Goal: Information Seeking & Learning: Find specific fact

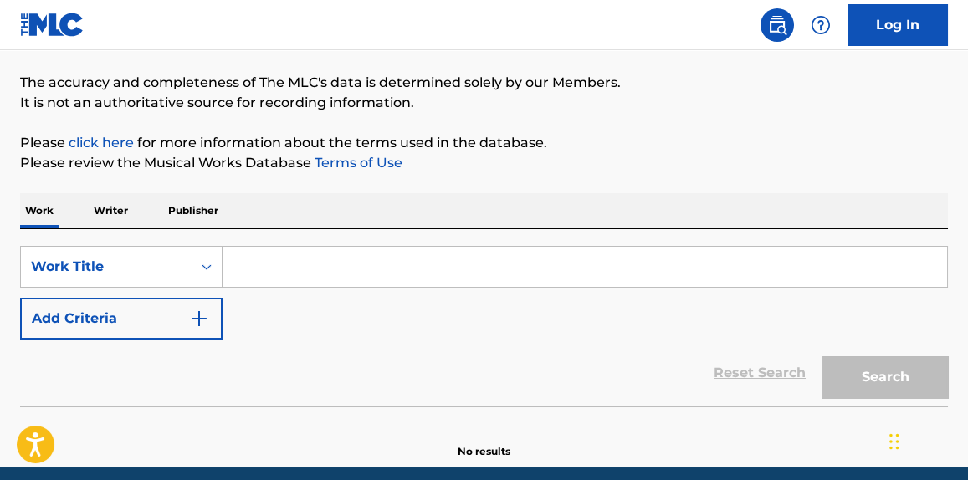
click at [339, 278] on input "Search Form" at bounding box center [585, 267] width 725 height 40
paste input "juventud"
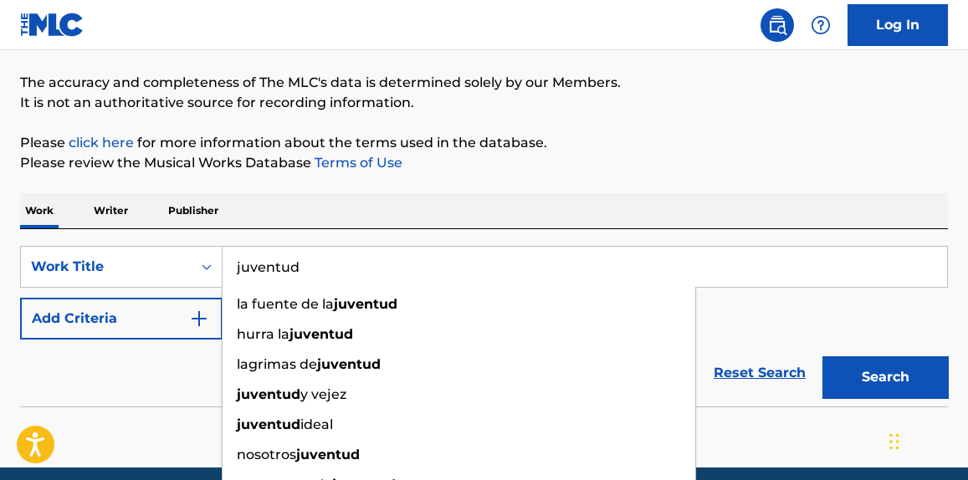
type input "juventud"
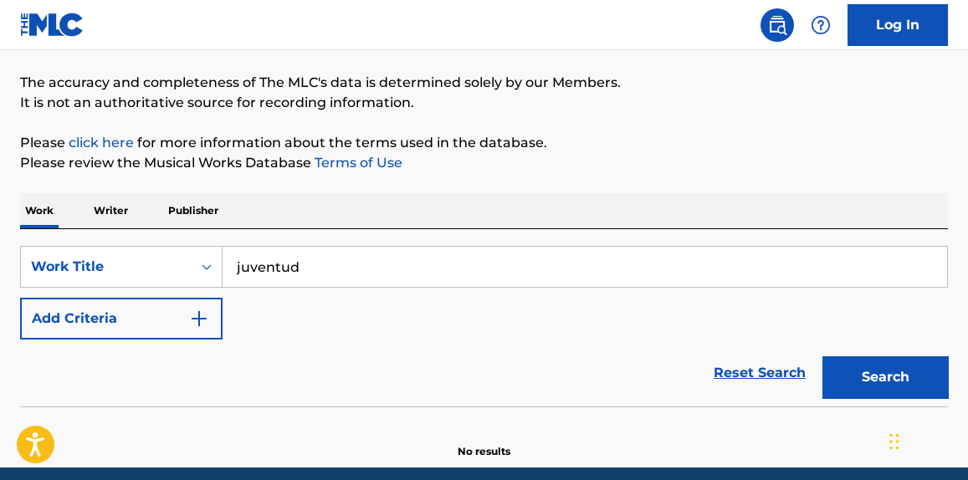
click at [876, 362] on button "Search" at bounding box center [885, 377] width 126 height 42
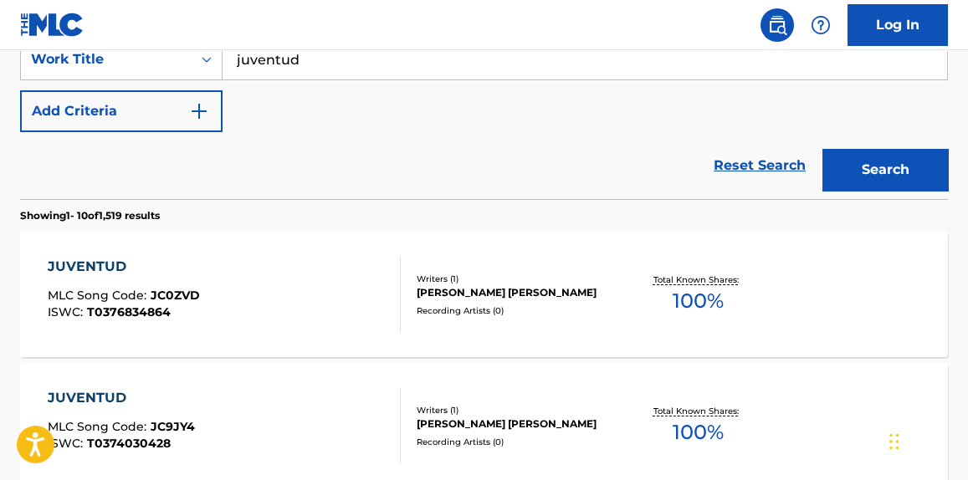
scroll to position [126, 0]
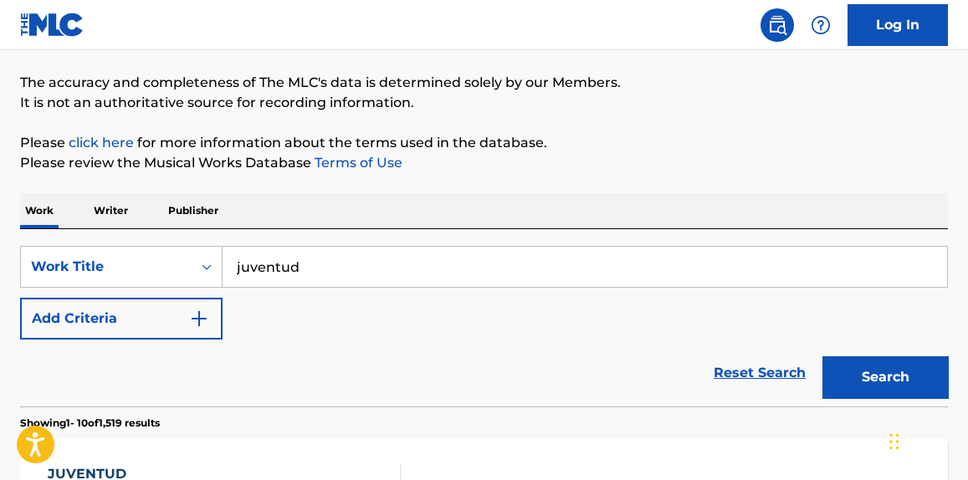
click at [161, 322] on button "Add Criteria" at bounding box center [121, 319] width 202 height 42
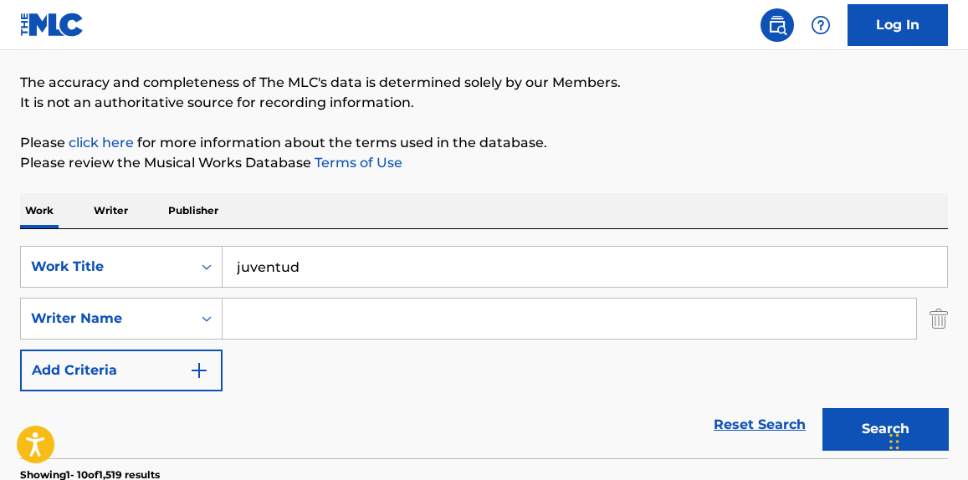
click at [336, 325] on input "Search Form" at bounding box center [570, 319] width 694 height 40
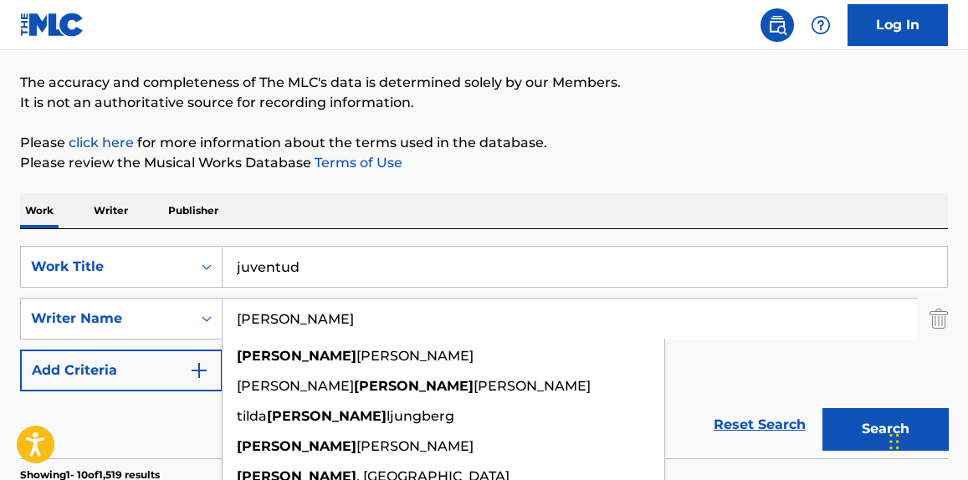
type input "amalia"
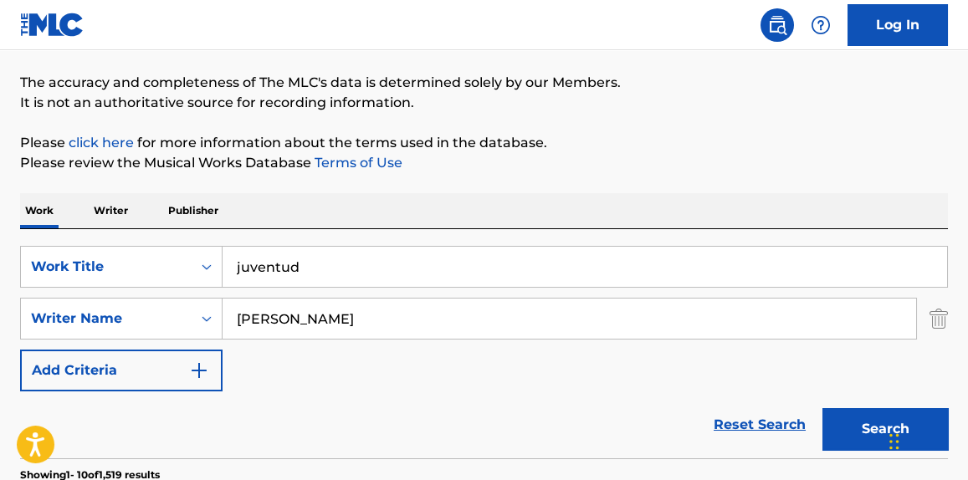
click at [848, 438] on button "Search" at bounding box center [885, 429] width 126 height 42
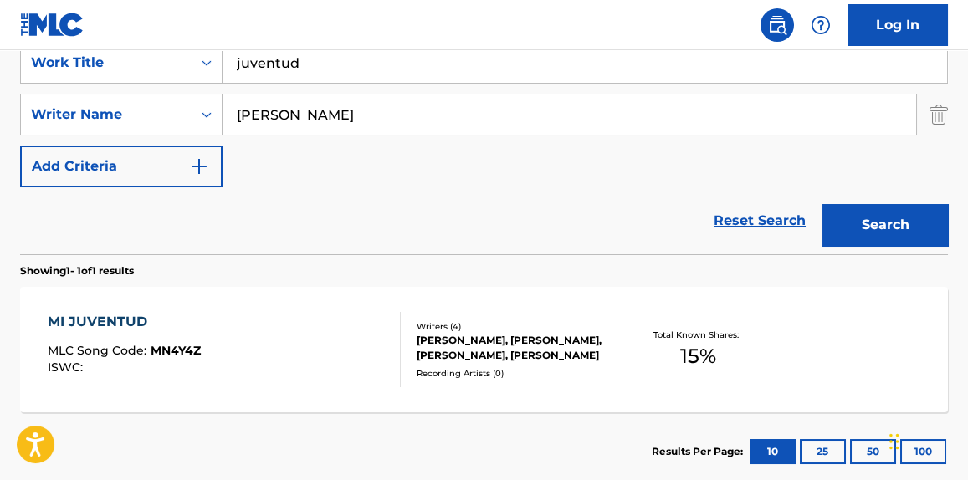
scroll to position [380, 0]
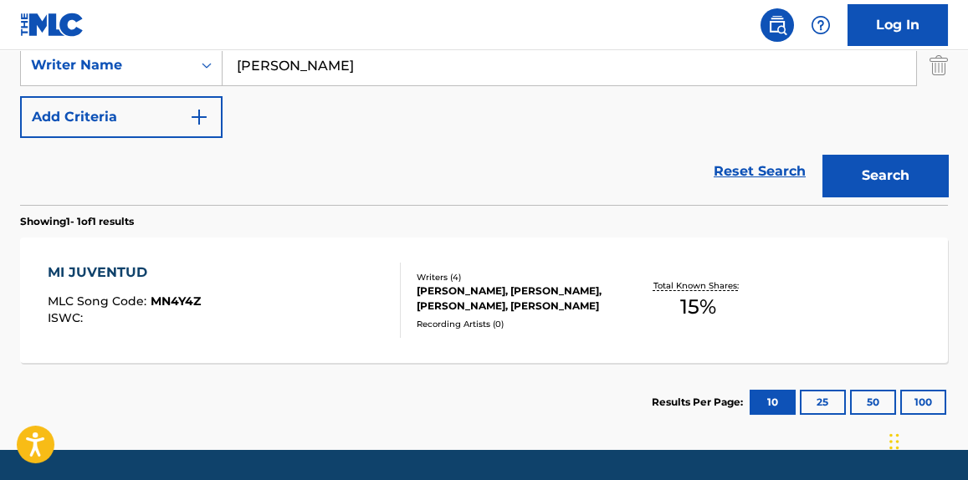
click at [337, 337] on div "MI JUVENTUD MLC Song Code : MN4Y4Z ISWC : Writers ( 4 ) AMALIA RAMIREZ, DANIEL …" at bounding box center [484, 301] width 928 height 126
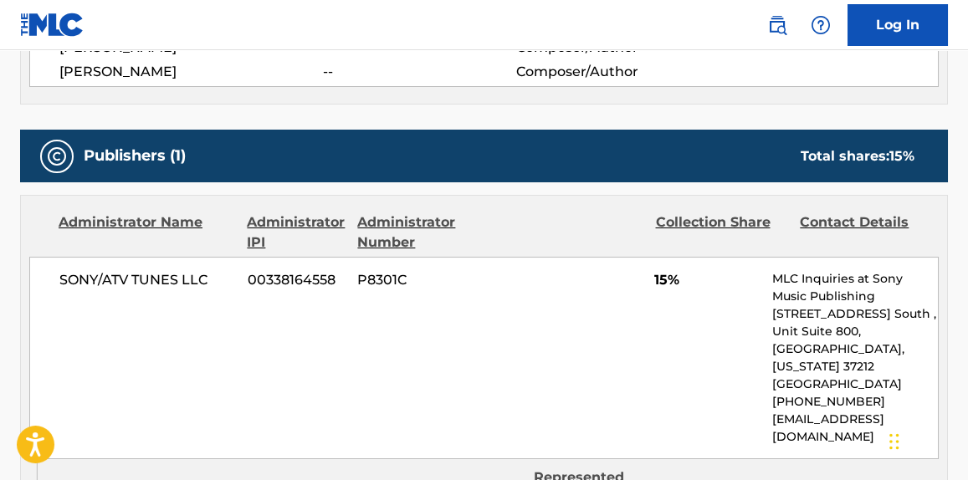
scroll to position [490, 0]
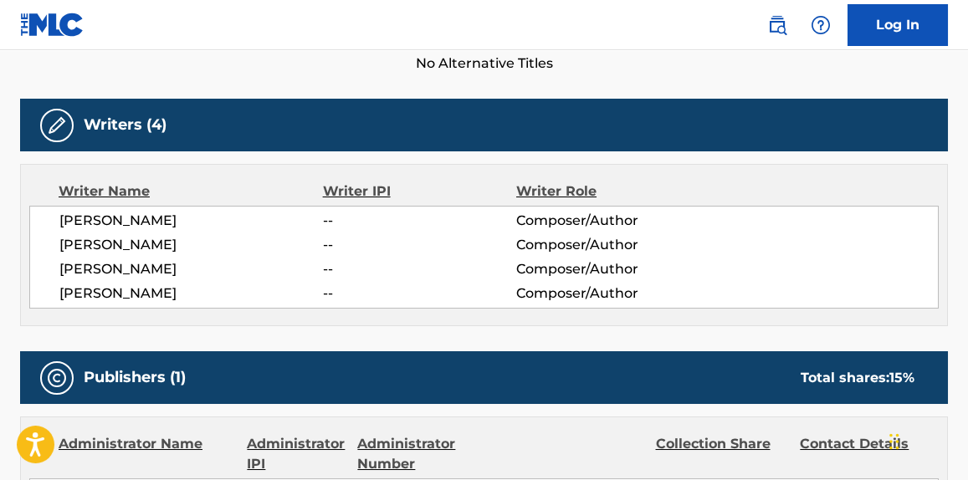
click at [101, 287] on span "PAUL MEANY" at bounding box center [191, 294] width 264 height 20
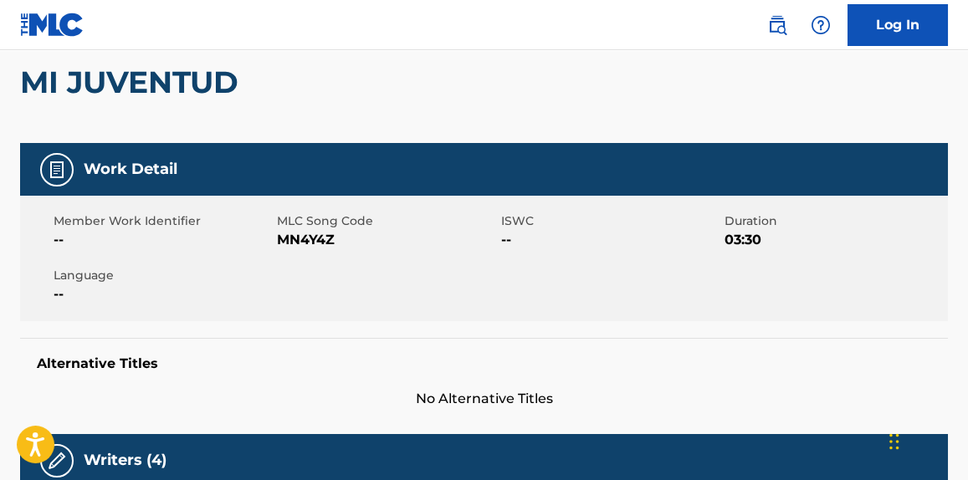
scroll to position [0, 0]
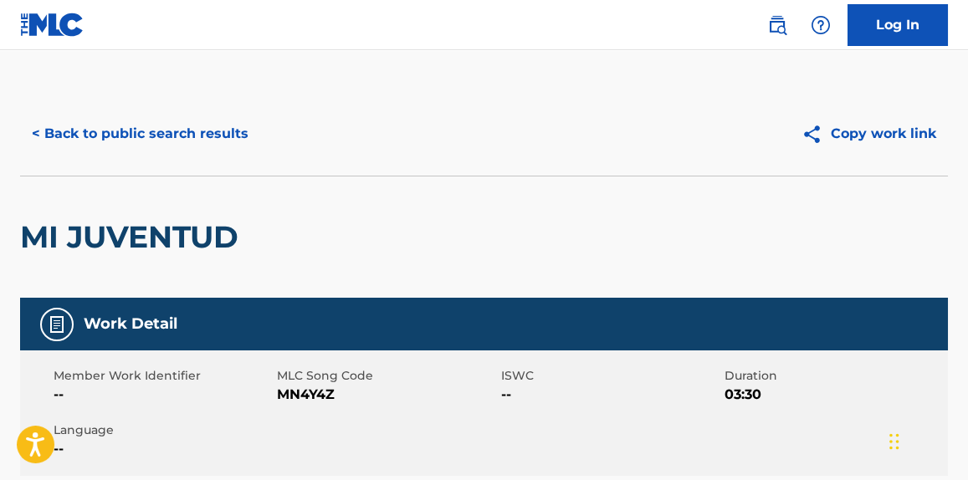
click at [227, 126] on button "< Back to public search results" at bounding box center [140, 134] width 240 height 42
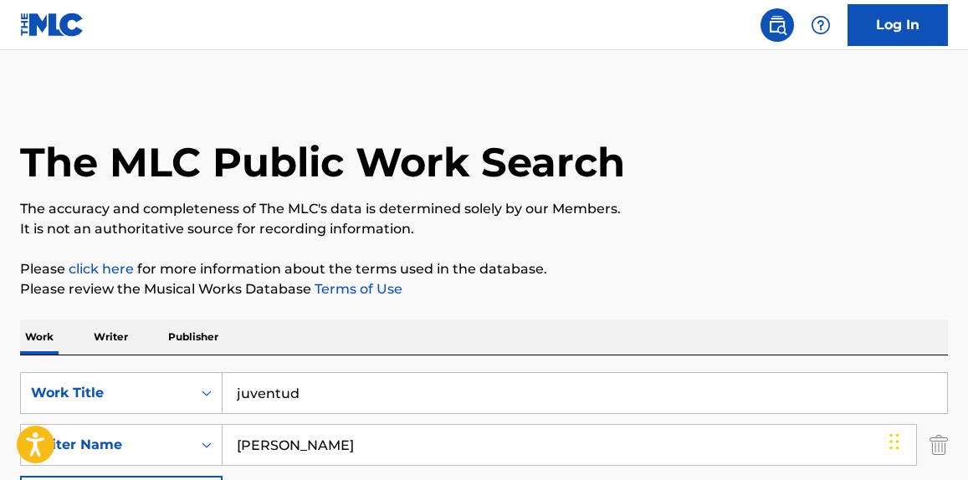
scroll to position [334, 0]
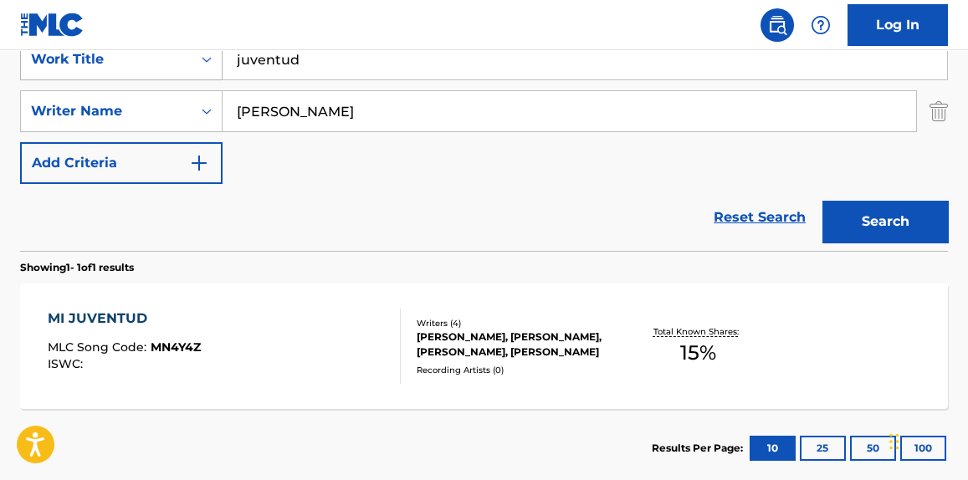
drag, startPoint x: 319, startPoint y: 52, endPoint x: 173, endPoint y: 66, distance: 146.3
click at [173, 66] on div "SearchWithCriteria437f6ef0-21a0-4d58-9888-e54d2038fc12 Work Title juventud" at bounding box center [484, 59] width 928 height 42
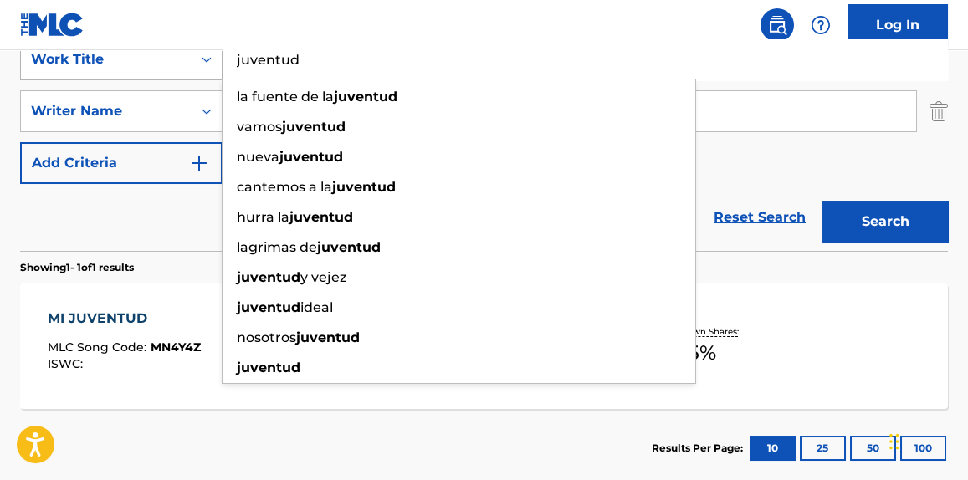
paste input "ANTES de MORIRME"
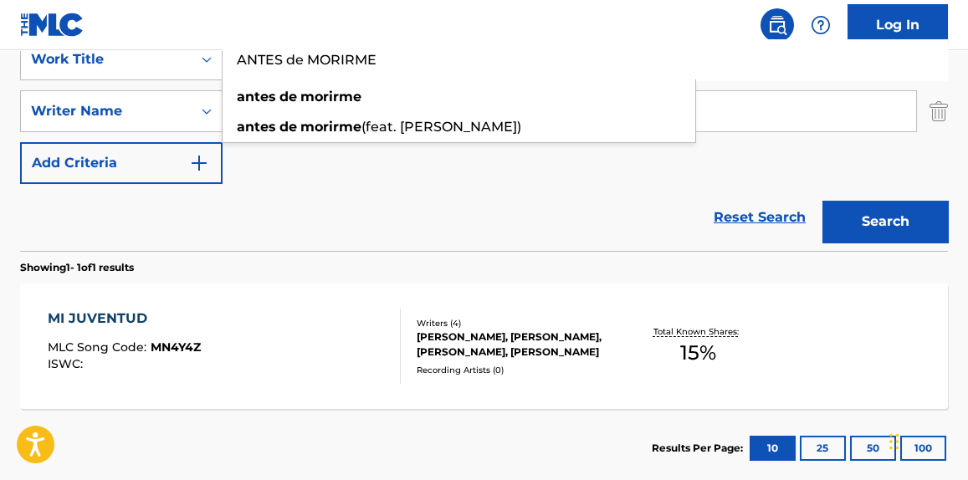
type input "ANTES de MORIRME"
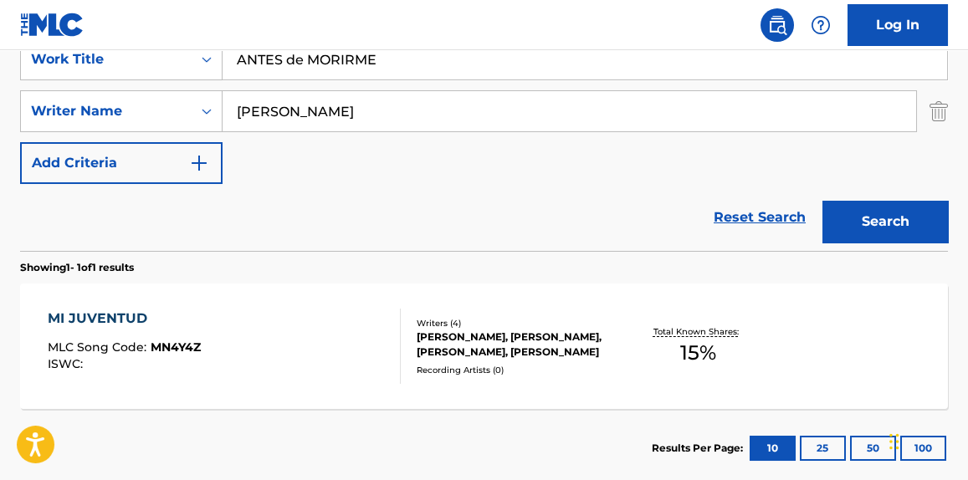
click at [321, 215] on div "Reset Search Search" at bounding box center [484, 217] width 928 height 67
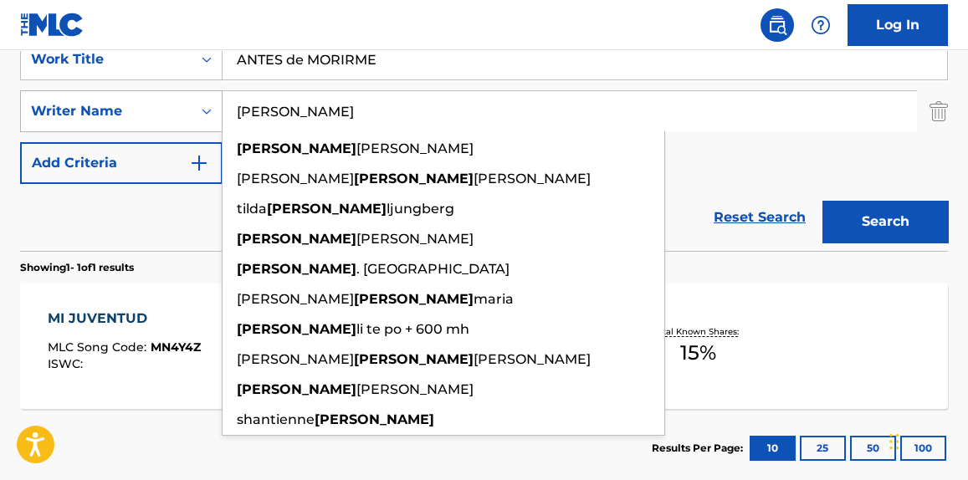
drag, startPoint x: 288, startPoint y: 108, endPoint x: 141, endPoint y: 102, distance: 147.4
click at [141, 102] on div "SearchWithCriteriadc1196ca-b1fb-49bb-8298-1dcae4eb2e09 Writer Name amalia amali…" at bounding box center [484, 111] width 928 height 42
paste input "Dave Sitek"
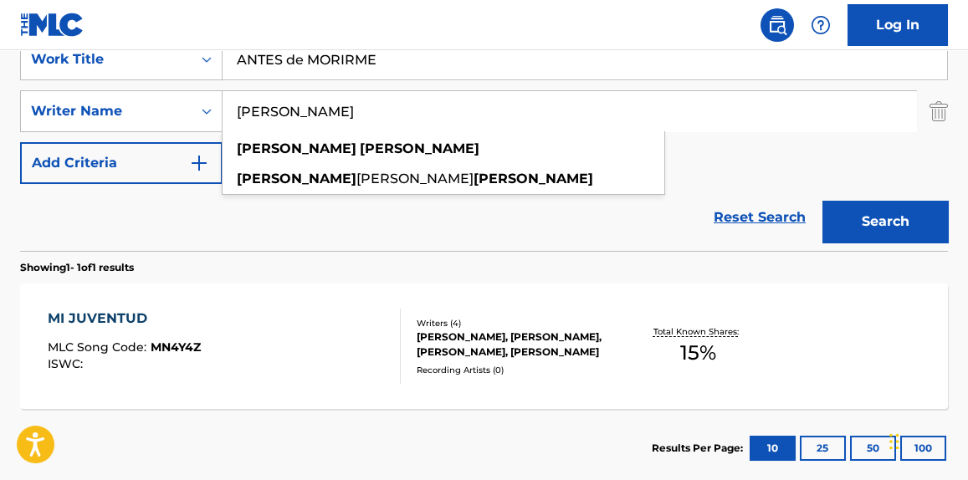
type input "Dave Sitek"
click at [855, 232] on button "Search" at bounding box center [885, 222] width 126 height 42
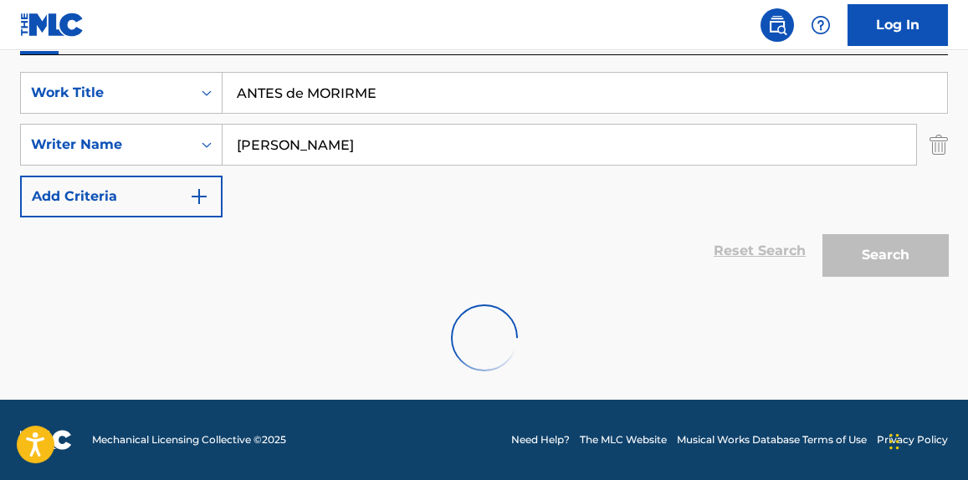
scroll to position [245, 0]
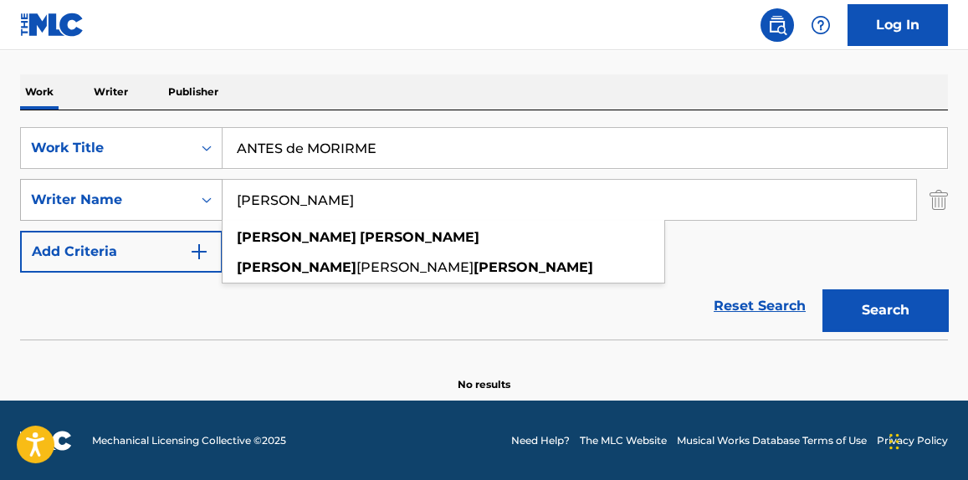
drag, startPoint x: 337, startPoint y: 200, endPoint x: 151, endPoint y: 200, distance: 185.7
click at [151, 200] on div "SearchWithCriteriadc1196ca-b1fb-49bb-8298-1dcae4eb2e09 Writer Name Dave Sitek d…" at bounding box center [484, 200] width 928 height 42
click at [822, 289] on button "Search" at bounding box center [885, 310] width 126 height 42
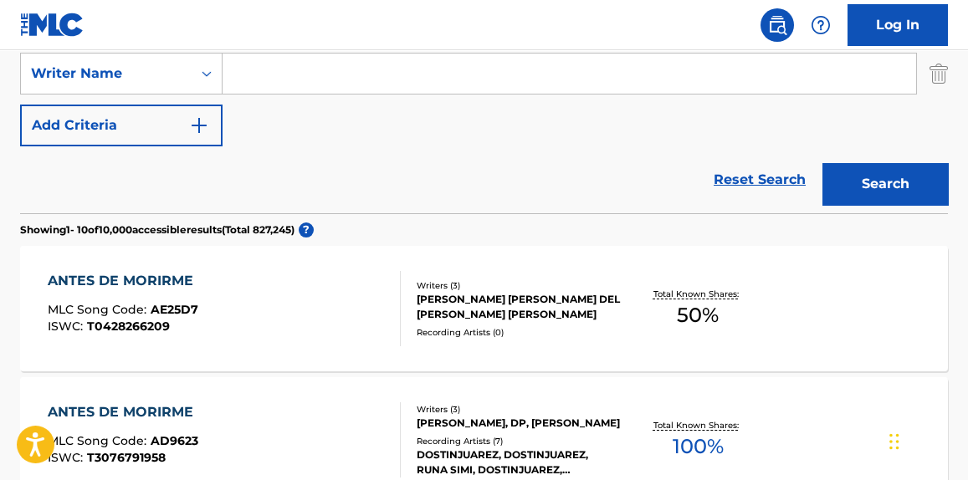
scroll to position [118, 0]
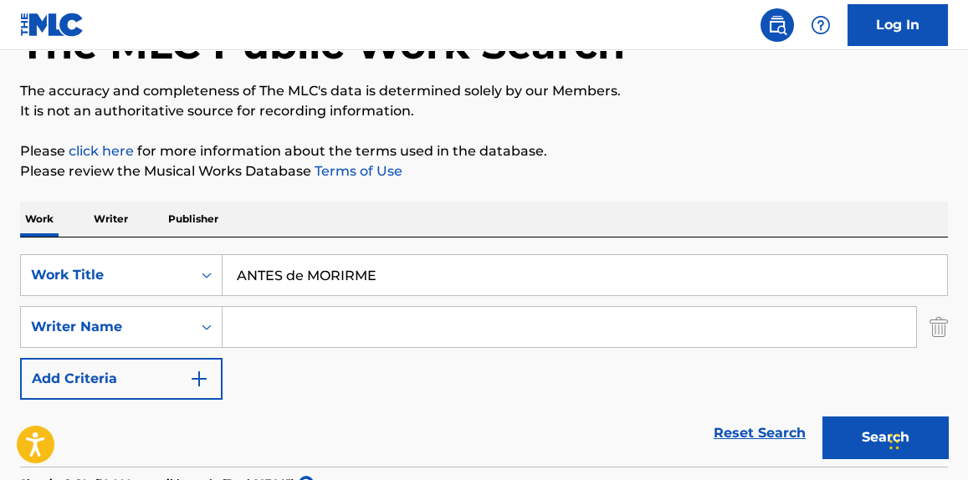
click at [416, 259] on input "ANTES de MORIRME" at bounding box center [585, 275] width 725 height 40
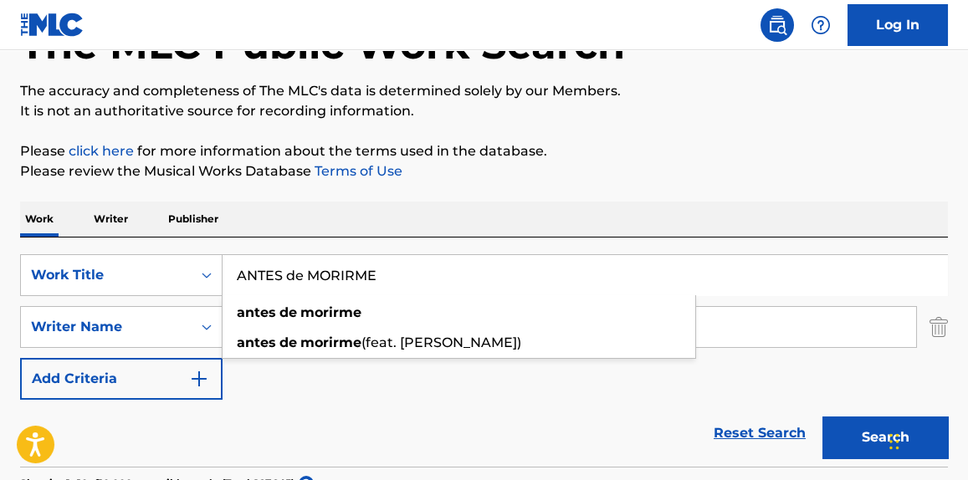
drag, startPoint x: 529, startPoint y: 151, endPoint x: 516, endPoint y: 169, distance: 21.6
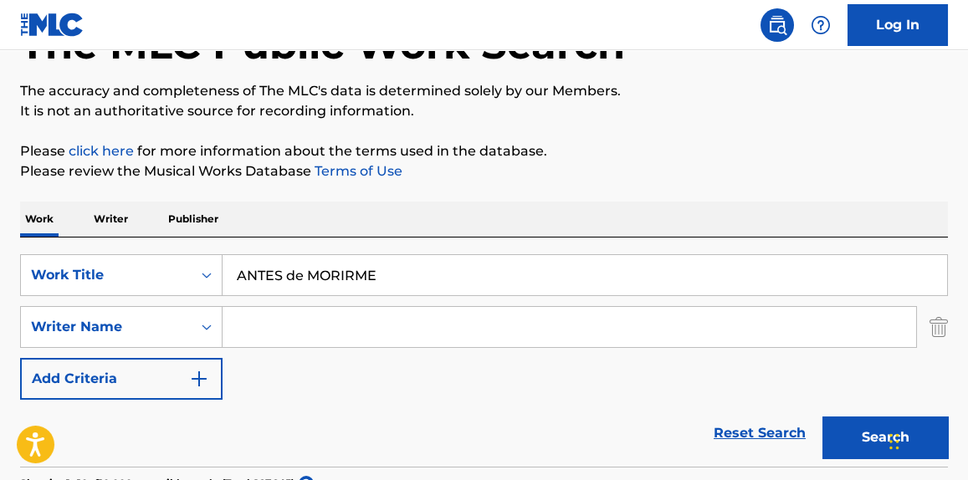
click at [374, 323] on input "Search Form" at bounding box center [570, 327] width 694 height 40
paste input "Ramirez"
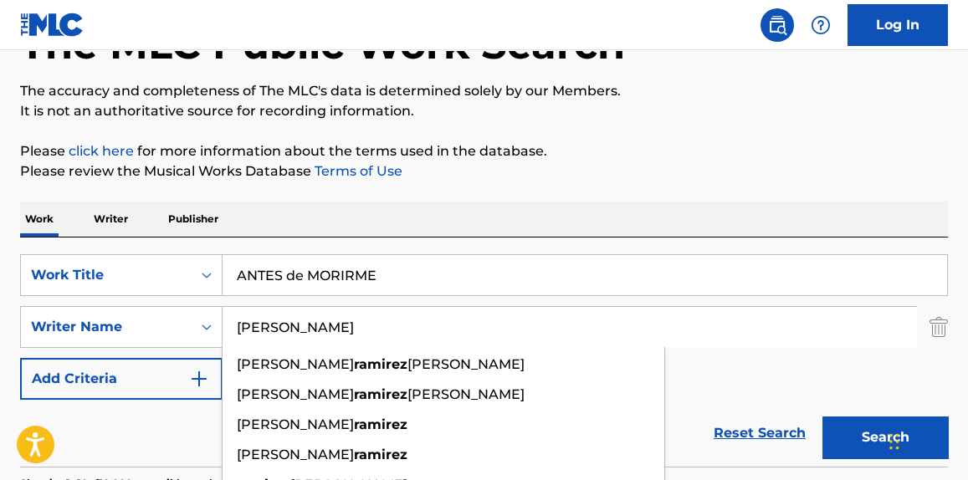
type input "Ramirez"
click at [866, 442] on button "Search" at bounding box center [885, 438] width 126 height 42
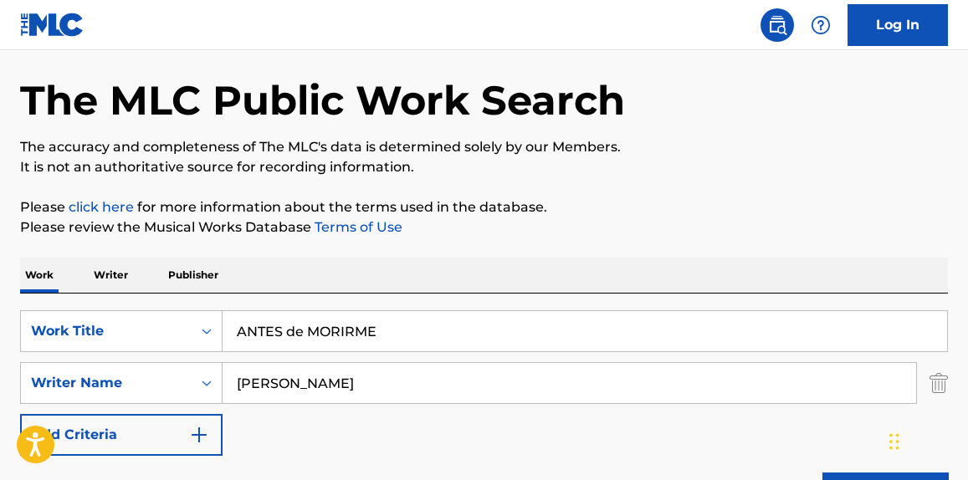
scroll to position [0, 0]
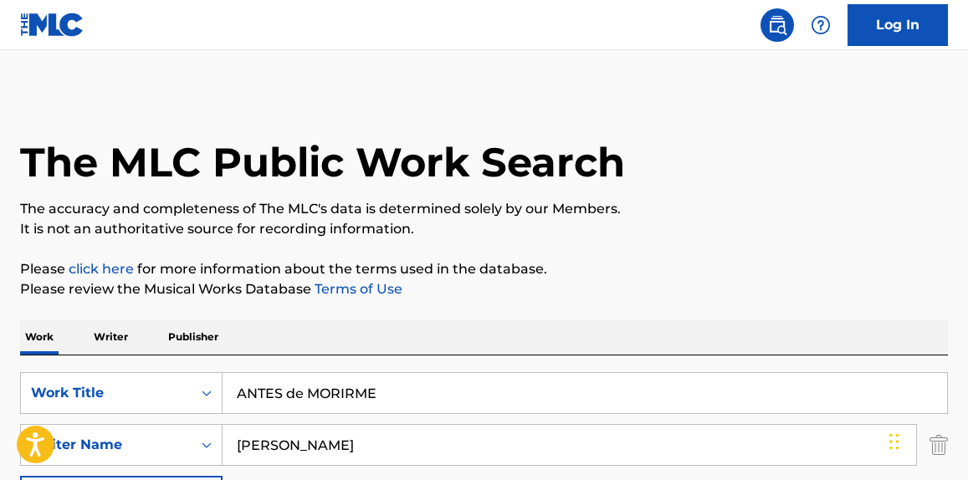
drag, startPoint x: 347, startPoint y: 387, endPoint x: 111, endPoint y: 370, distance: 236.5
click at [111, 370] on div "SearchWithCriteria437f6ef0-21a0-4d58-9888-e54d2038fc12 Work Title ANTES de MORI…" at bounding box center [484, 470] width 928 height 229
paste input "YUMMi"
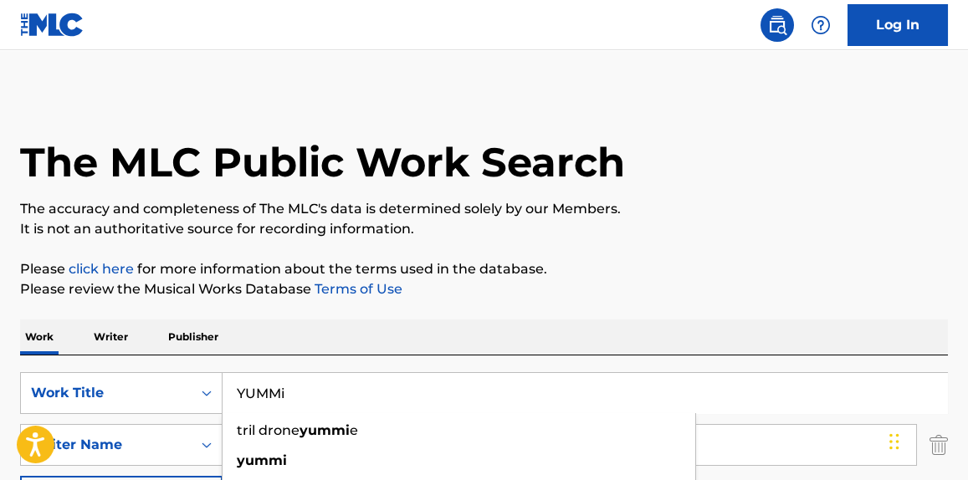
type input "YUMMi"
drag, startPoint x: 691, startPoint y: 243, endPoint x: 680, endPoint y: 246, distance: 11.2
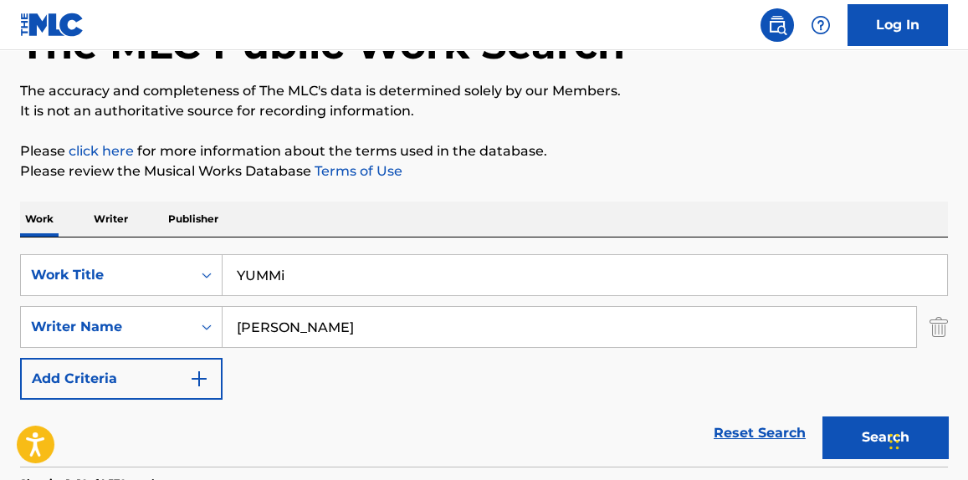
scroll to position [126, 0]
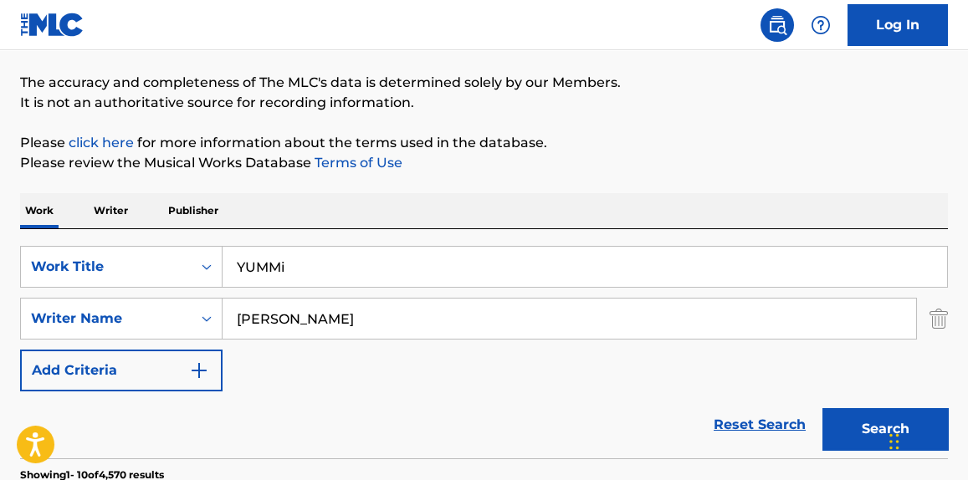
click at [831, 417] on button "Search" at bounding box center [885, 429] width 126 height 42
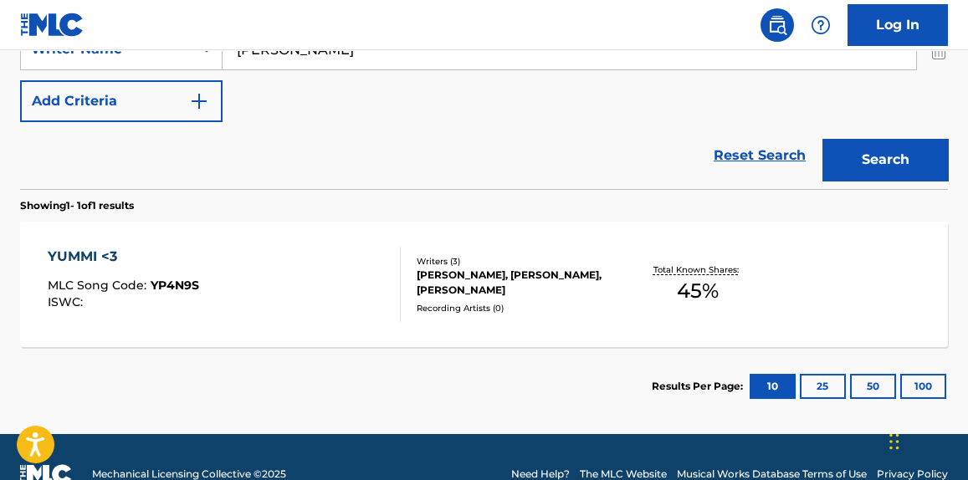
scroll to position [429, 0]
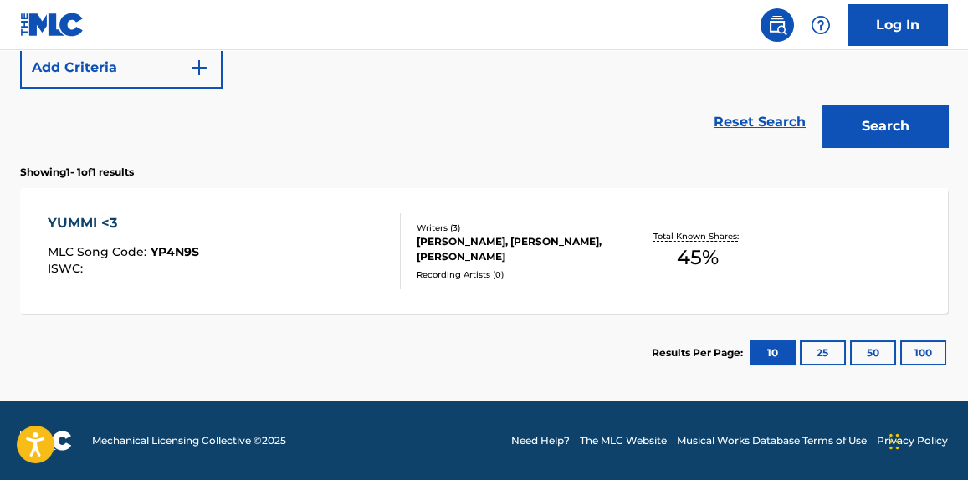
click at [293, 276] on div "YUMMI <3 MLC Song Code : YP4N9S ISWC :" at bounding box center [224, 250] width 352 height 75
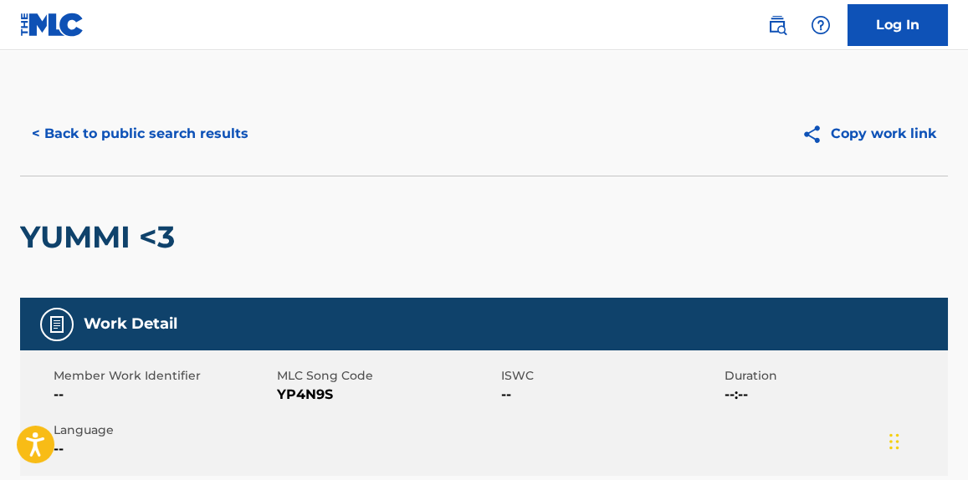
click at [184, 122] on button "< Back to public search results" at bounding box center [140, 134] width 240 height 42
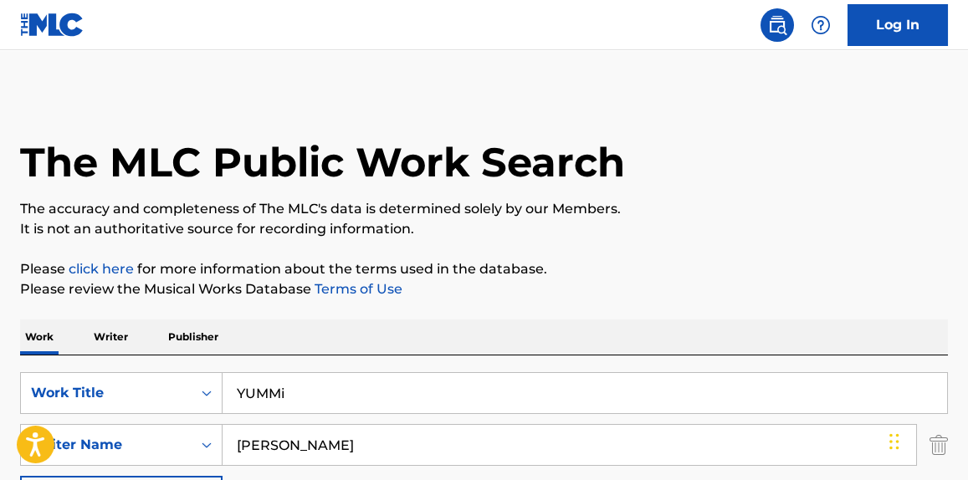
scroll to position [334, 0]
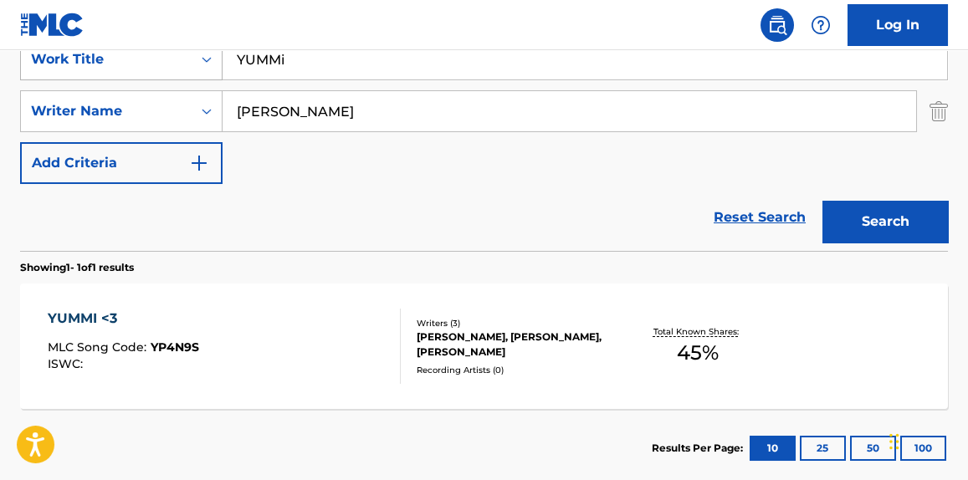
drag, startPoint x: 345, startPoint y: 66, endPoint x: 137, endPoint y: 74, distance: 207.7
click at [137, 74] on div "SearchWithCriteria437f6ef0-21a0-4d58-9888-e54d2038fc12 Work Title YUMMi" at bounding box center [484, 59] width 928 height 42
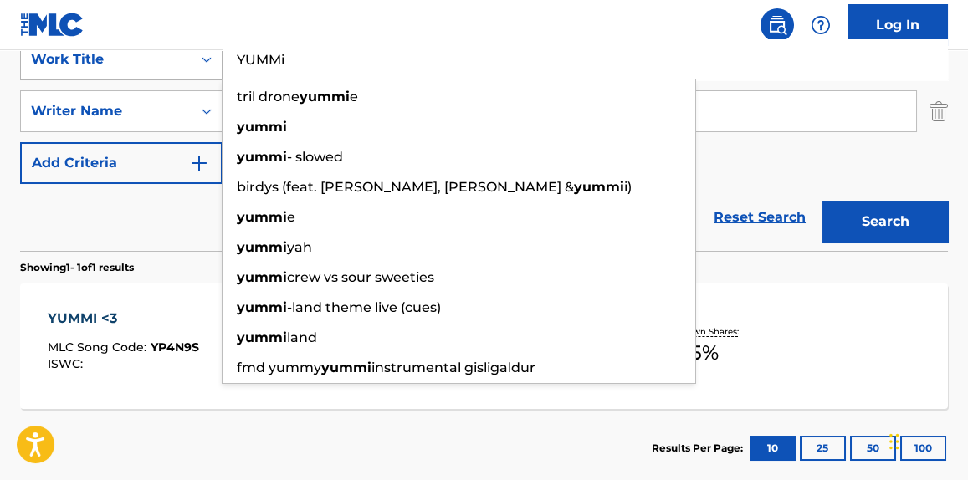
paste input "COMA PARTY"
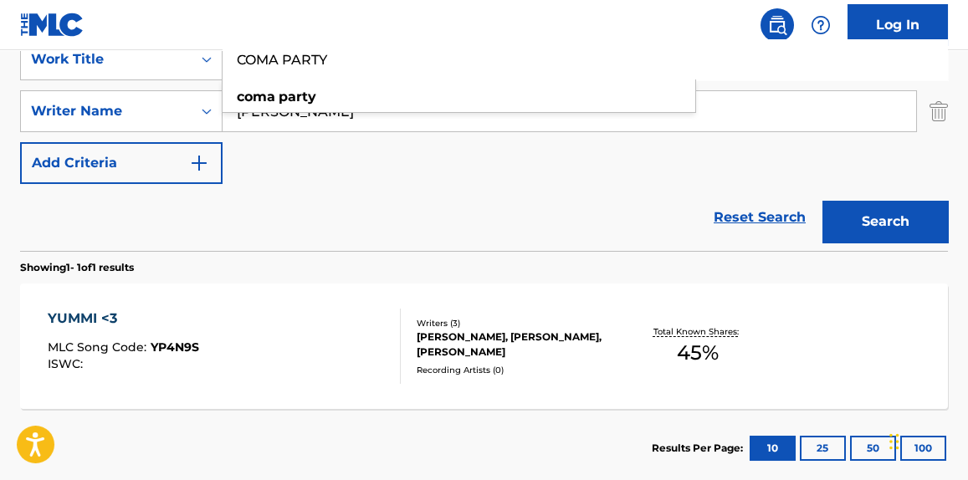
type input "COMA PARTY"
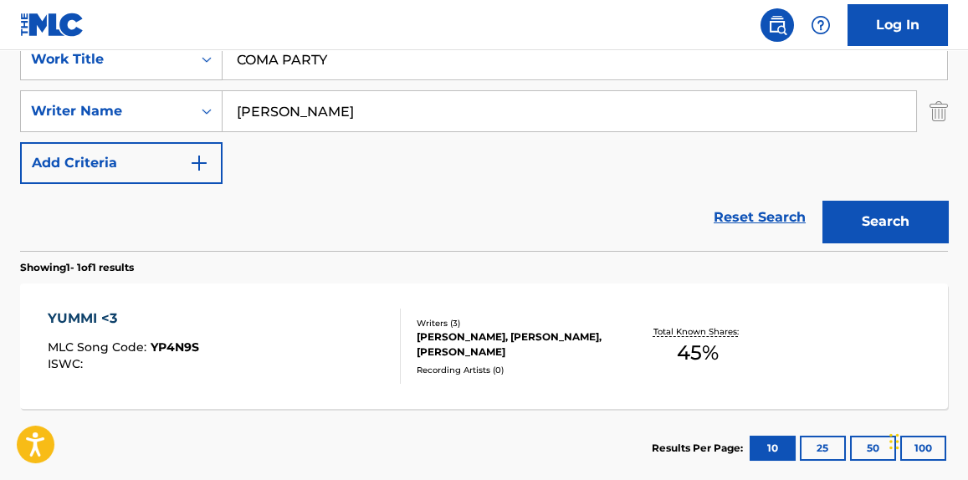
click at [890, 243] on div "Search" at bounding box center [881, 217] width 134 height 67
click at [892, 229] on button "Search" at bounding box center [885, 222] width 126 height 42
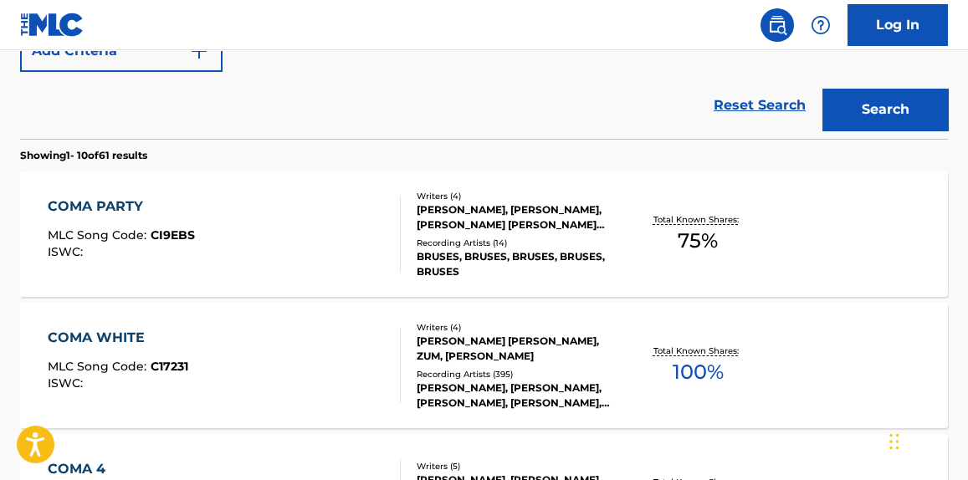
scroll to position [460, 0]
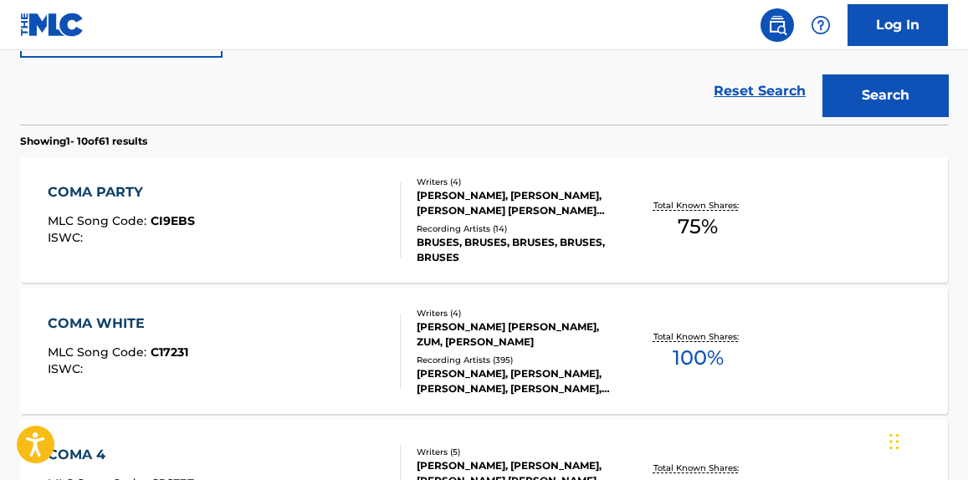
click at [309, 223] on div "COMA PARTY MLC Song Code : CI9EBS ISWC :" at bounding box center [224, 219] width 352 height 75
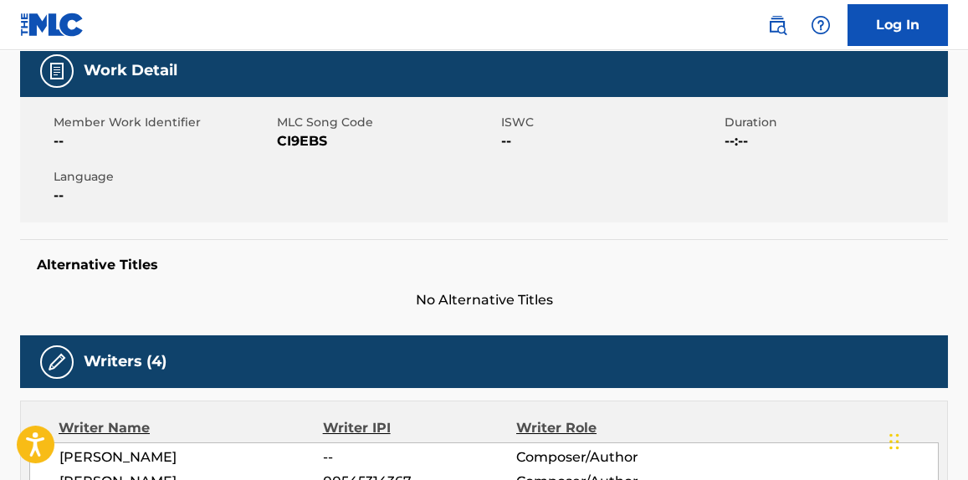
scroll to position [380, 0]
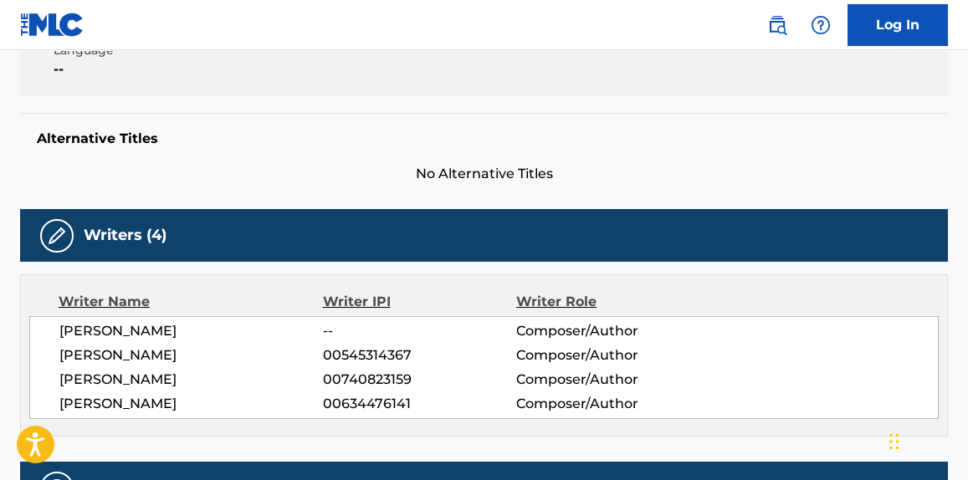
click at [105, 407] on span "JEROME MARQUI CASTILLE" at bounding box center [191, 404] width 264 height 20
copy div "JEROME MARQUI CASTILLE"
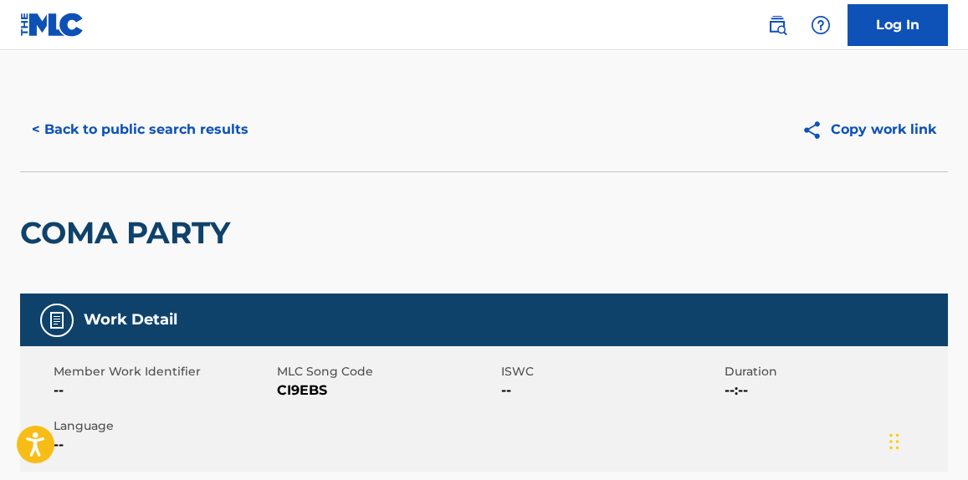
scroll to position [0, 0]
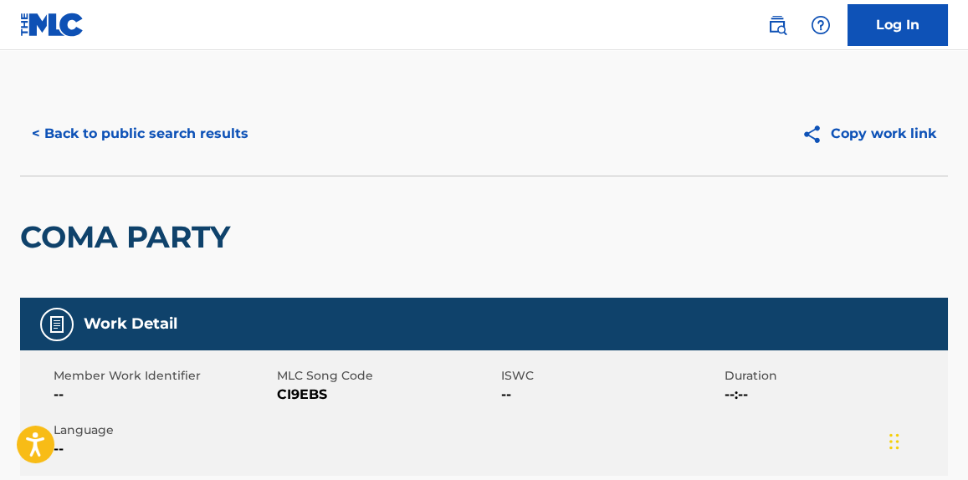
click at [152, 143] on button "< Back to public search results" at bounding box center [140, 134] width 240 height 42
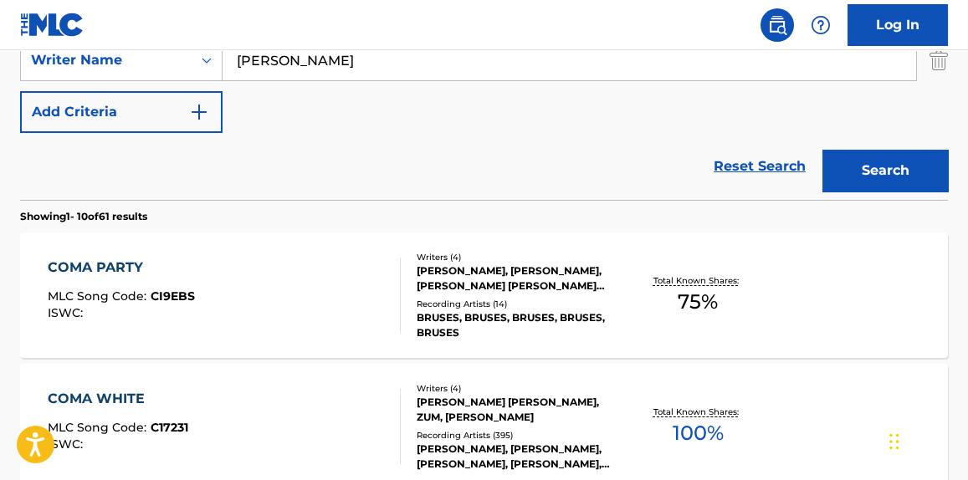
scroll to position [176, 0]
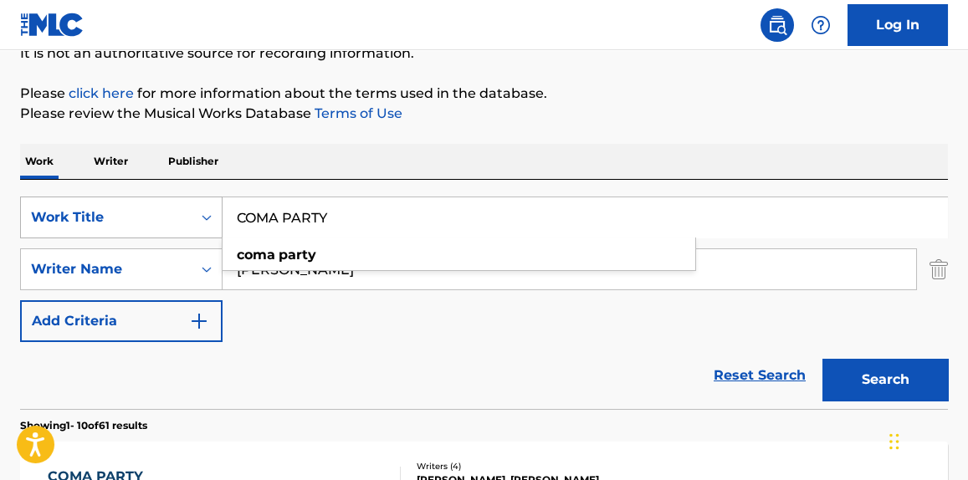
drag, startPoint x: 398, startPoint y: 217, endPoint x: 151, endPoint y: 206, distance: 247.9
click at [151, 206] on div "SearchWithCriteria437f6ef0-21a0-4d58-9888-e54d2038fc12 Work Title COMA PARTY co…" at bounding box center [484, 218] width 928 height 42
paste input "GOTiKULONA"
click at [714, 105] on p "Please review the Musical Works Database Terms of Use" at bounding box center [484, 114] width 928 height 20
click at [833, 362] on button "Search" at bounding box center [885, 380] width 126 height 42
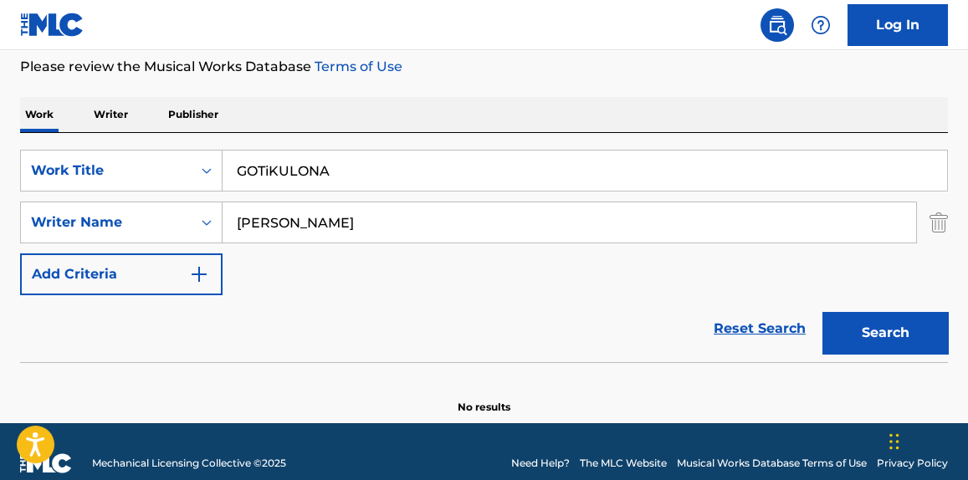
scroll to position [245, 0]
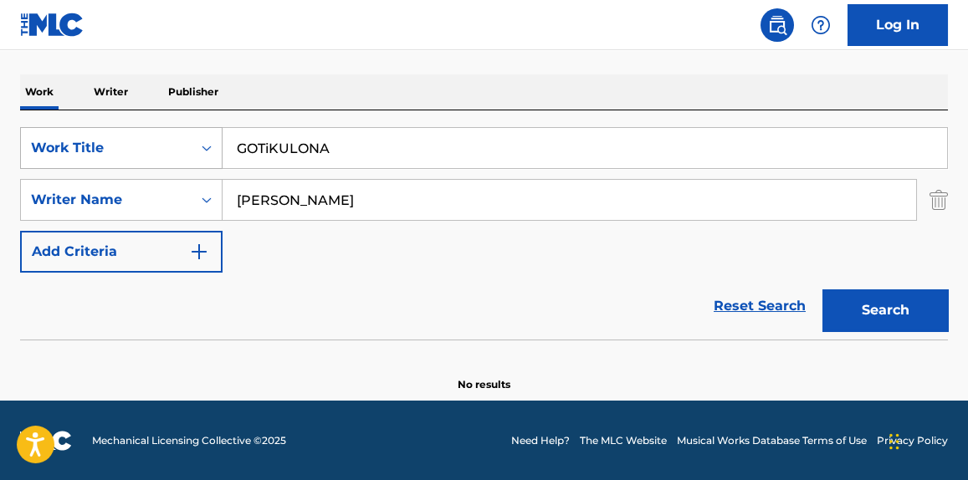
paste input "veintialgo"
drag, startPoint x: 371, startPoint y: 144, endPoint x: 162, endPoint y: 150, distance: 209.3
click at [162, 150] on div "SearchWithCriteria437f6ef0-21a0-4d58-9888-e54d2038fc12 Work Title veintialgo" at bounding box center [484, 148] width 928 height 42
click at [864, 311] on button "Search" at bounding box center [885, 310] width 126 height 42
paste input "F MY X (I'M A MESS)"
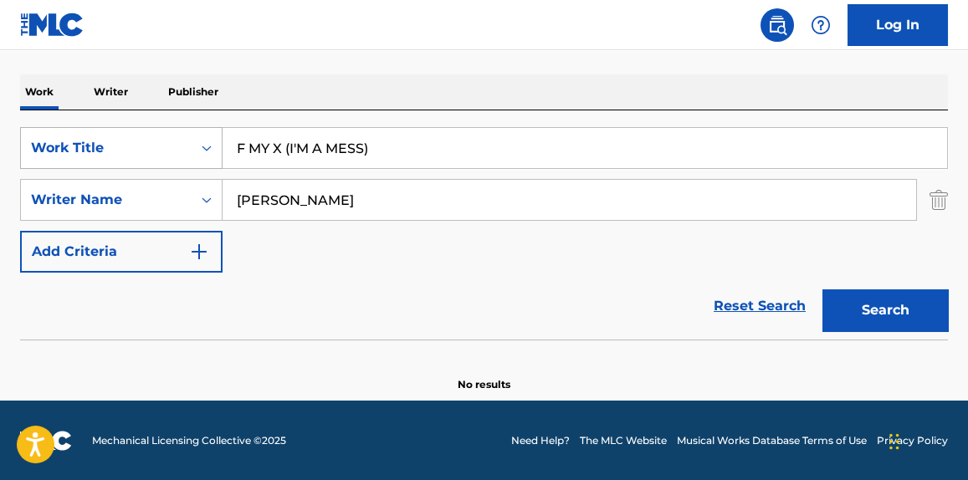
drag, startPoint x: 328, startPoint y: 141, endPoint x: 183, endPoint y: 131, distance: 145.0
click at [151, 134] on div "SearchWithCriteria437f6ef0-21a0-4d58-9888-e54d2038fc12 Work Title F MY X (I'M A…" at bounding box center [484, 148] width 928 height 42
type input "F MY X (I'M A MESS)"
drag, startPoint x: 889, startPoint y: 323, endPoint x: 777, endPoint y: 289, distance: 117.0
click at [882, 323] on button "Search" at bounding box center [885, 310] width 126 height 42
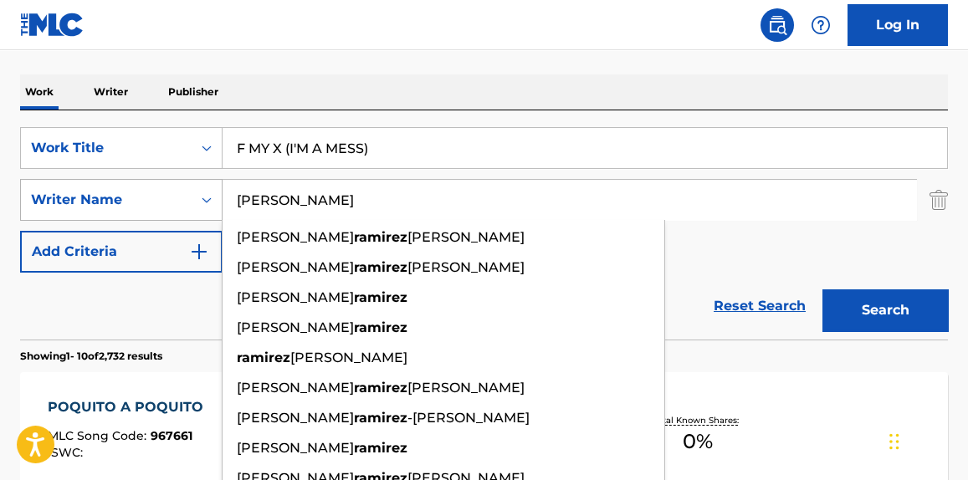
drag, startPoint x: 294, startPoint y: 204, endPoint x: 140, endPoint y: 208, distance: 154.0
click at [140, 208] on div "SearchWithCriteriadc1196ca-b1fb-49bb-8298-1dcae4eb2e09 Writer Name Ramirez luis…" at bounding box center [484, 200] width 928 height 42
paste input "Alex Goose"
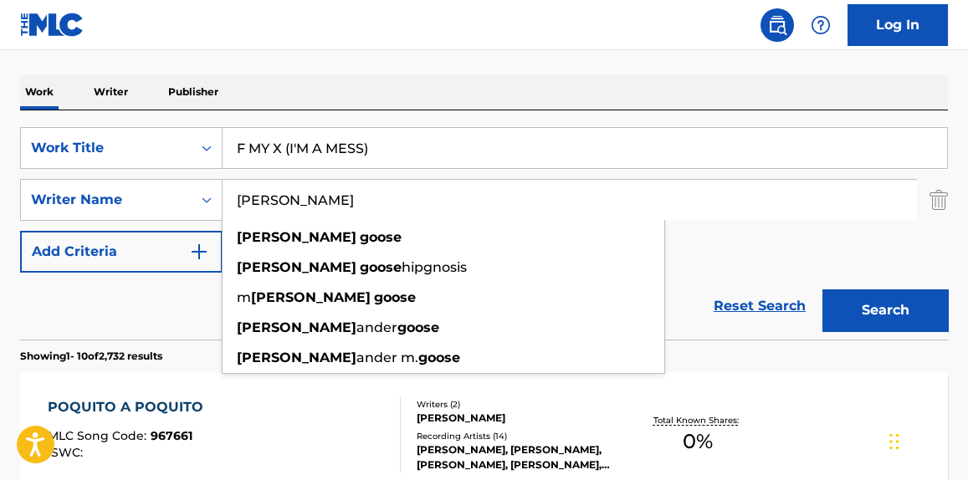
type input "Alex Goose"
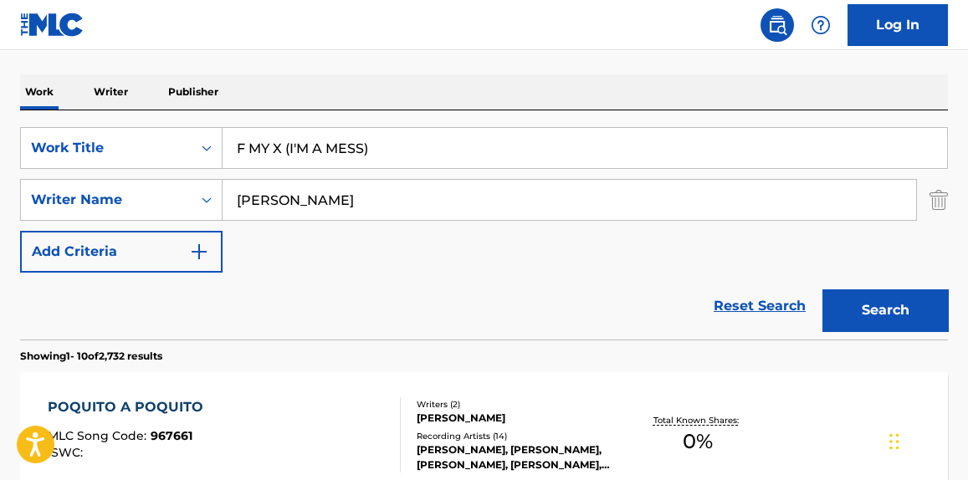
click at [881, 318] on button "Search" at bounding box center [885, 310] width 126 height 42
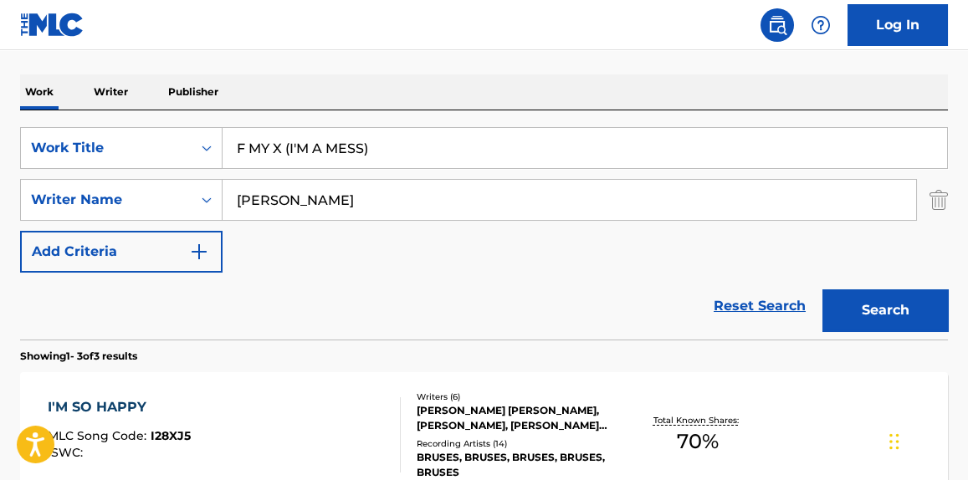
drag, startPoint x: 403, startPoint y: 168, endPoint x: 375, endPoint y: 164, distance: 28.8
click at [372, 167] on div "SearchWithCriteria437f6ef0-21a0-4d58-9888-e54d2038fc12 Work Title F MY X (I'M A…" at bounding box center [484, 200] width 928 height 146
drag, startPoint x: 167, startPoint y: 158, endPoint x: 145, endPoint y: 162, distance: 23.0
click at [137, 160] on div "SearchWithCriteria437f6ef0-21a0-4d58-9888-e54d2038fc12 Work Title F MY X (I'M A…" at bounding box center [484, 148] width 928 height 42
paste input "MALEFIKA"
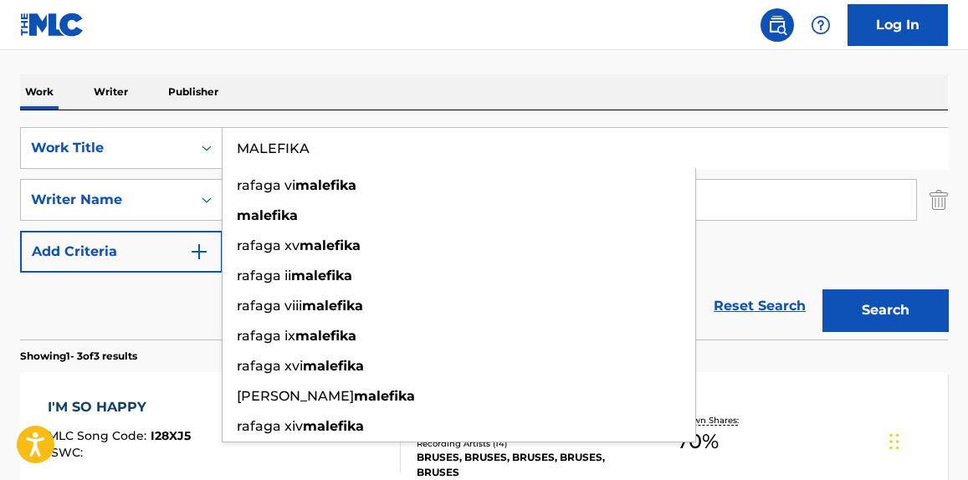
drag, startPoint x: 894, startPoint y: 312, endPoint x: 699, endPoint y: 301, distance: 195.3
click at [883, 313] on button "Search" at bounding box center [885, 310] width 126 height 42
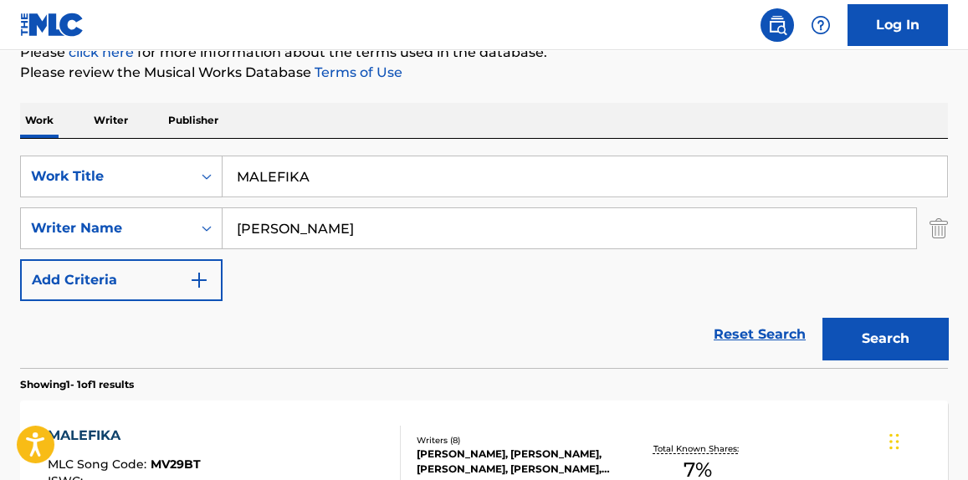
scroll to position [118, 0]
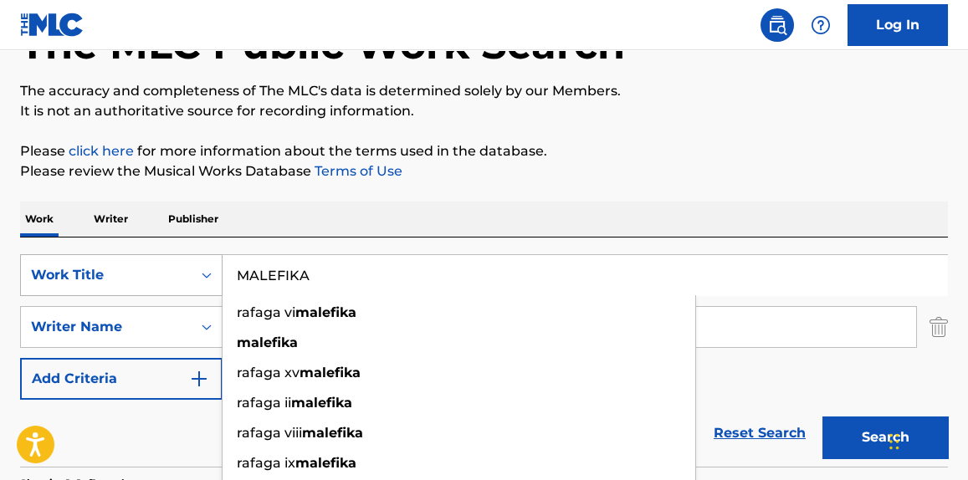
drag, startPoint x: 357, startPoint y: 264, endPoint x: 145, endPoint y: 275, distance: 212.8
click at [139, 275] on div "SearchWithCriteria437f6ef0-21a0-4d58-9888-e54d2038fc12 Work Title MALEFIKA rafa…" at bounding box center [484, 275] width 928 height 42
paste input "QUERIDA AMALIA:"
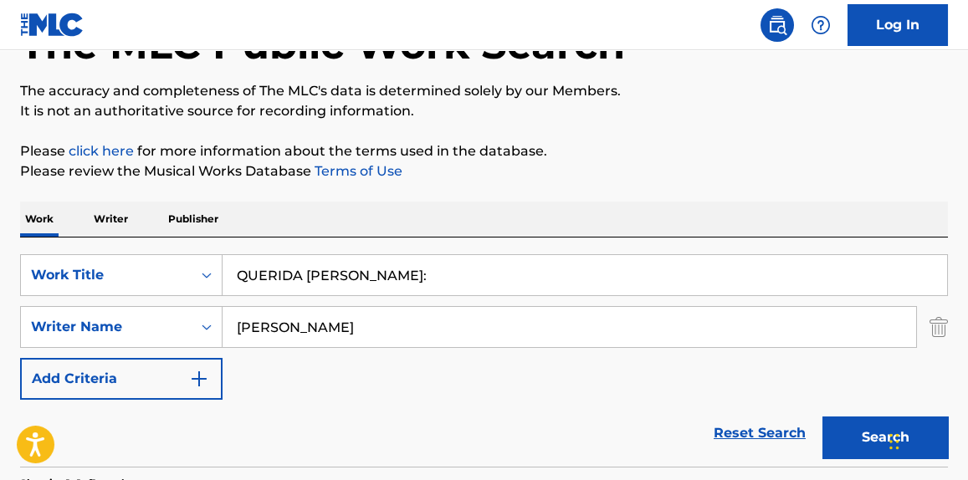
type input "QUERIDA AMALIA:"
drag, startPoint x: 730, startPoint y: 146, endPoint x: 717, endPoint y: 179, distance: 35.7
click at [726, 151] on p "Please click here for more information about the terms used in the database." at bounding box center [484, 151] width 928 height 20
click at [845, 449] on button "Search" at bounding box center [885, 438] width 126 height 42
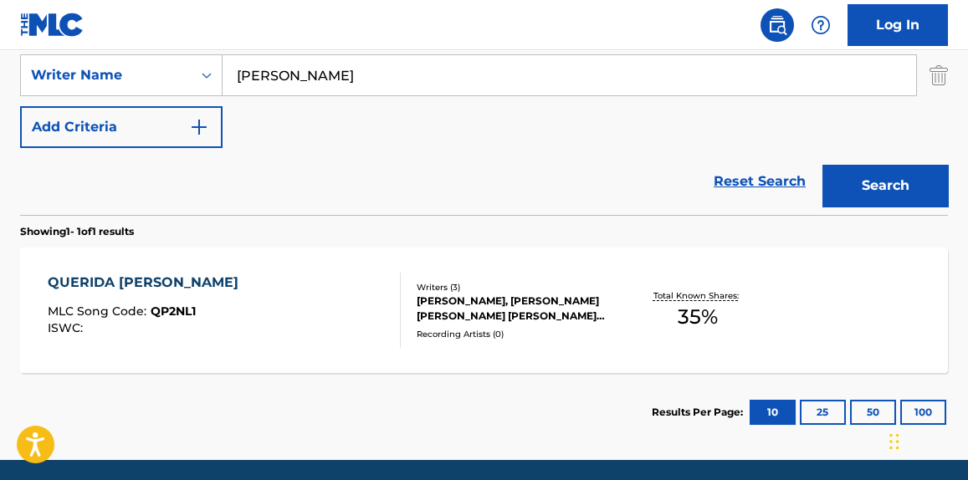
scroll to position [371, 0]
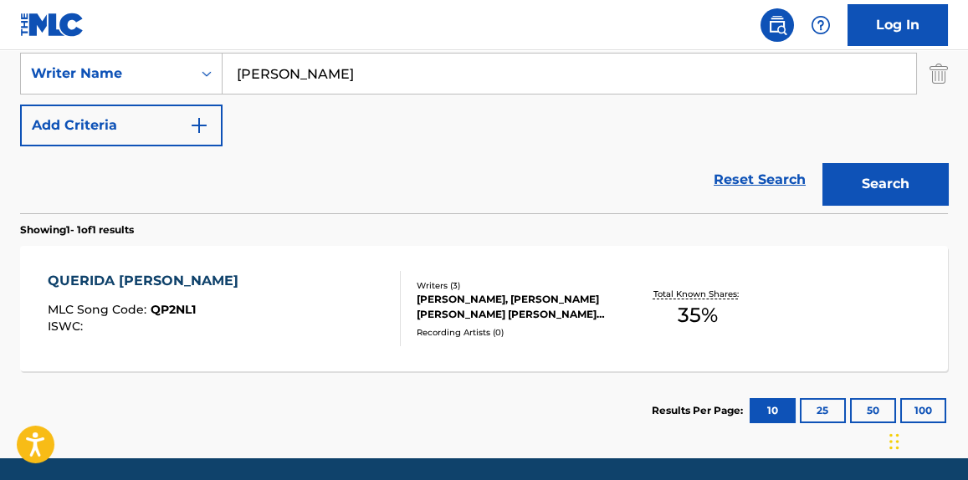
click at [340, 332] on div "QUERIDA AMALIA MLC Song Code : QP2NL1 ISWC :" at bounding box center [224, 308] width 352 height 75
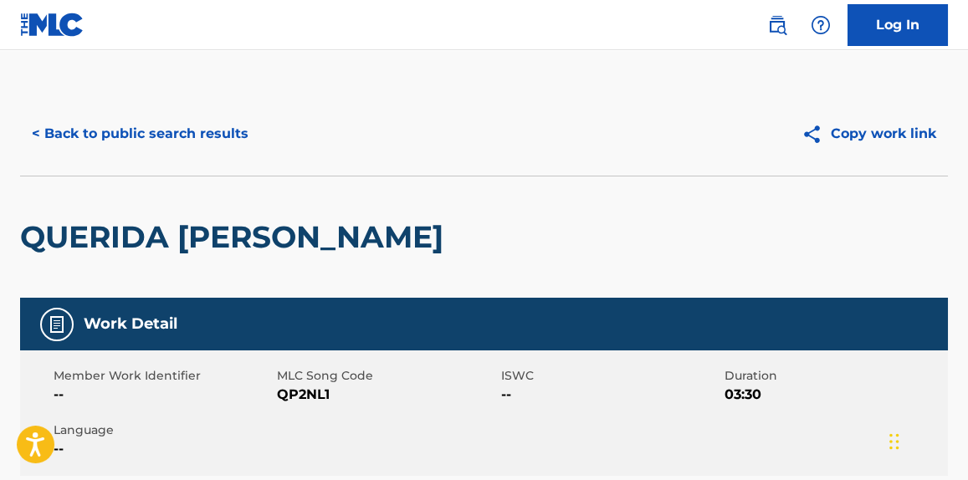
click at [168, 134] on button "< Back to public search results" at bounding box center [140, 134] width 240 height 42
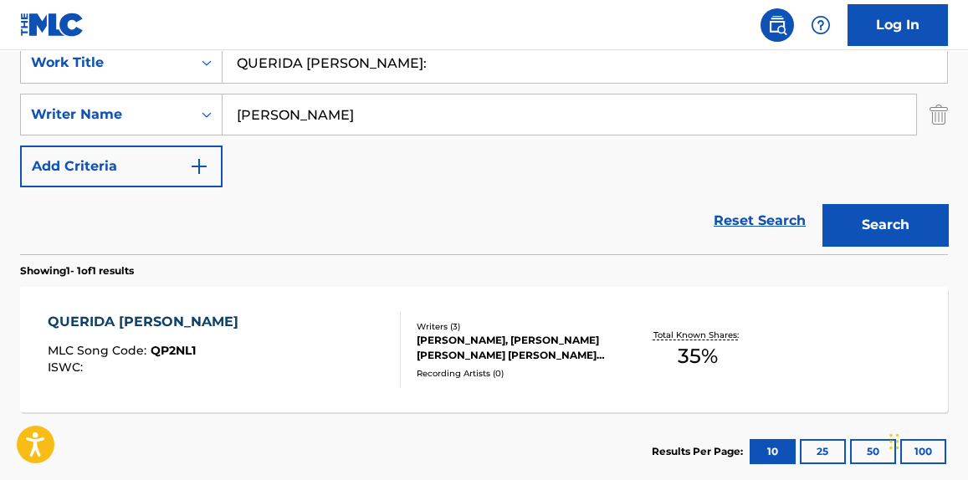
scroll to position [207, 0]
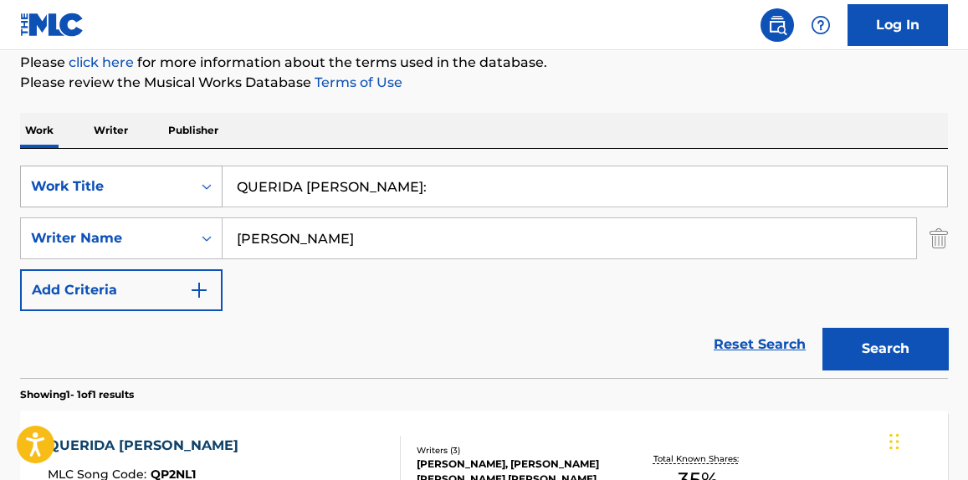
paste input "ME ESTOY RINDIENDO am0r :("
drag, startPoint x: 261, startPoint y: 202, endPoint x: 162, endPoint y: 204, distance: 98.8
click at [162, 204] on div "SearchWithCriteria437f6ef0-21a0-4d58-9888-e54d2038fc12 Work Title QUERIDA AMALI…" at bounding box center [484, 187] width 928 height 42
click at [661, 71] on p "Please click here for more information about the terms used in the database." at bounding box center [484, 63] width 928 height 20
click at [873, 366] on button "Search" at bounding box center [885, 349] width 126 height 42
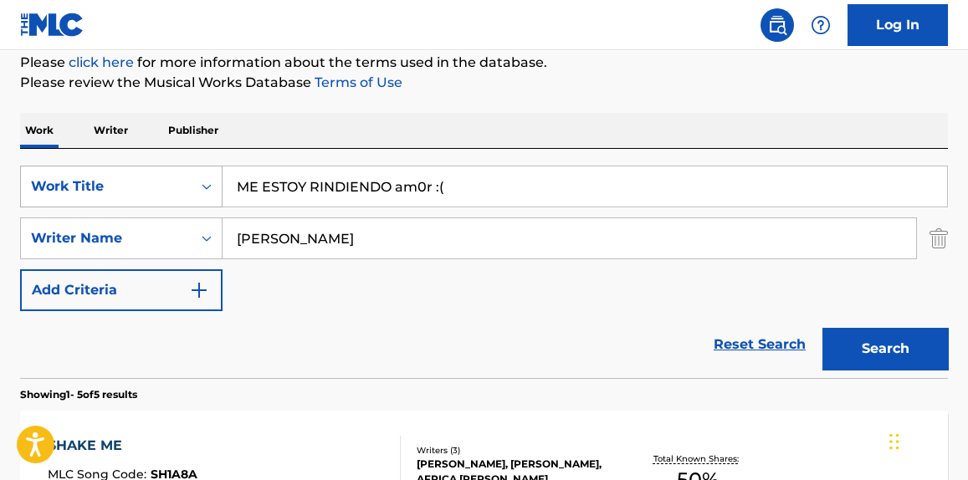
drag, startPoint x: 471, startPoint y: 187, endPoint x: 155, endPoint y: 202, distance: 316.6
click at [155, 202] on div "SearchWithCriteria437f6ef0-21a0-4d58-9888-e54d2038fc12 Work Title ME ESTOY RIND…" at bounding box center [484, 187] width 928 height 42
paste input "asi' suena mi mente"
type input "asi' suena mi mente"
click at [886, 340] on button "Search" at bounding box center [885, 349] width 126 height 42
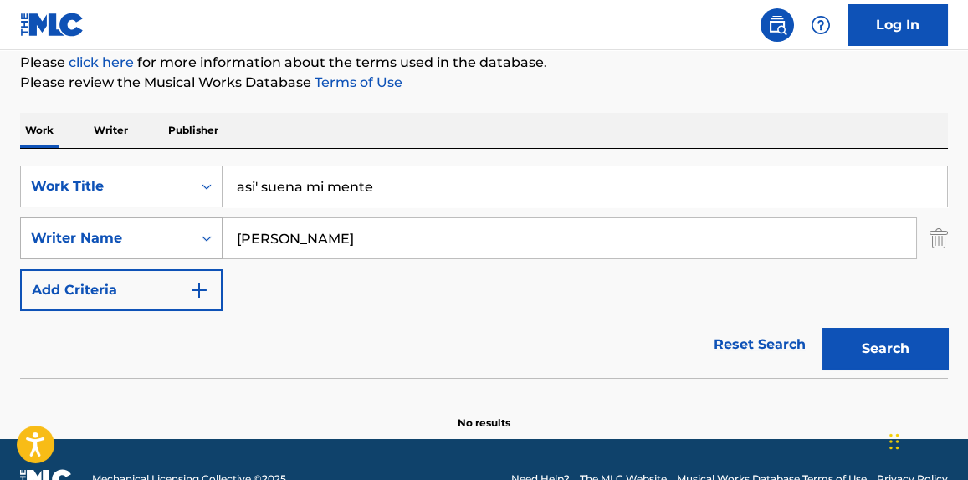
drag, startPoint x: 359, startPoint y: 240, endPoint x: 158, endPoint y: 249, distance: 201.0
click at [158, 249] on div "SearchWithCriteriadc1196ca-b1fb-49bb-8298-1dcae4eb2e09 Writer Name Alex Goose" at bounding box center [484, 239] width 928 height 42
click at [822, 328] on button "Search" at bounding box center [885, 349] width 126 height 42
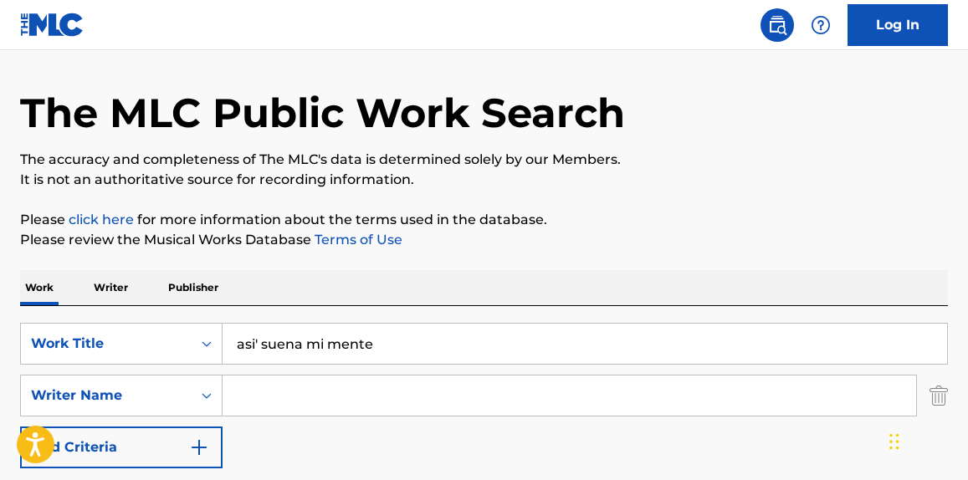
scroll to position [0, 0]
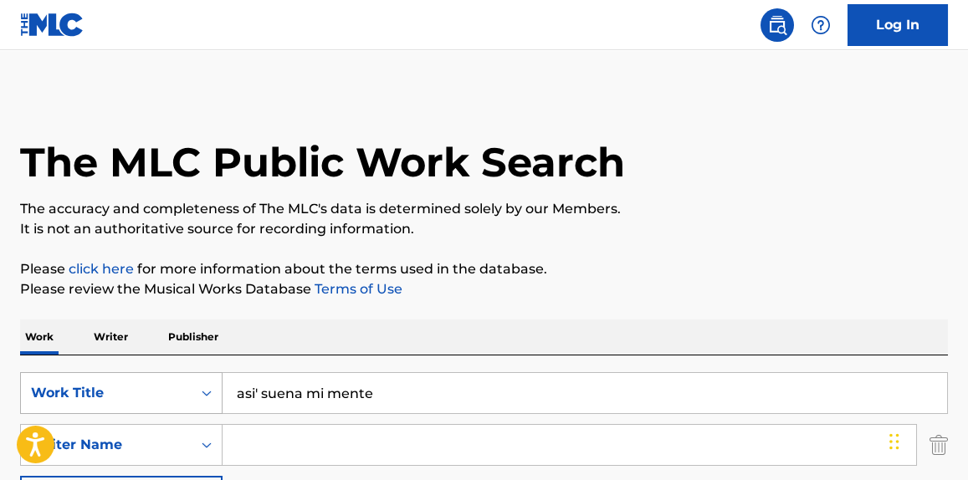
paste input "Too Bad So Sad"
drag, startPoint x: 421, startPoint y: 385, endPoint x: 163, endPoint y: 382, distance: 257.7
click at [159, 384] on div "SearchWithCriteria437f6ef0-21a0-4d58-9888-e54d2038fc12 Work Title Too Bad So Sad" at bounding box center [484, 393] width 928 height 42
type input "Too Bad So Sad"
drag, startPoint x: 674, startPoint y: 239, endPoint x: 479, endPoint y: 399, distance: 252.1
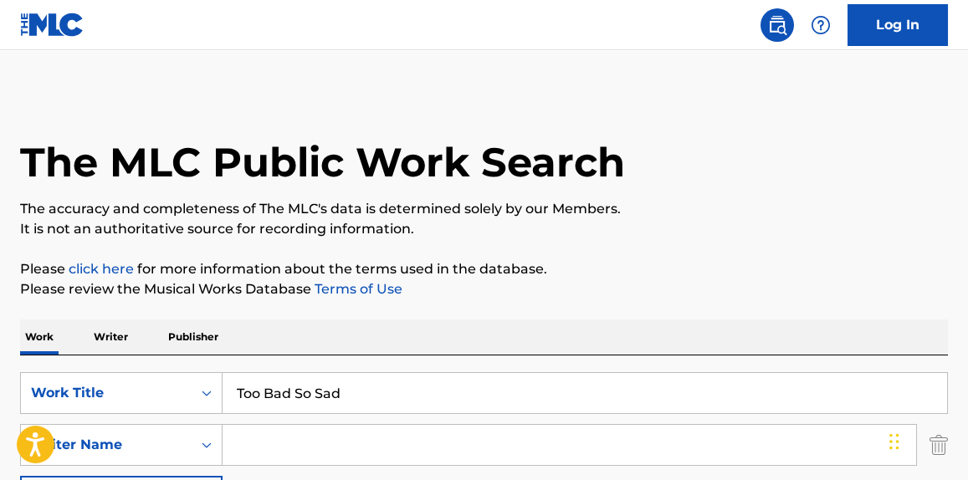
click at [367, 442] on input "Search Form" at bounding box center [570, 445] width 694 height 40
type input "devon cole"
click at [649, 265] on p "Please click here for more information about the terms used in the database." at bounding box center [484, 269] width 928 height 20
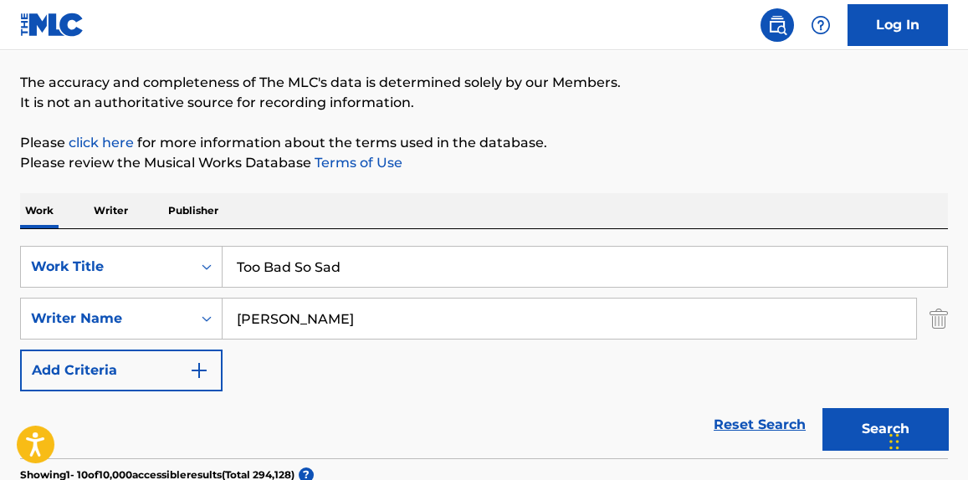
drag, startPoint x: 861, startPoint y: 411, endPoint x: 771, endPoint y: 370, distance: 99.2
click at [862, 411] on button "Search" at bounding box center [885, 429] width 126 height 42
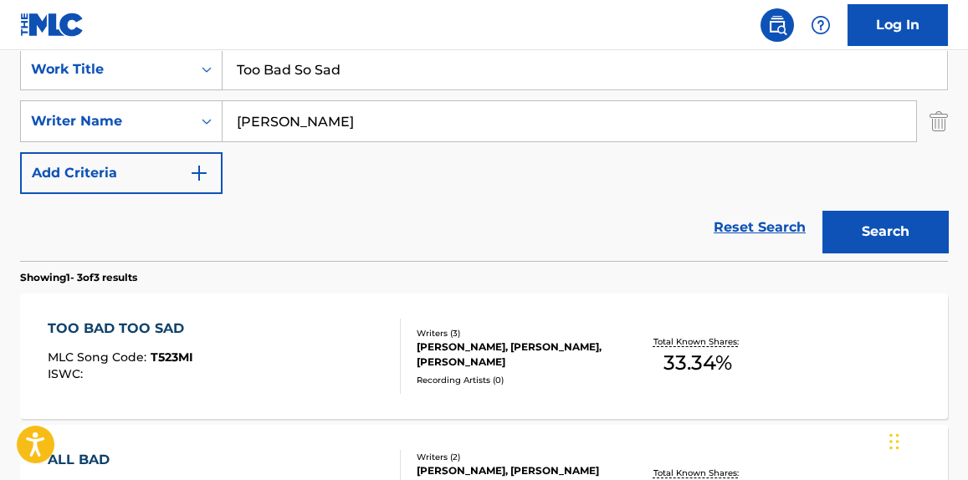
scroll to position [380, 0]
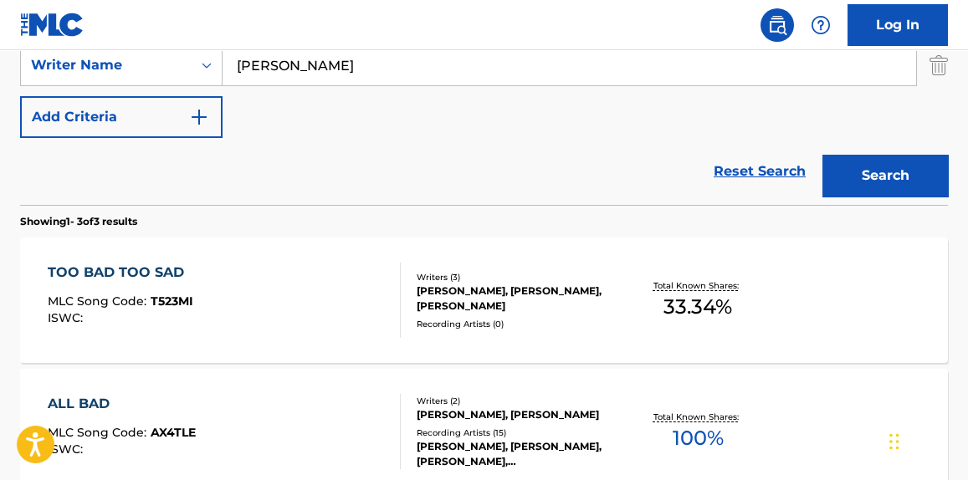
click at [320, 322] on div "TOO BAD TOO SAD MLC Song Code : T523MI ISWC :" at bounding box center [224, 300] width 352 height 75
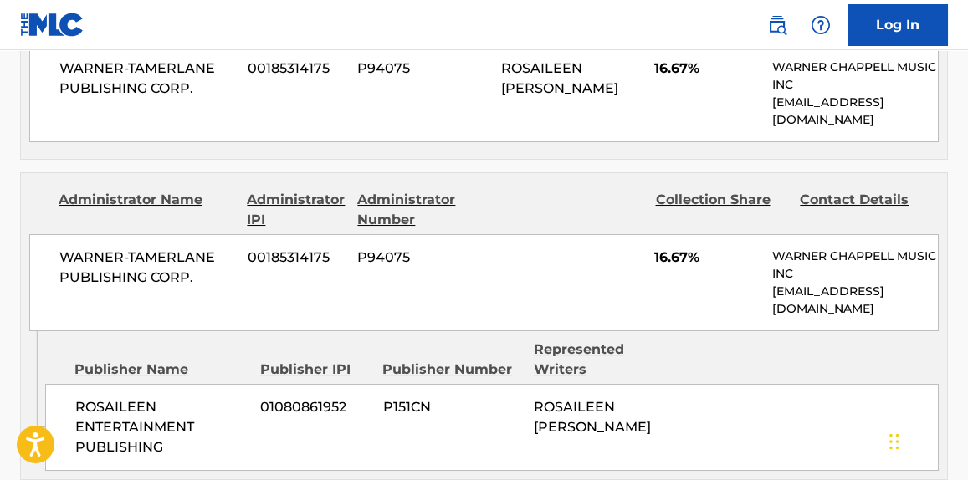
scroll to position [1014, 0]
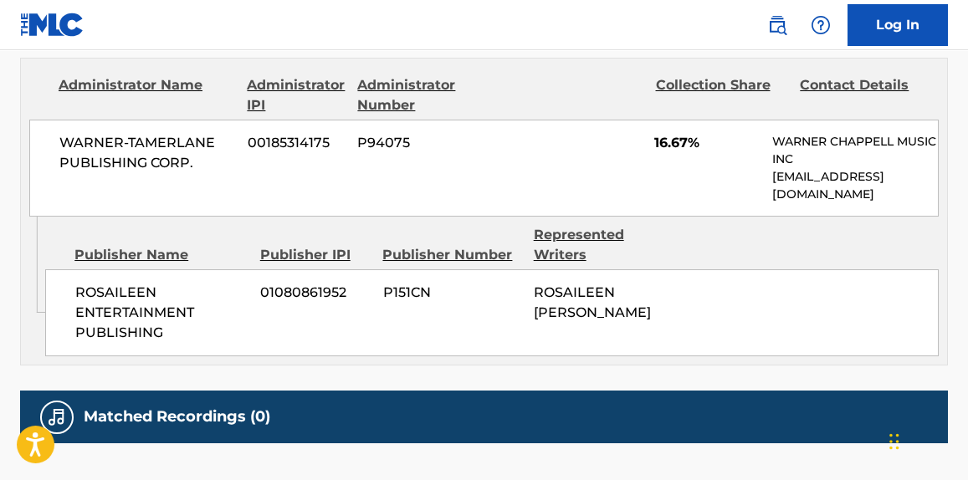
click at [693, 295] on div "ROSAILEEN ENTERTAINMENT PUBLISHING 01080861952 P151CN ROSAILEEN STELLINA SCHER" at bounding box center [492, 312] width 894 height 87
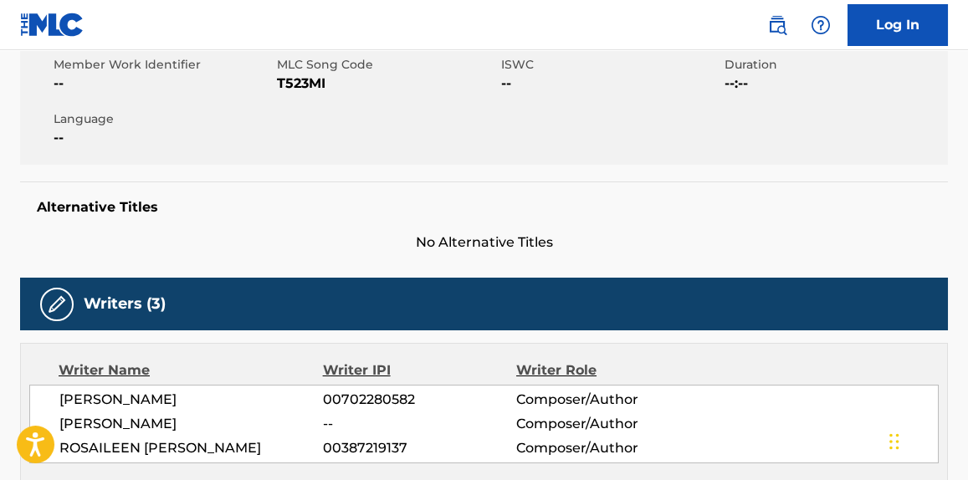
scroll to position [0, 0]
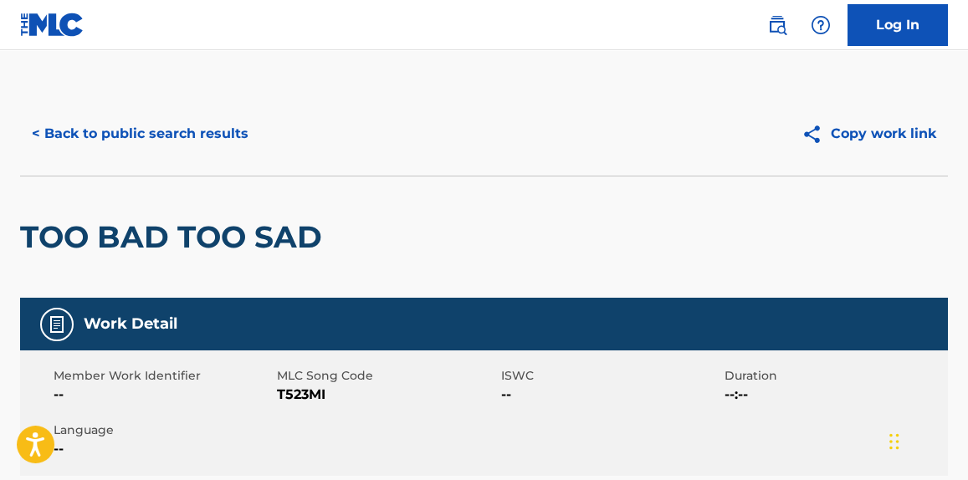
click at [173, 144] on button "< Back to public search results" at bounding box center [140, 134] width 240 height 42
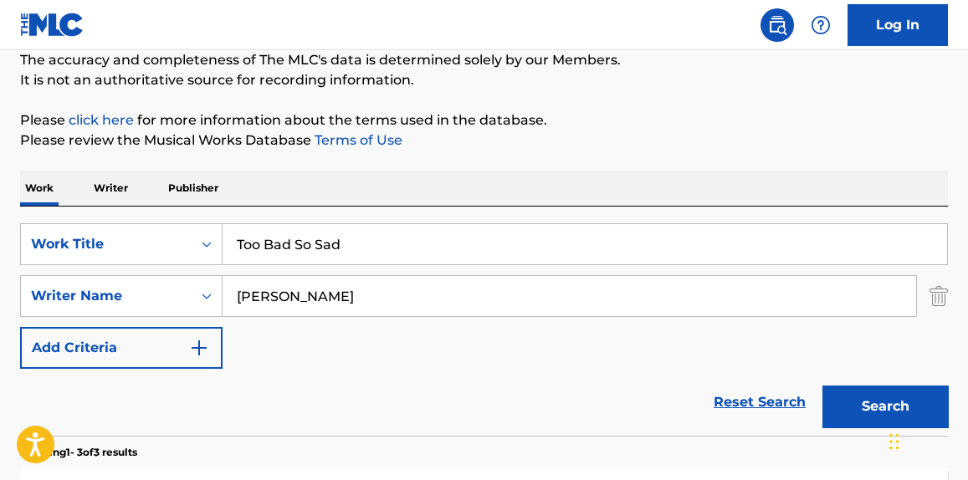
scroll to position [118, 0]
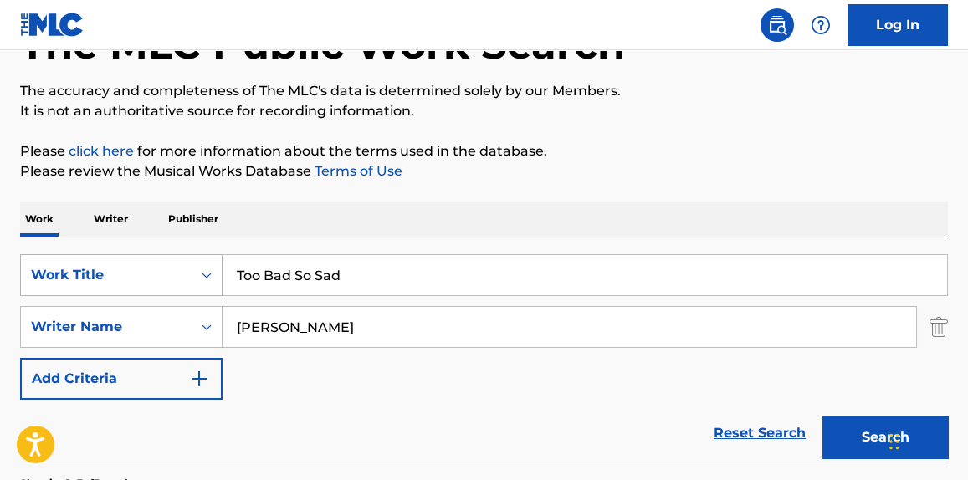
drag, startPoint x: 344, startPoint y: 275, endPoint x: 175, endPoint y: 282, distance: 169.1
click at [175, 282] on div "SearchWithCriteria437f6ef0-21a0-4d58-9888-e54d2038fc12 Work Title Too Bad So Sad" at bounding box center [484, 275] width 928 height 42
paste input "Play House"
drag, startPoint x: 728, startPoint y: 136, endPoint x: 729, endPoint y: 193, distance: 57.7
click at [727, 136] on div "The MLC Public Work Search The accuracy and completeness of The MLC's data is d…" at bounding box center [484, 470] width 968 height 992
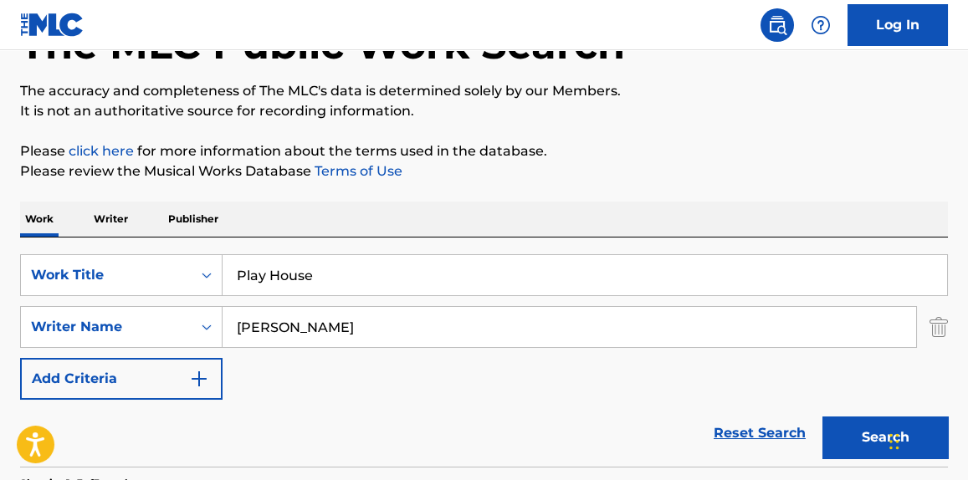
click at [867, 430] on button "Search" at bounding box center [885, 438] width 126 height 42
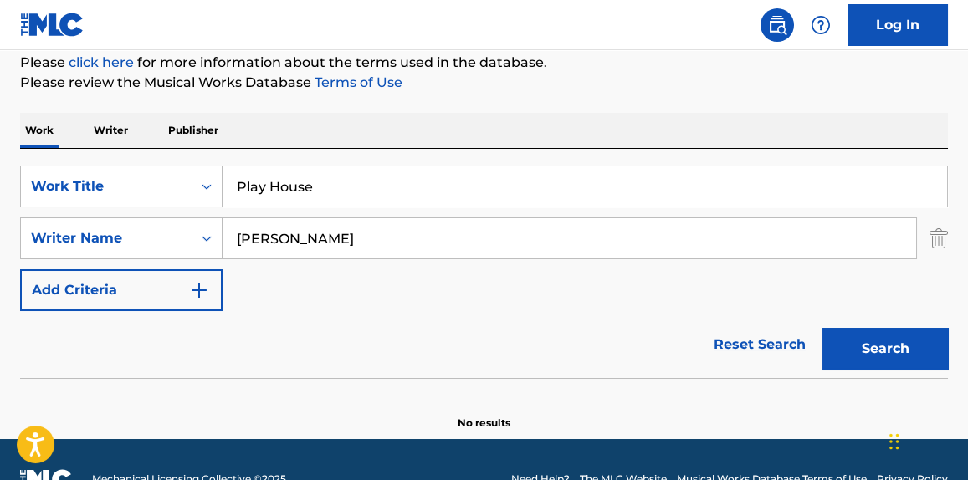
scroll to position [245, 0]
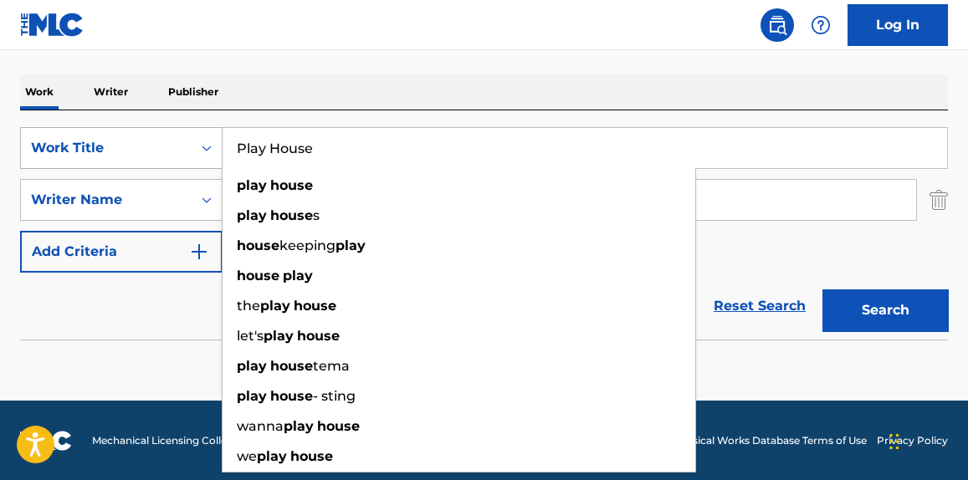
paste input "Sorry Mom"
drag, startPoint x: 330, startPoint y: 144, endPoint x: 156, endPoint y: 145, distance: 174.9
click at [156, 145] on div "SearchWithCriteria437f6ef0-21a0-4d58-9888-e54d2038fc12 Work Title Sorry Mom pla…" at bounding box center [484, 148] width 928 height 42
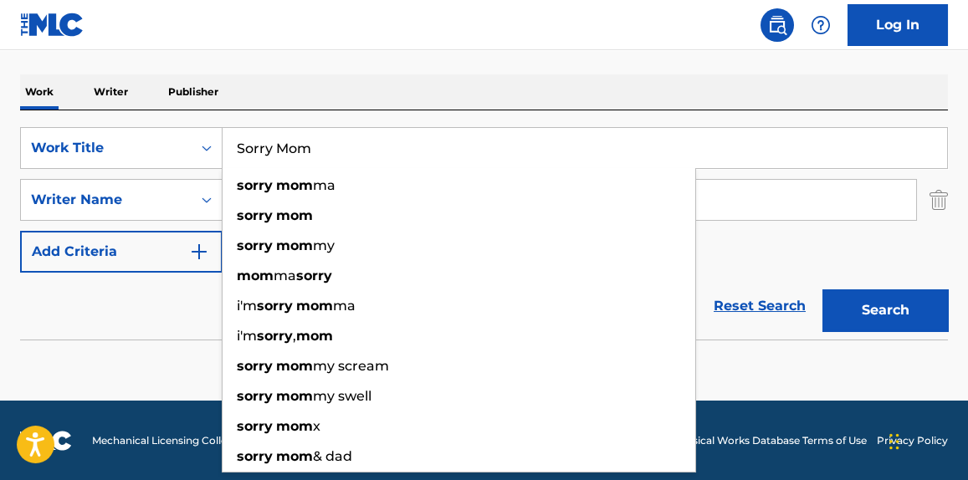
type input "Sorry Mom"
click at [482, 41] on nav "Log In" at bounding box center [484, 25] width 968 height 50
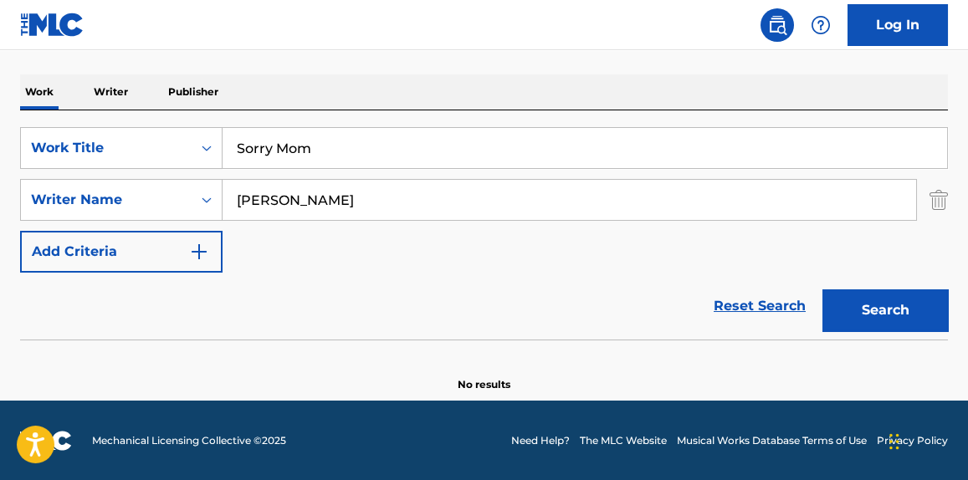
click at [875, 320] on button "Search" at bounding box center [885, 310] width 126 height 42
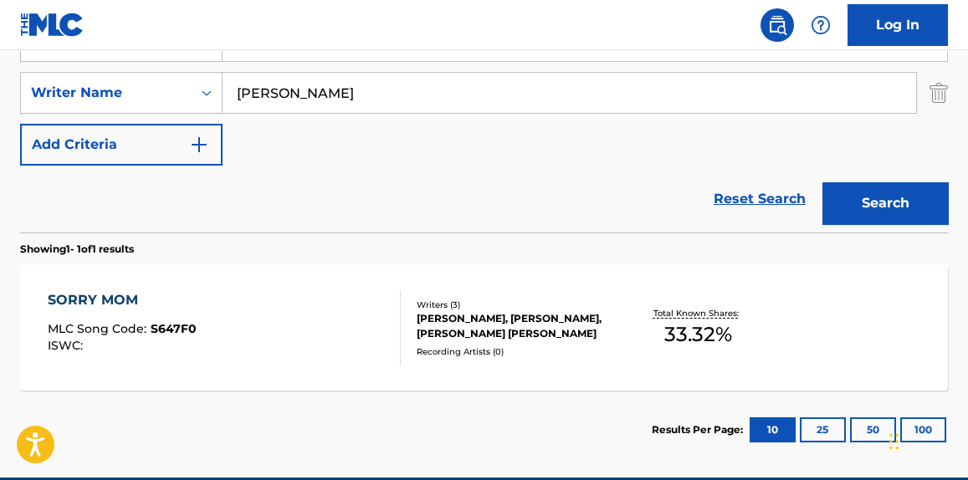
scroll to position [371, 0]
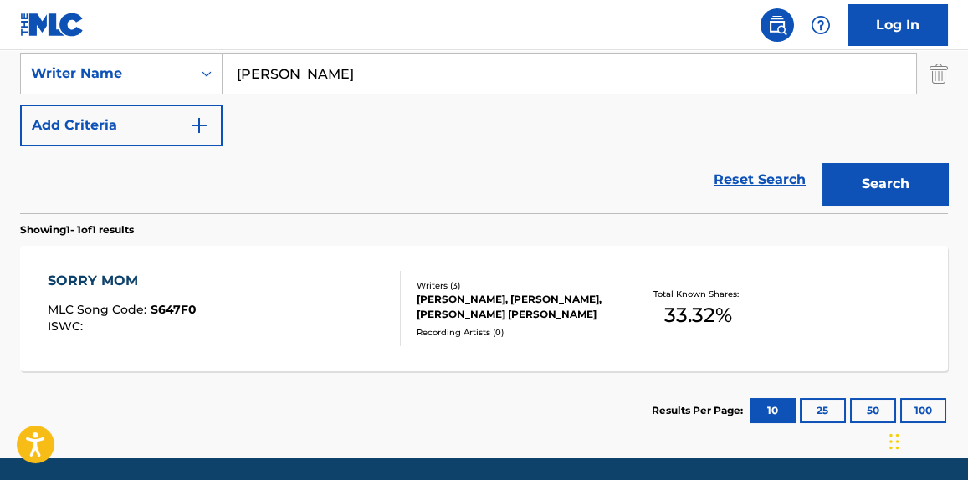
click at [320, 307] on div "SORRY MOM MLC Song Code : S647F0 ISWC :" at bounding box center [224, 308] width 352 height 75
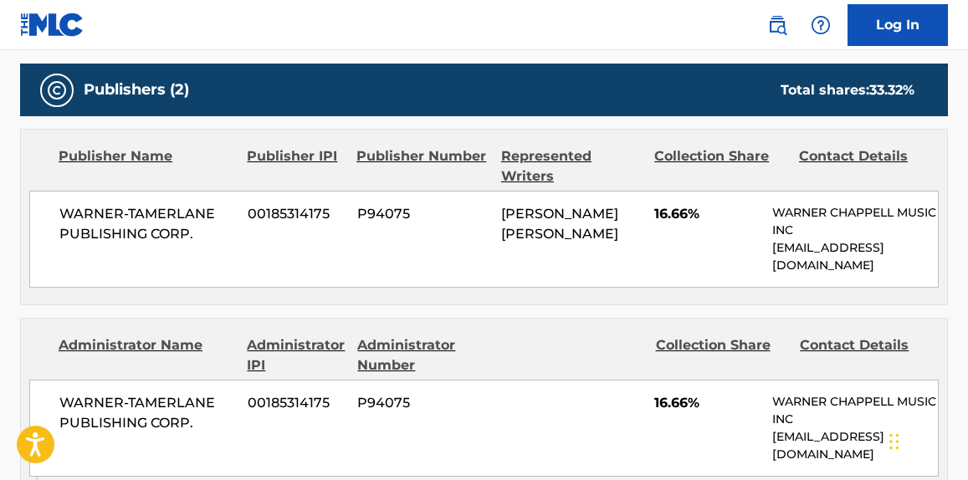
scroll to position [761, 0]
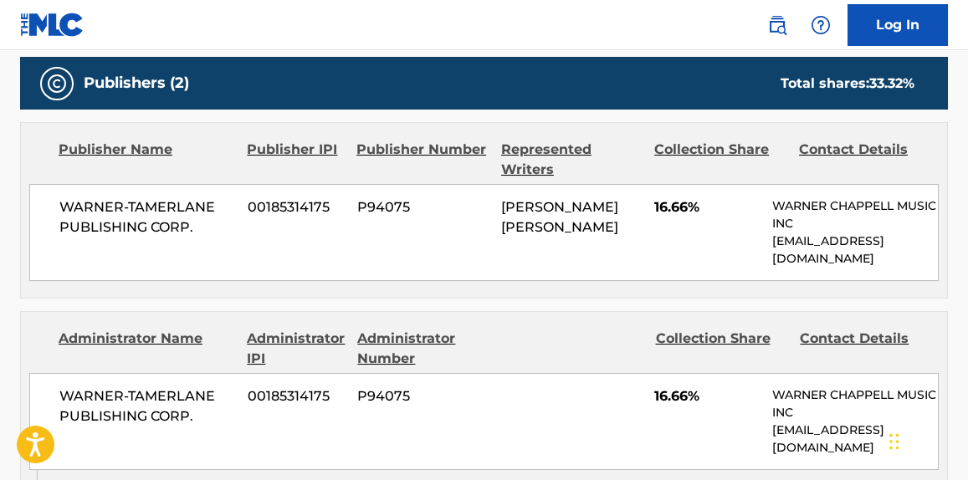
click at [575, 351] on div at bounding box center [572, 349] width 141 height 40
click at [592, 284] on div "Publisher Name Publisher IPI Publisher Number Represented Writers Collection Sh…" at bounding box center [484, 210] width 926 height 175
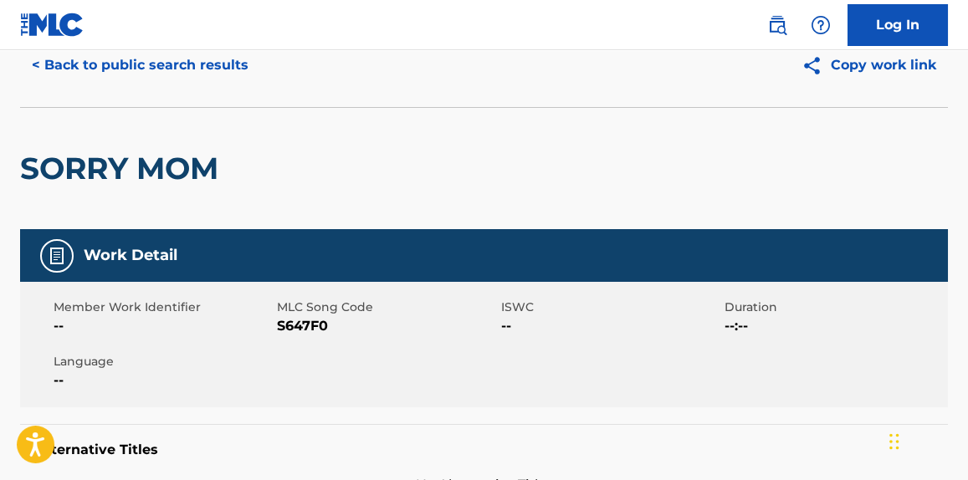
scroll to position [0, 0]
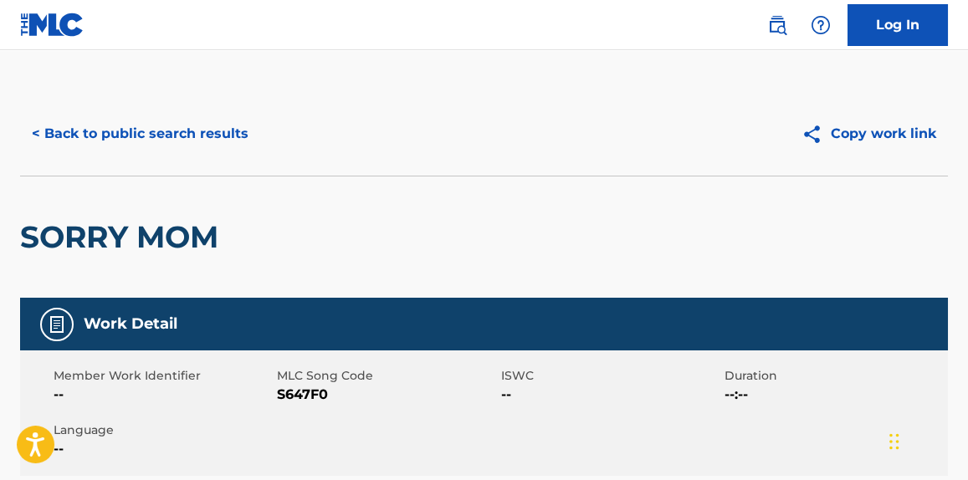
click at [221, 157] on div "< Back to public search results Copy work link" at bounding box center [484, 134] width 928 height 84
click at [221, 143] on button "< Back to public search results" at bounding box center [140, 134] width 240 height 42
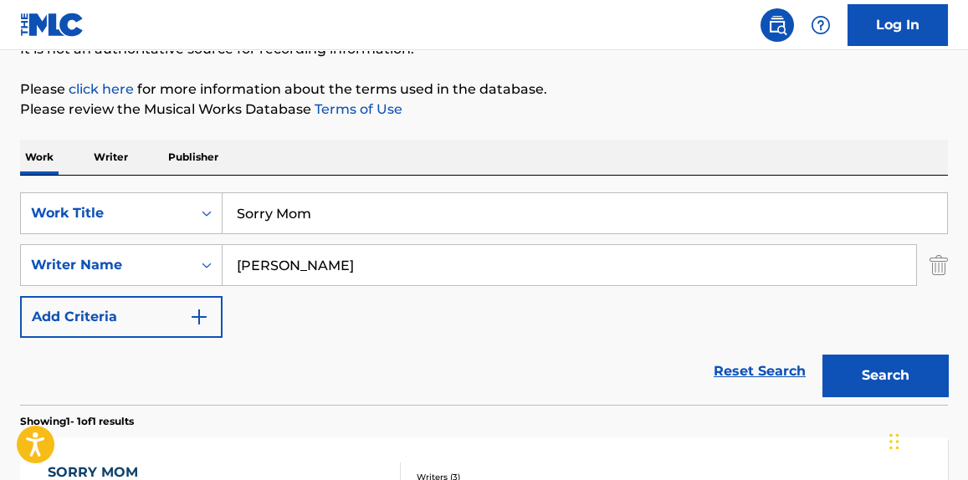
scroll to position [80, 0]
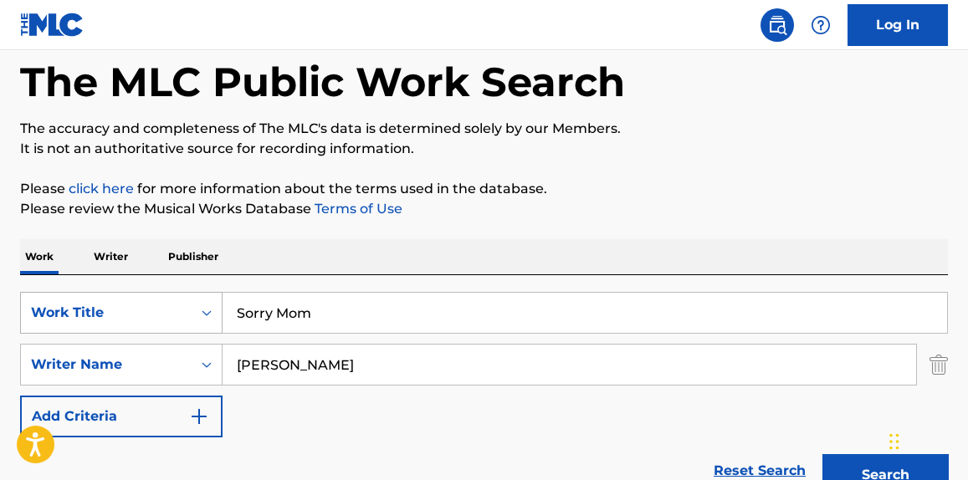
drag, startPoint x: 330, startPoint y: 314, endPoint x: 136, endPoint y: 317, distance: 194.1
click at [120, 320] on div "SearchWithCriteria437f6ef0-21a0-4d58-9888-e54d2038fc12 Work Title Sorry Mom" at bounding box center [484, 313] width 928 height 42
paste input "Hurricane"
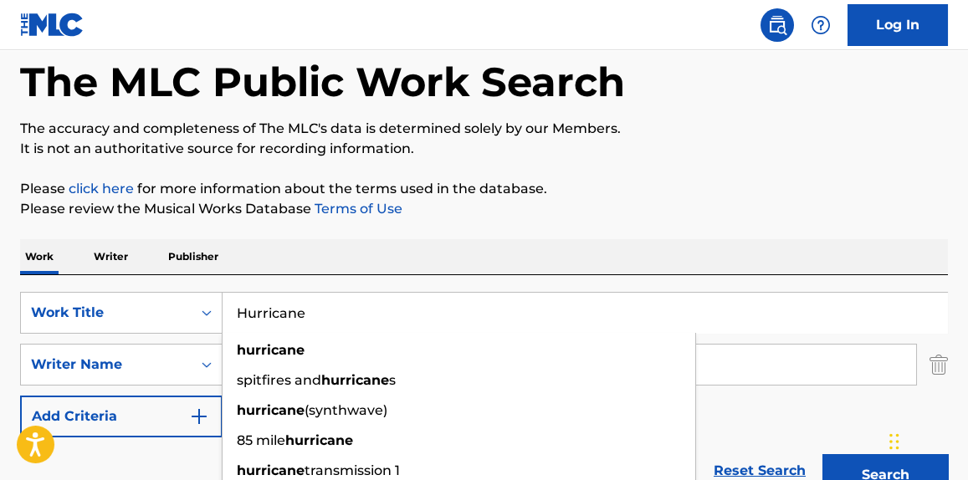
type input "Hurricane"
click at [823, 259] on div "Work Writer Publisher" at bounding box center [484, 256] width 928 height 35
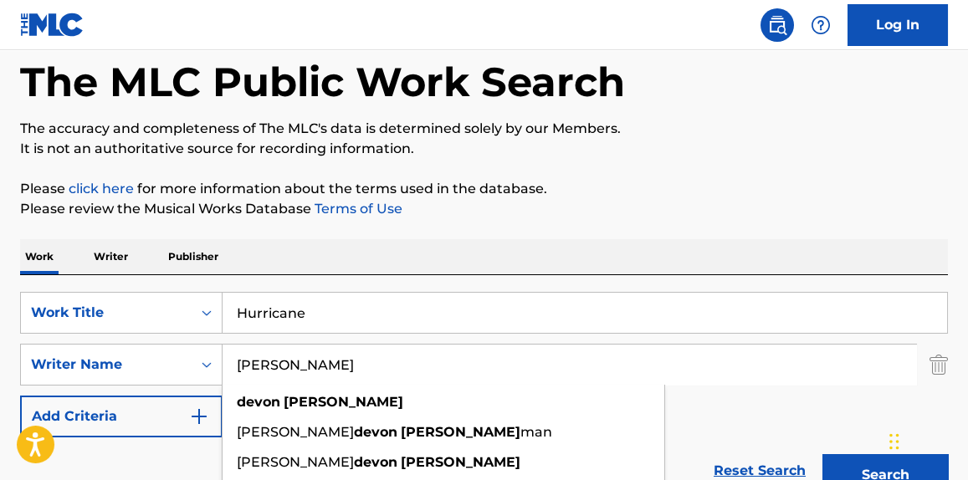
drag, startPoint x: 267, startPoint y: 379, endPoint x: 161, endPoint y: 391, distance: 106.1
click at [162, 391] on div "SearchWithCriteria437f6ef0-21a0-4d58-9888-e54d2038fc12 Work Title Hurricane Sea…" at bounding box center [484, 365] width 928 height 146
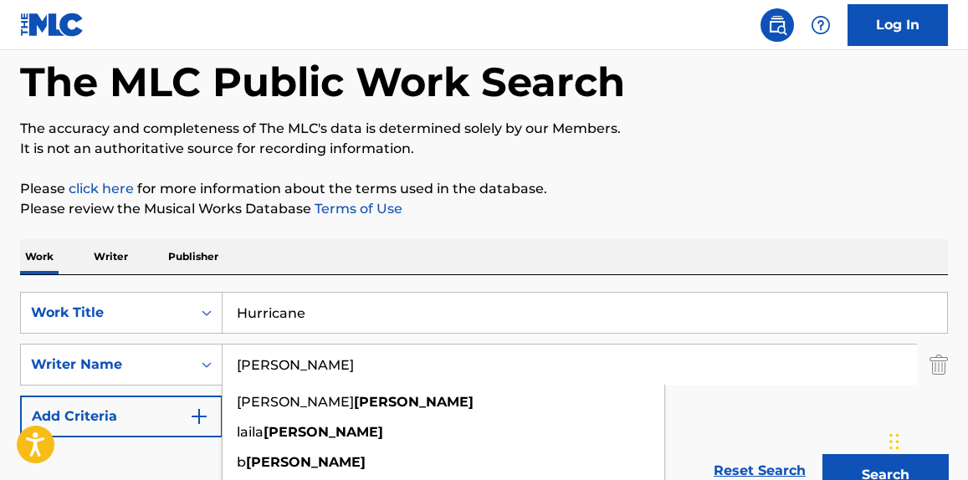
click at [822, 454] on button "Search" at bounding box center [885, 475] width 126 height 42
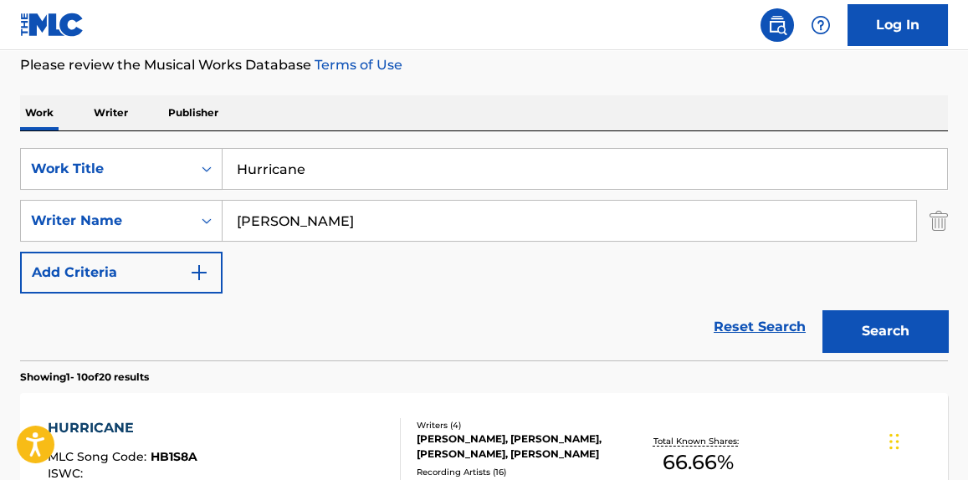
scroll to position [0, 0]
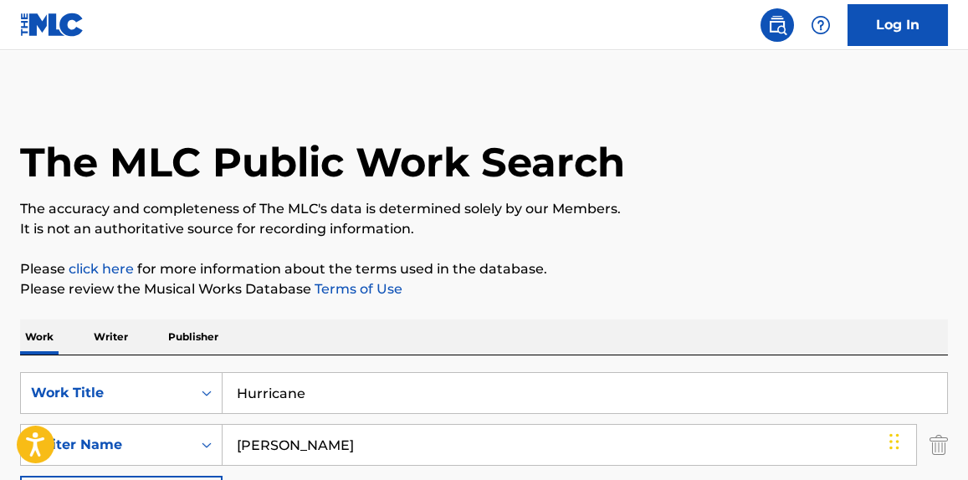
click at [315, 428] on input "walker" at bounding box center [570, 445] width 694 height 40
click at [244, 440] on input "walker" at bounding box center [570, 445] width 694 height 40
click at [237, 440] on input "walker" at bounding box center [570, 445] width 694 height 40
type input "frank walker"
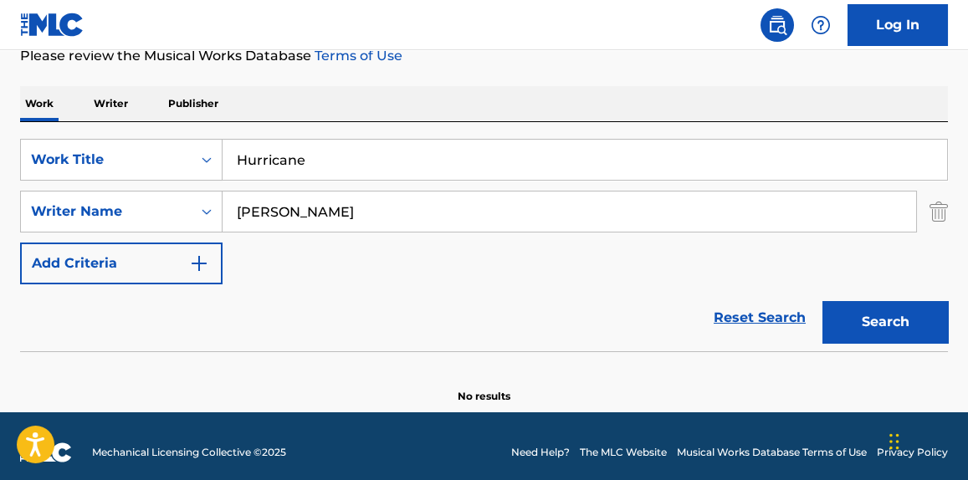
scroll to position [245, 0]
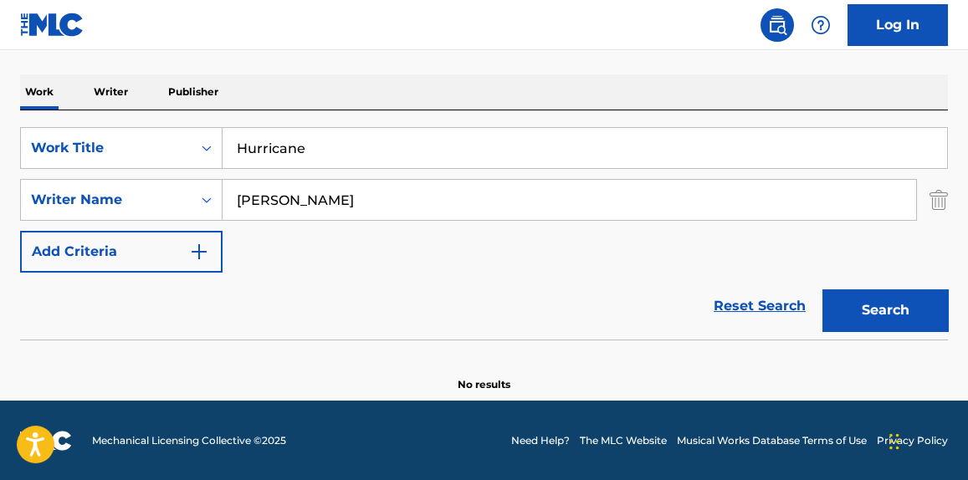
click at [359, 205] on input "frank walker" at bounding box center [570, 200] width 694 height 40
click at [332, 74] on div "Work Writer Publisher" at bounding box center [484, 91] width 928 height 35
drag, startPoint x: 315, startPoint y: 137, endPoint x: 157, endPoint y: 172, distance: 162.0
click at [157, 172] on div "SearchWithCriteria437f6ef0-21a0-4d58-9888-e54d2038fc12 Work Title Hurricane Sea…" at bounding box center [484, 200] width 928 height 146
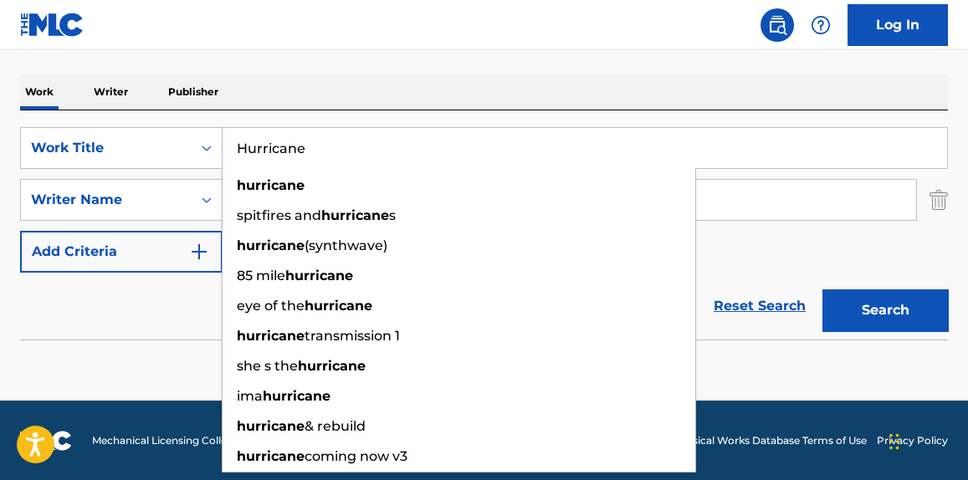
paste input "Sam Merrifield"
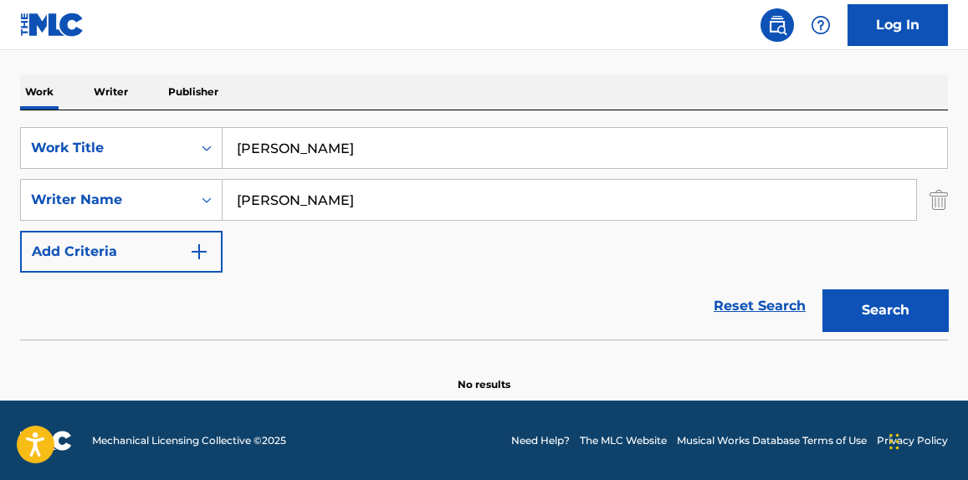
drag, startPoint x: 895, startPoint y: 317, endPoint x: 722, endPoint y: 328, distance: 173.5
click at [894, 318] on button "Search" at bounding box center [885, 310] width 126 height 42
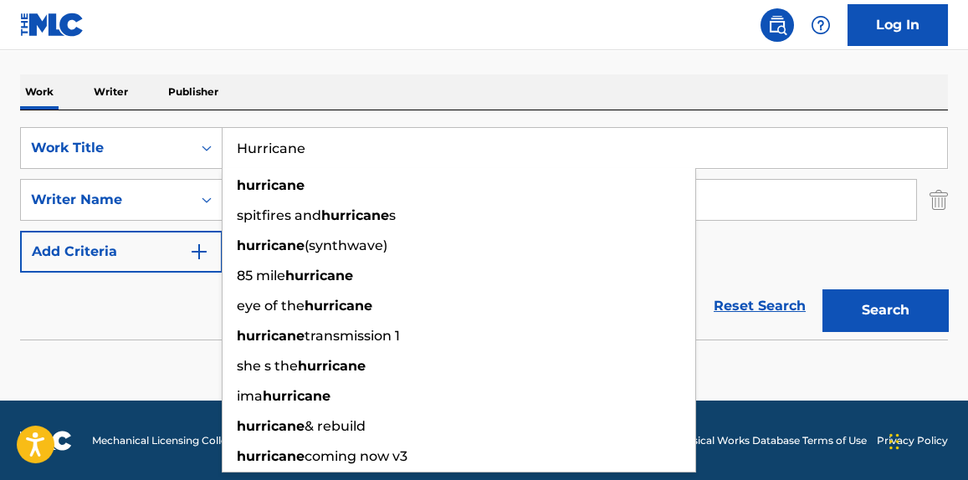
type input "Hurricane"
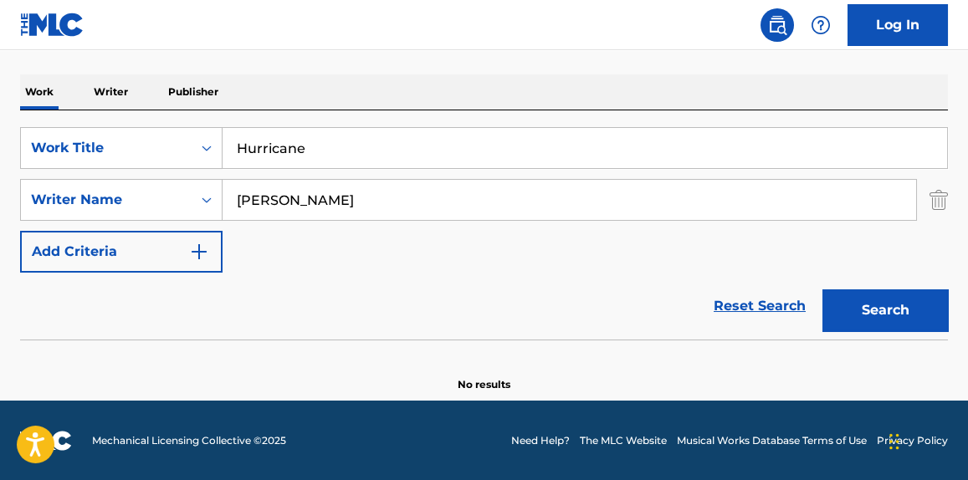
click at [460, 79] on div "Work Writer Publisher" at bounding box center [484, 91] width 928 height 35
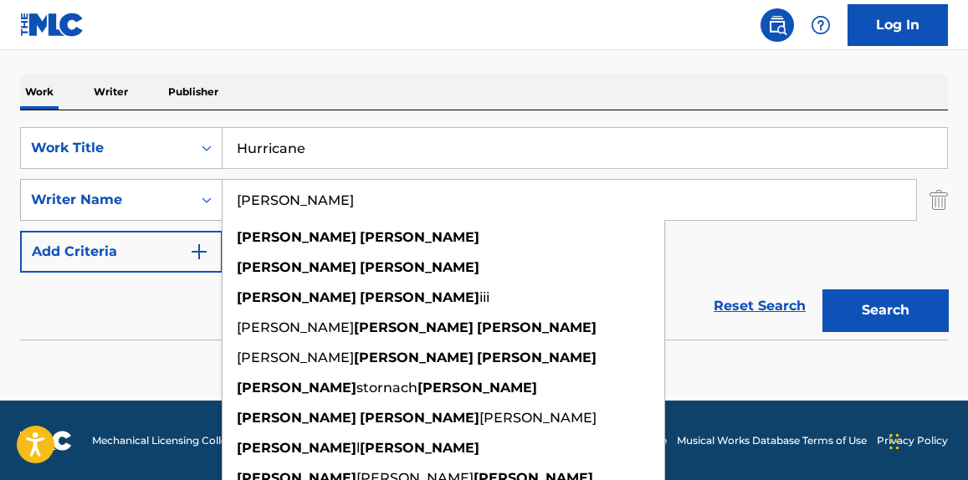
paste input "Sam Merrifield"
drag, startPoint x: 384, startPoint y: 195, endPoint x: 125, endPoint y: 219, distance: 260.5
click at [125, 219] on div "SearchWithCriteriadc1196ca-b1fb-49bb-8298-1dcae4eb2e09 Writer Name Sam Merrifie…" at bounding box center [484, 200] width 928 height 42
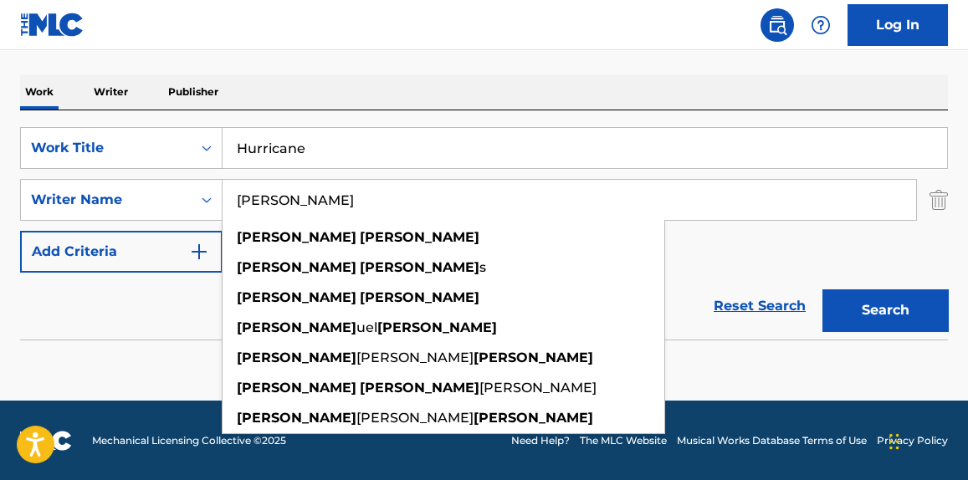
type input "Sam Merrifield"
click at [900, 315] on button "Search" at bounding box center [885, 310] width 126 height 42
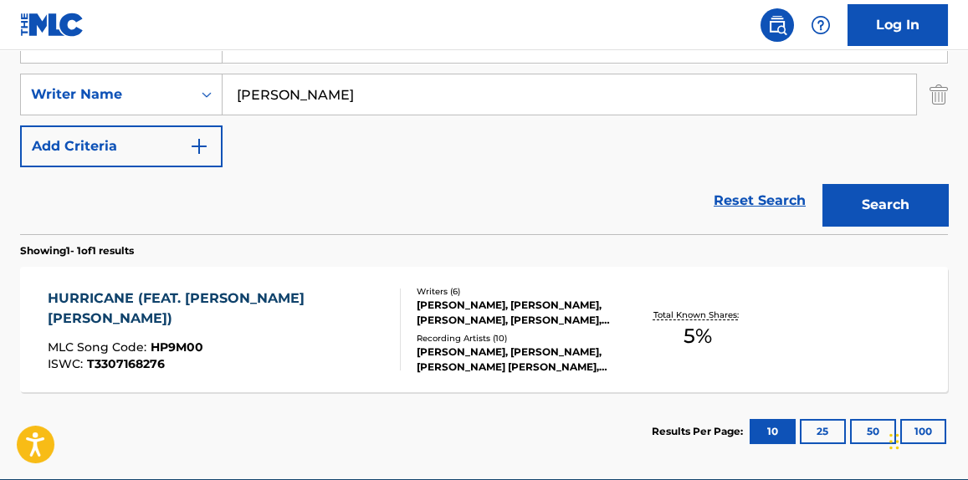
scroll to position [371, 0]
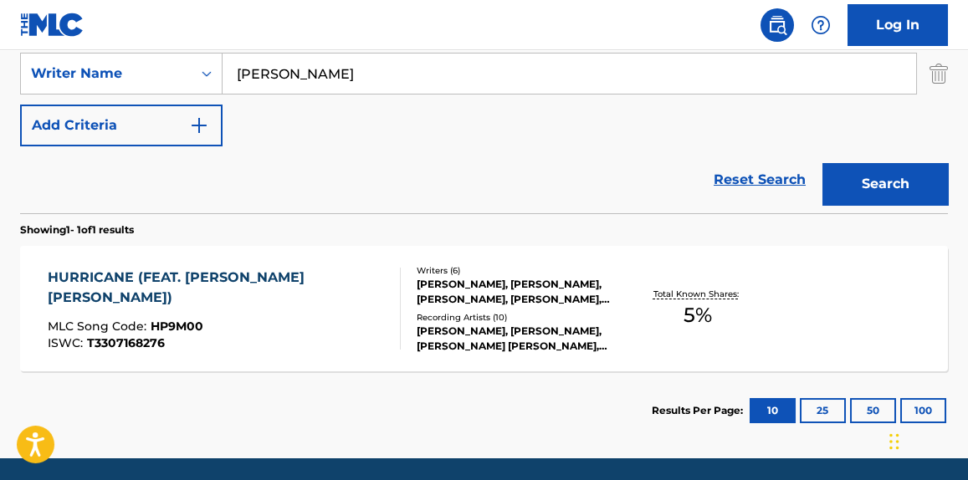
click at [346, 349] on div "HURRICANE (FEAT. CLARA MAE) MLC Song Code : HP9M00 ISWC : T3307168276 Writers (…" at bounding box center [484, 309] width 928 height 126
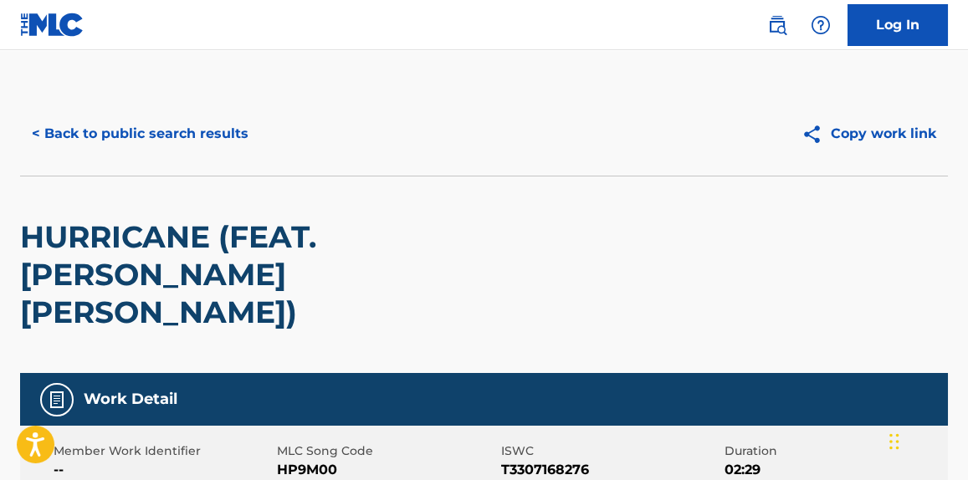
click at [228, 131] on button "< Back to public search results" at bounding box center [140, 134] width 240 height 42
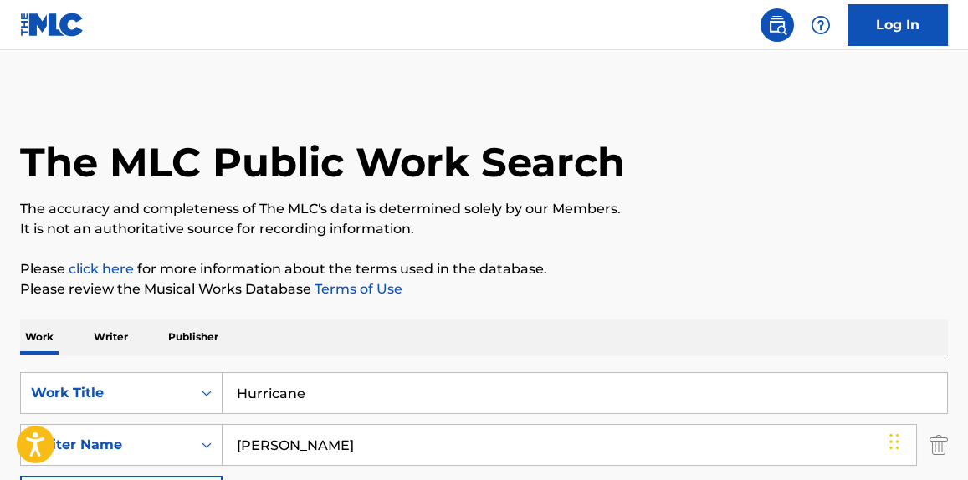
scroll to position [334, 0]
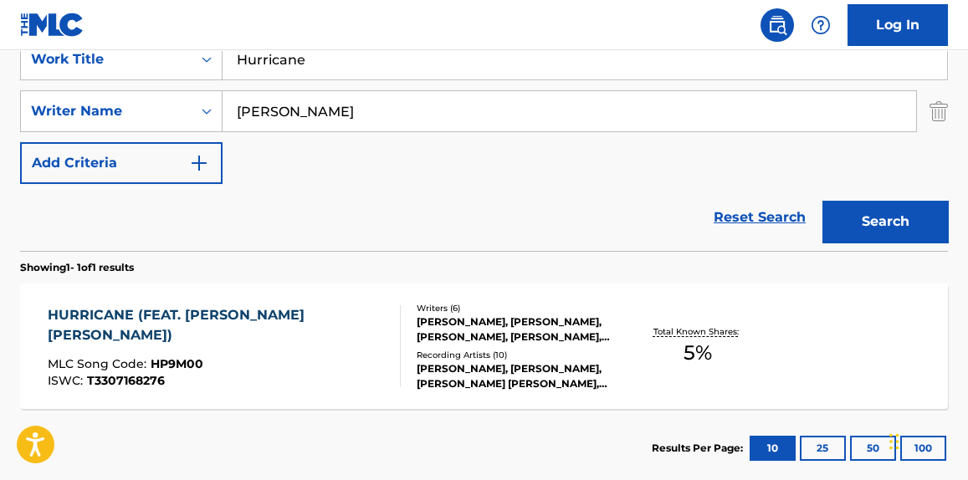
drag, startPoint x: 326, startPoint y: 66, endPoint x: 130, endPoint y: 81, distance: 197.2
click at [130, 81] on div "SearchWithCriteria437f6ef0-21a0-4d58-9888-e54d2038fc12 Work Title Hurricane Sea…" at bounding box center [484, 111] width 928 height 146
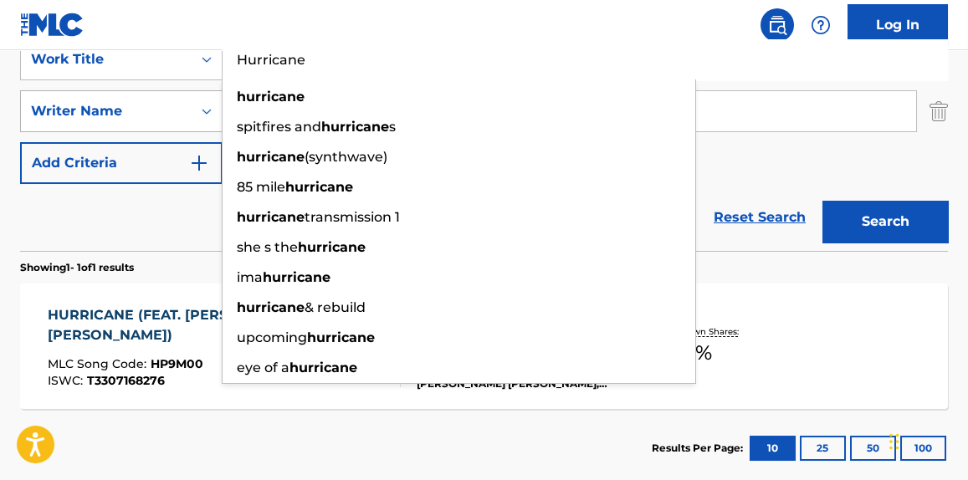
paste input "Ember (Interlude)"
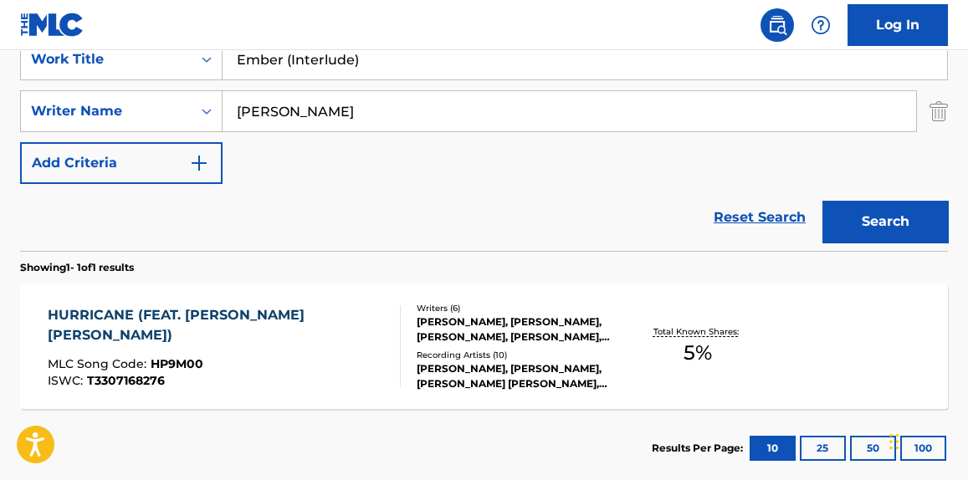
type input "Ember (Interlude)"
drag, startPoint x: 185, startPoint y: 237, endPoint x: 248, endPoint y: 256, distance: 65.6
click at [189, 238] on div "Reset Search Search" at bounding box center [484, 217] width 928 height 67
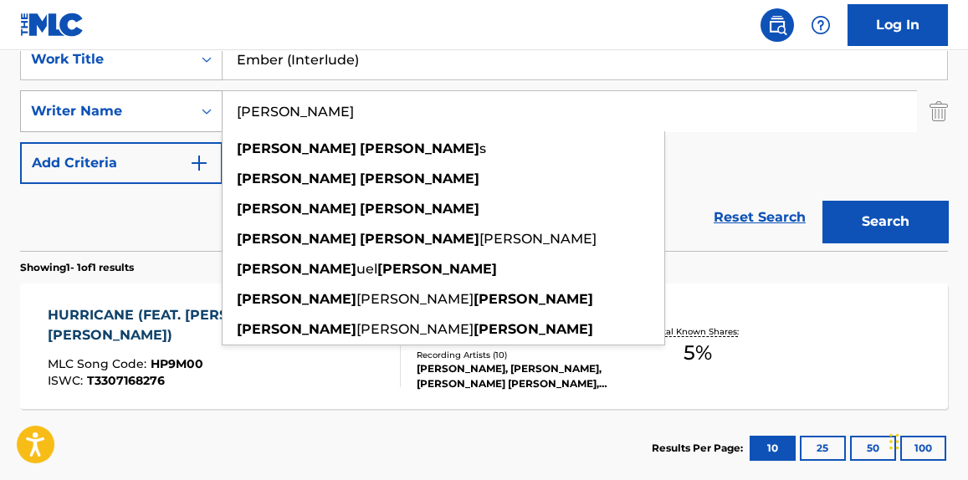
drag, startPoint x: 374, startPoint y: 129, endPoint x: 167, endPoint y: 125, distance: 207.5
click at [167, 125] on div "SearchWithCriteriadc1196ca-b1fb-49bb-8298-1dcae4eb2e09 Writer Name Sam Merrifie…" at bounding box center [484, 111] width 928 height 42
paste input "tephen Carl Puth"
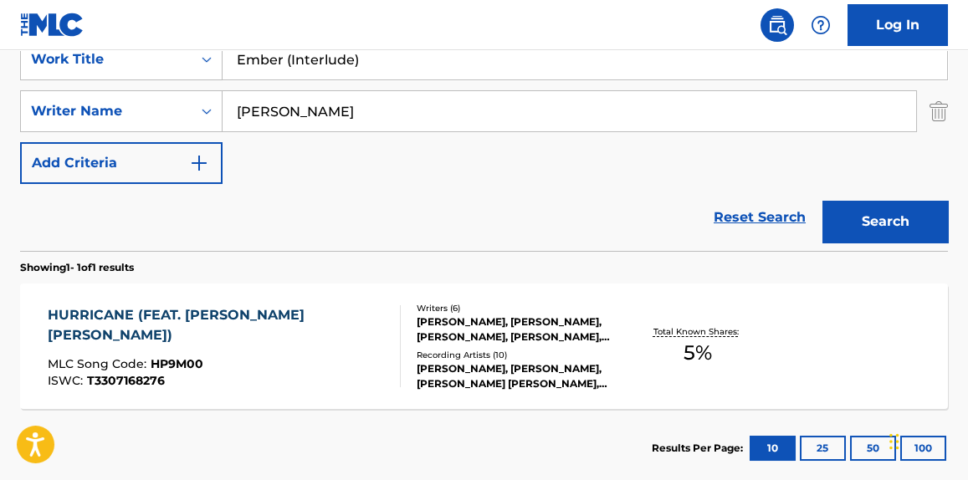
click at [866, 210] on button "Search" at bounding box center [885, 222] width 126 height 42
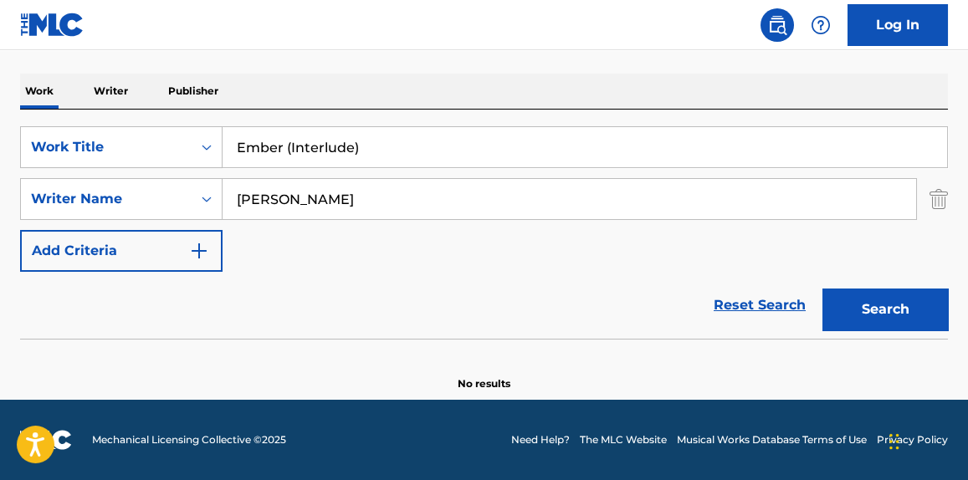
scroll to position [245, 0]
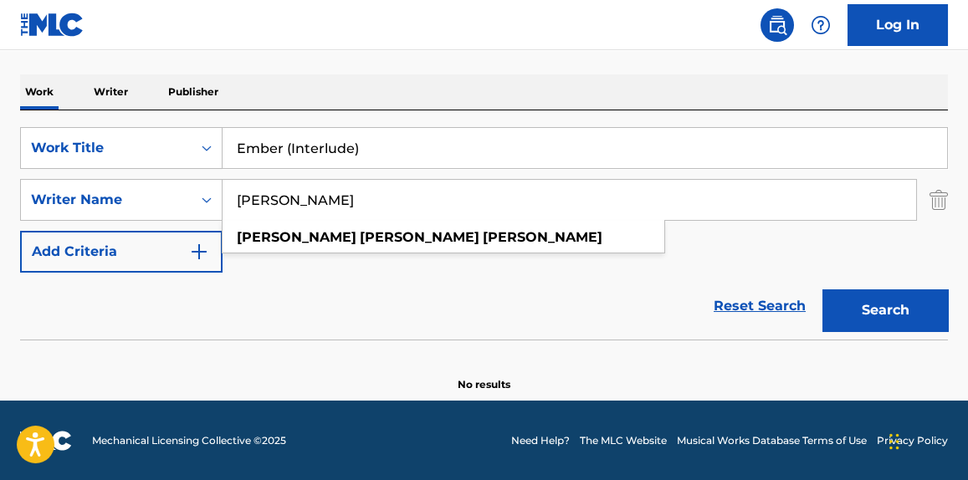
click at [304, 198] on input "Stephen Carl Puth" at bounding box center [570, 200] width 694 height 40
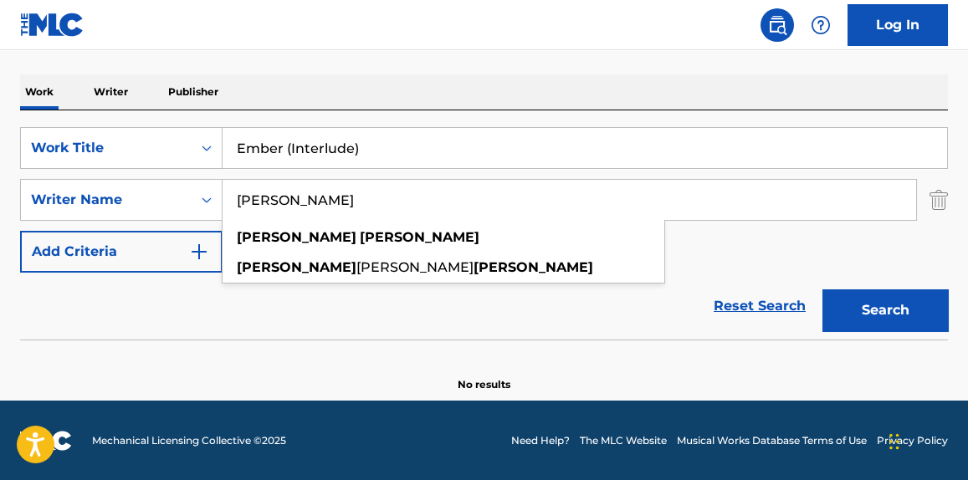
drag, startPoint x: 894, startPoint y: 317, endPoint x: 804, endPoint y: 338, distance: 92.8
click at [889, 320] on button "Search" at bounding box center [885, 310] width 126 height 42
click at [300, 209] on input "Stephen Puth" at bounding box center [570, 200] width 694 height 40
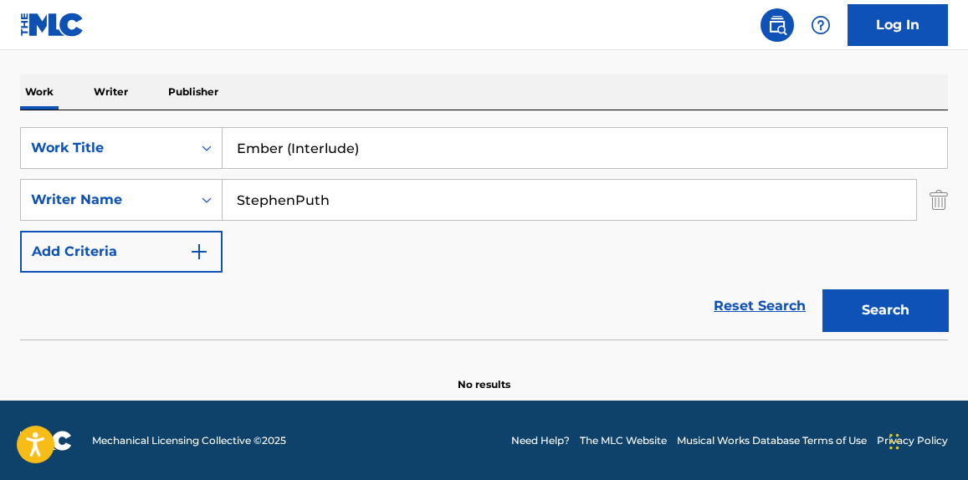
click at [822, 289] on button "Search" at bounding box center [885, 310] width 126 height 42
type input "Stephen Puth"
click at [822, 289] on button "Search" at bounding box center [885, 310] width 126 height 42
click at [422, 135] on input "Ember (Interlude)" at bounding box center [585, 148] width 725 height 40
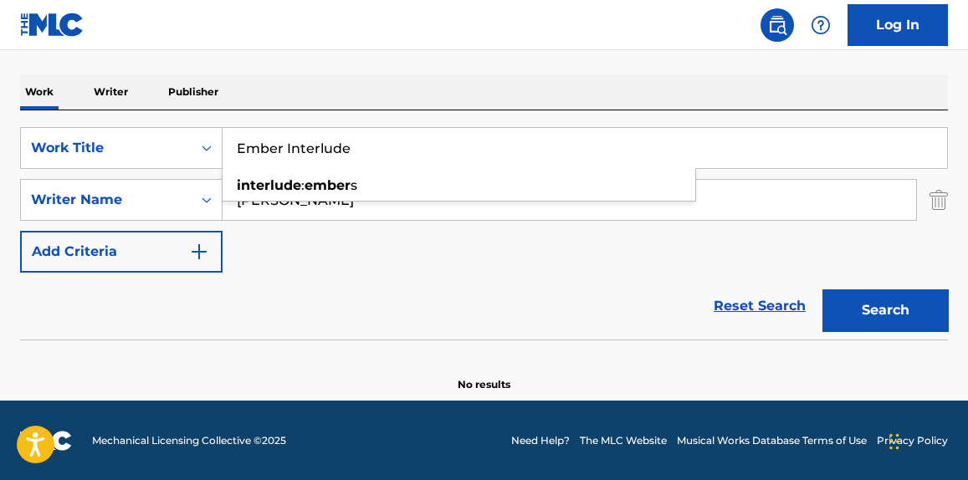
click at [822, 289] on button "Search" at bounding box center [885, 310] width 126 height 42
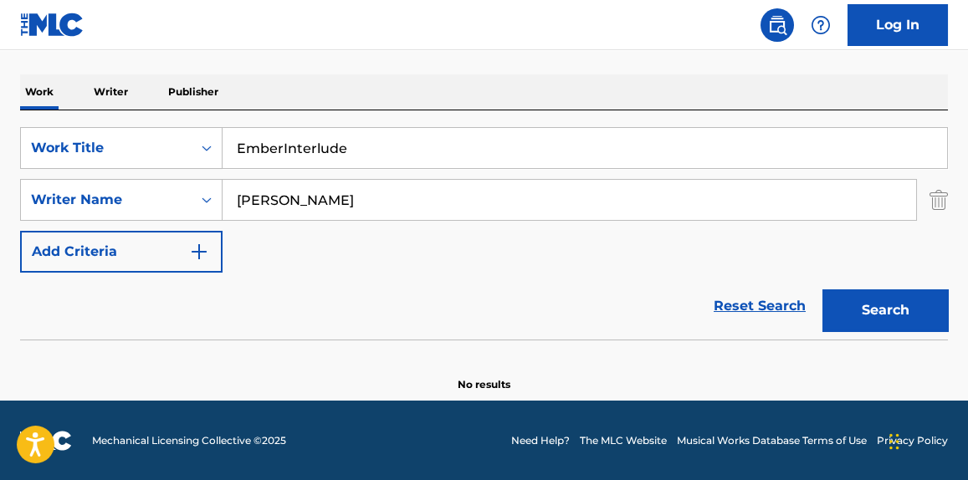
type input "Ember Interlude"
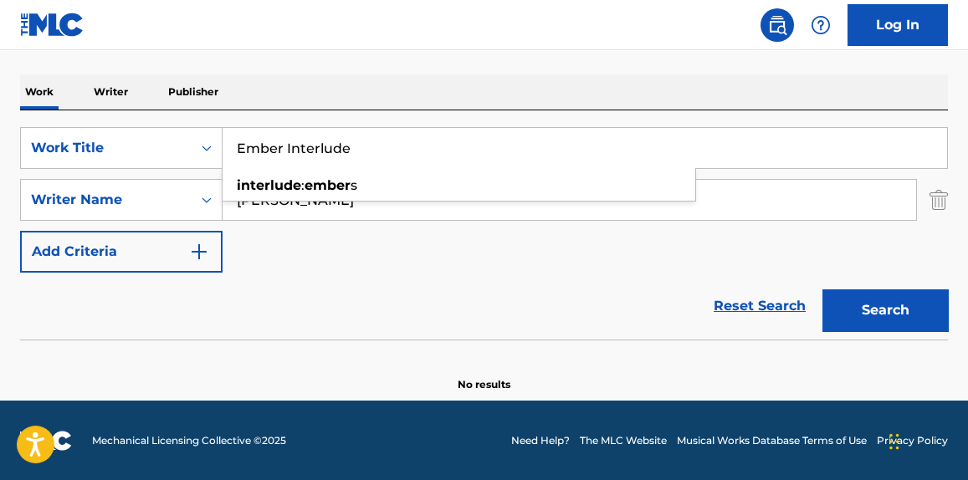
click at [374, 233] on div "SearchWithCriteria437f6ef0-21a0-4d58-9888-e54d2038fc12 Work Title Ember Interlu…" at bounding box center [484, 200] width 928 height 146
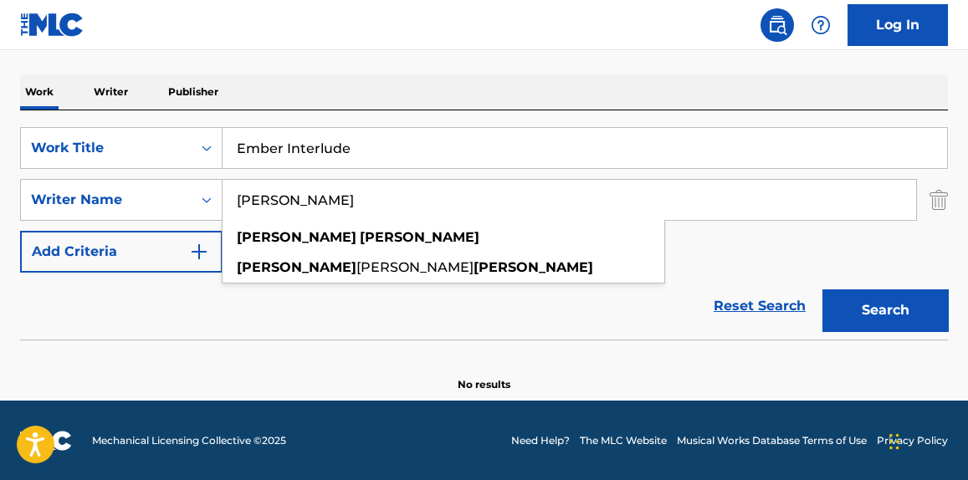
drag, startPoint x: 371, startPoint y: 196, endPoint x: 0, endPoint y: 197, distance: 371.5
click at [0, 197] on div "The MLC Public Work Search The accuracy and completeness of The MLC's data is d…" at bounding box center [484, 120] width 968 height 546
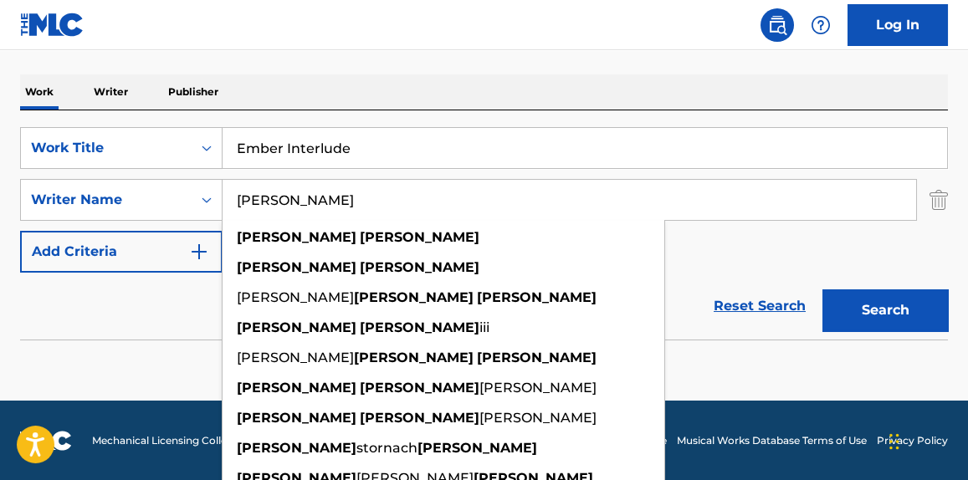
type input "frank walker"
click at [822, 289] on button "Search" at bounding box center [885, 310] width 126 height 42
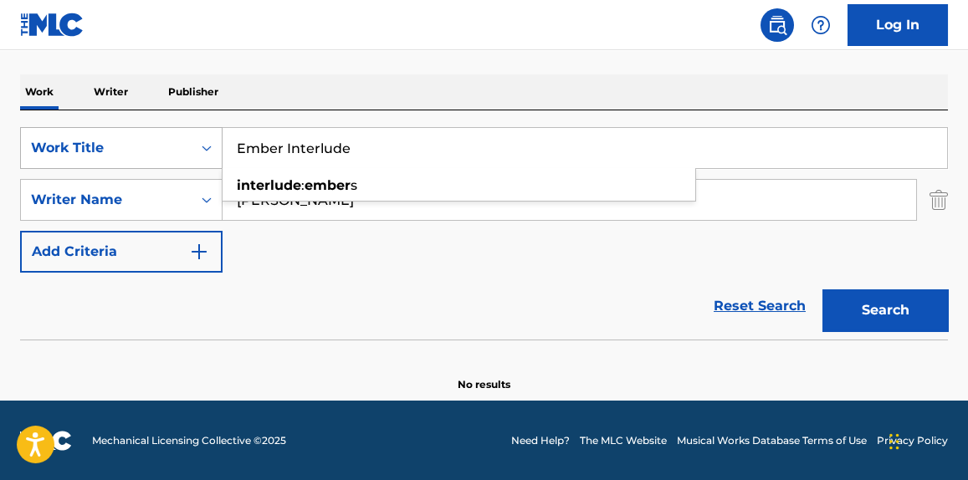
drag, startPoint x: 374, startPoint y: 150, endPoint x: 186, endPoint y: 150, distance: 188.3
click at [186, 150] on div "SearchWithCriteria437f6ef0-21a0-4d58-9888-e54d2038fc12 Work Title Ember Interlu…" at bounding box center [484, 148] width 928 height 42
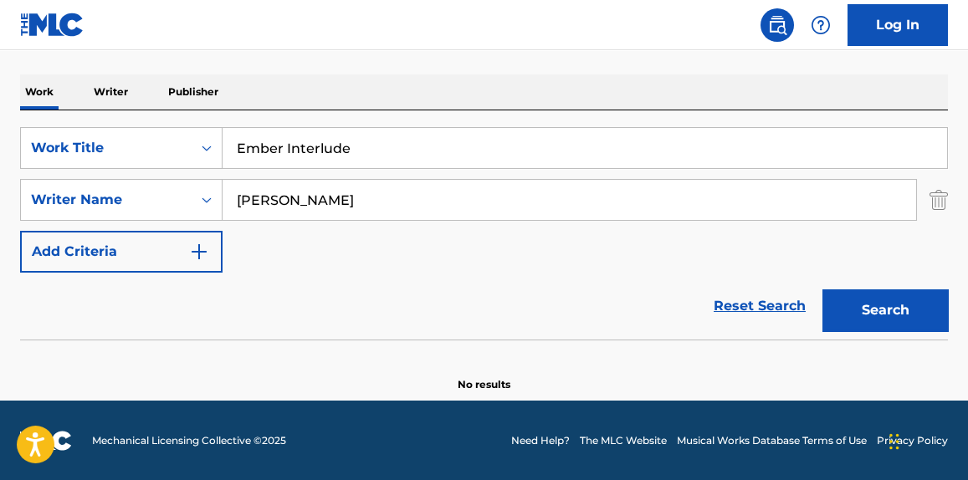
click at [646, 61] on div "The MLC Public Work Search The accuracy and completeness of The MLC's data is d…" at bounding box center [484, 120] width 968 height 546
paste input "Crossfir"
drag, startPoint x: 377, startPoint y: 160, endPoint x: 146, endPoint y: 161, distance: 230.9
click at [146, 161] on div "SearchWithCriteria437f6ef0-21a0-4d58-9888-e54d2038fc12 Work Title Ember Interlu…" at bounding box center [484, 148] width 928 height 42
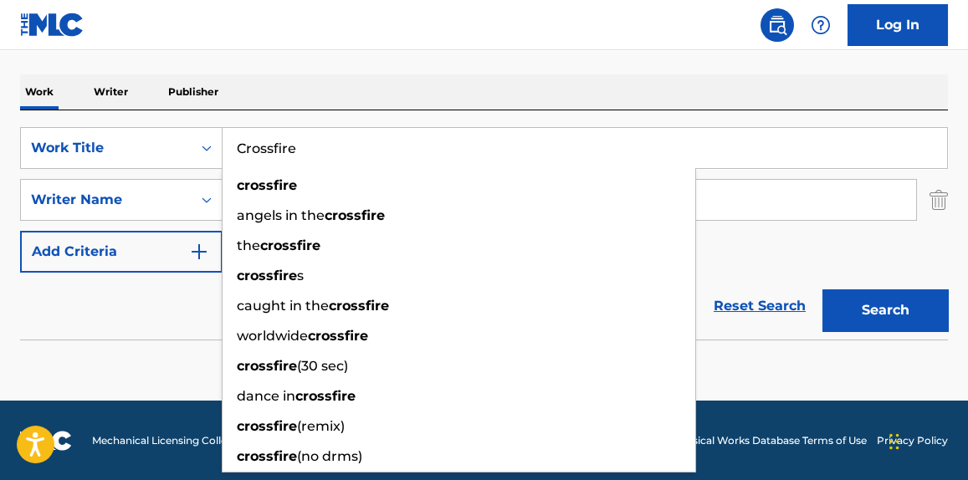
type input "Crossfire"
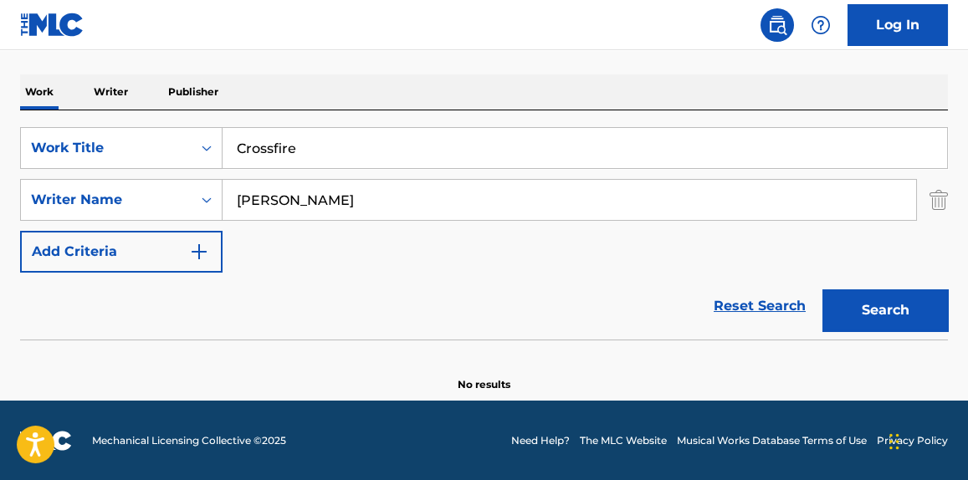
click at [899, 306] on button "Search" at bounding box center [885, 310] width 126 height 42
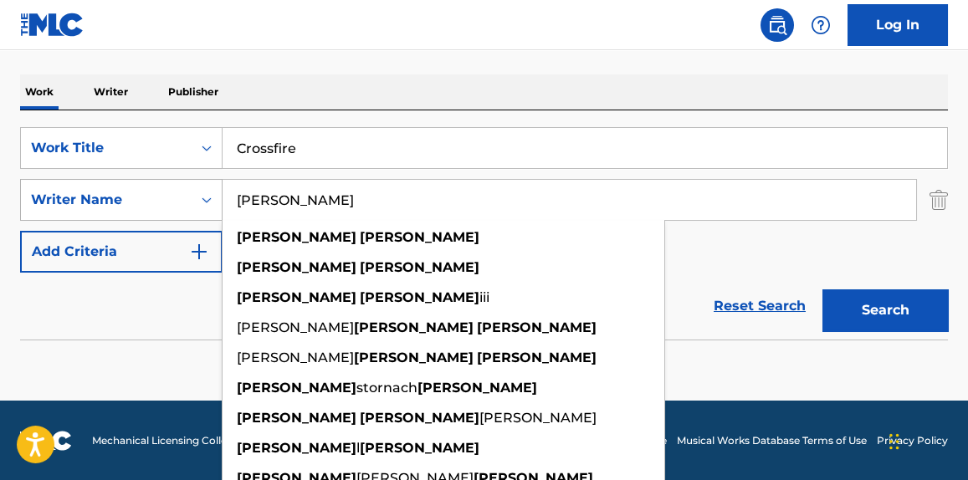
paste input "Andrew Polychronopoulos"
drag, startPoint x: 342, startPoint y: 197, endPoint x: 174, endPoint y: 195, distance: 168.2
click at [174, 195] on div "SearchWithCriteriadc1196ca-b1fb-49bb-8298-1dcae4eb2e09 Writer Name Andrew Polyc…" at bounding box center [484, 200] width 928 height 42
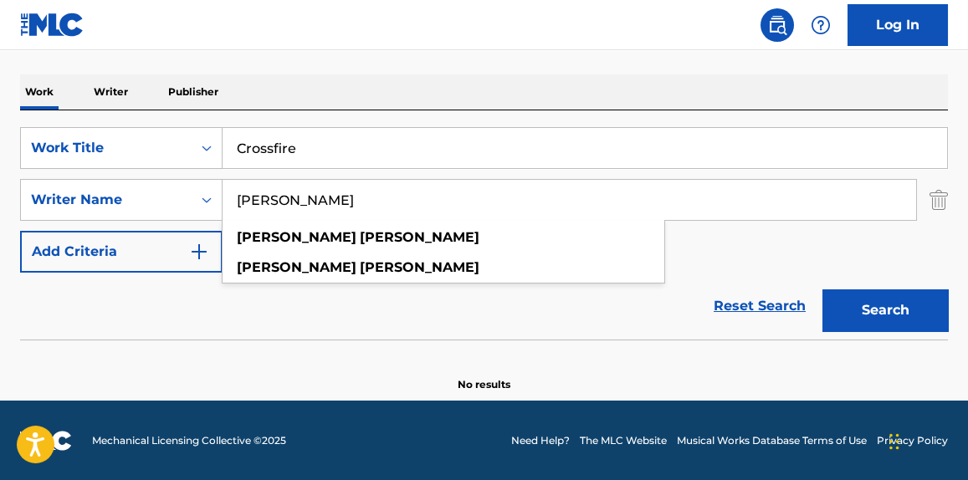
type input "Andrew Polychronopoulos"
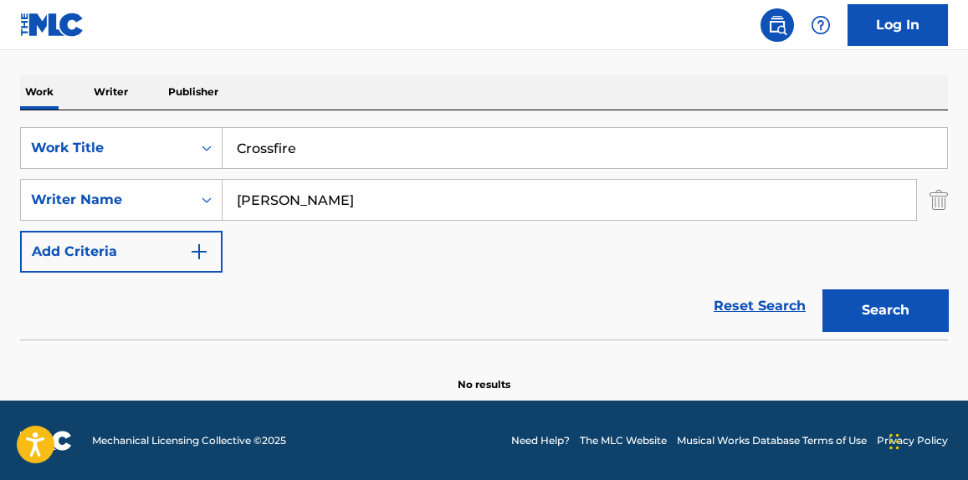
click at [874, 300] on div "Search" at bounding box center [881, 306] width 134 height 67
click at [874, 300] on button "Search" at bounding box center [885, 310] width 126 height 42
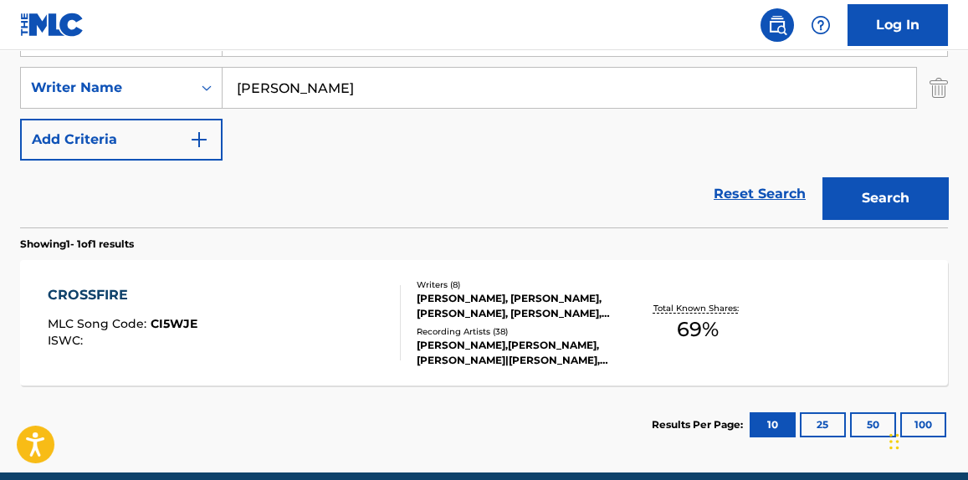
scroll to position [371, 0]
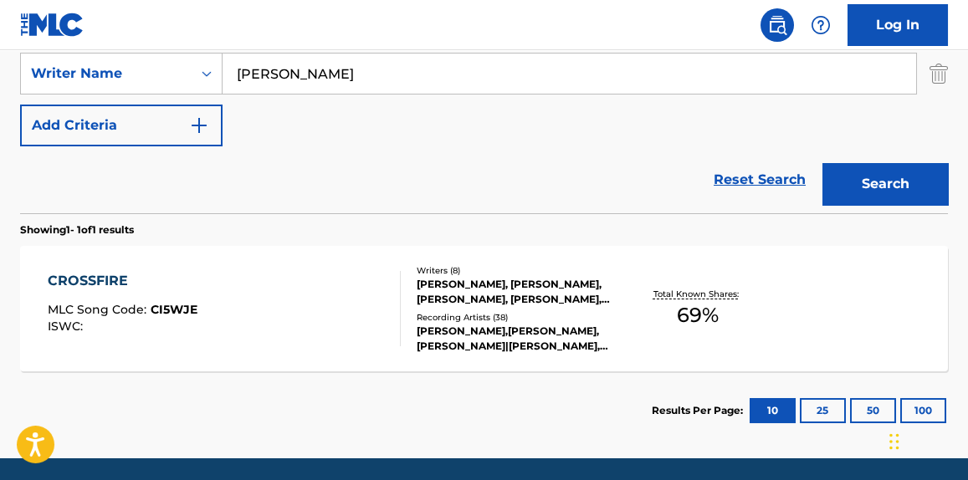
click at [320, 316] on div "CROSSFIRE MLC Song Code : CI5WJE ISWC :" at bounding box center [224, 308] width 352 height 75
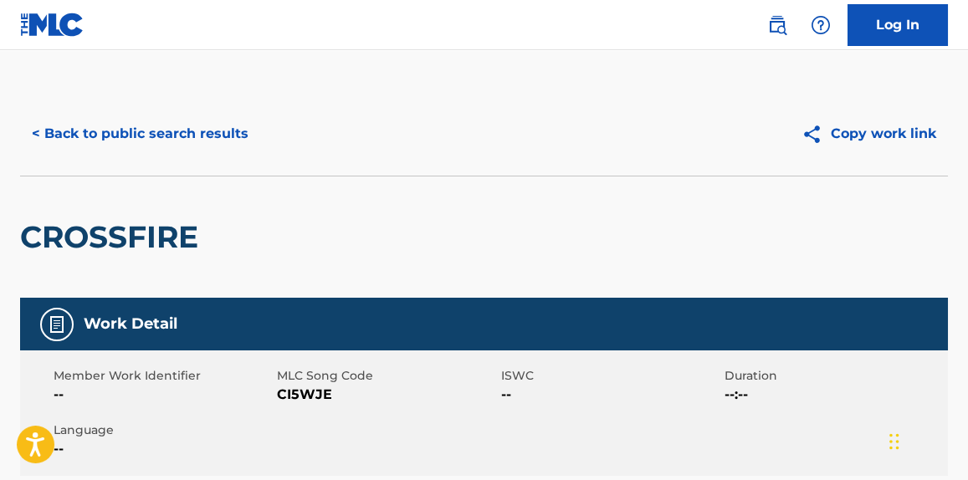
click at [151, 129] on button "< Back to public search results" at bounding box center [140, 134] width 240 height 42
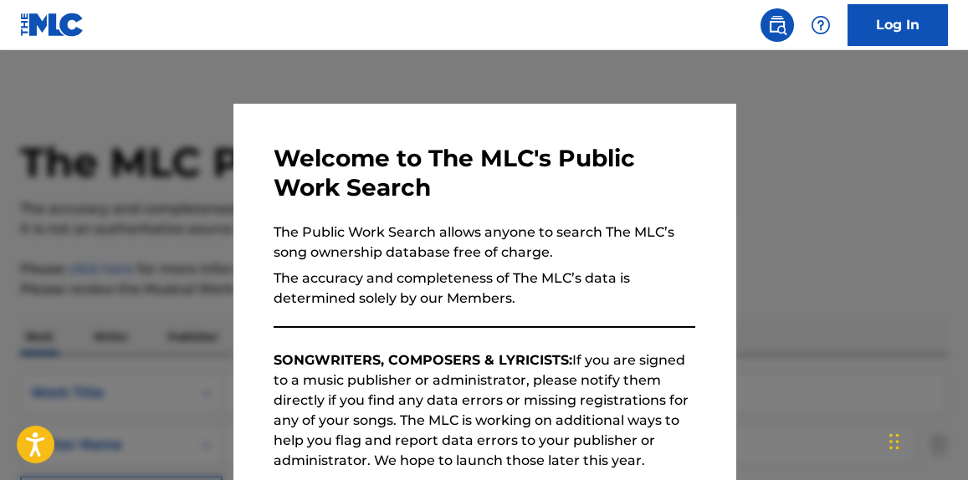
scroll to position [334, 0]
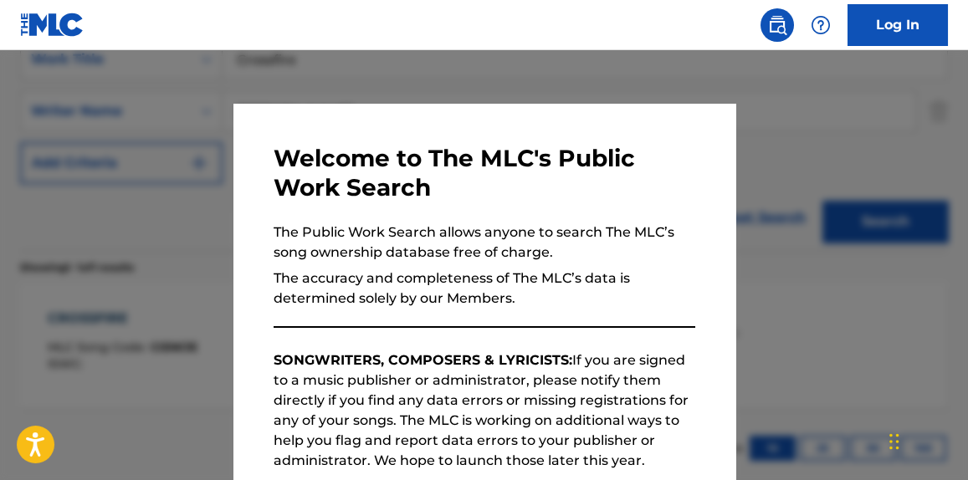
click at [836, 327] on div at bounding box center [484, 290] width 968 height 480
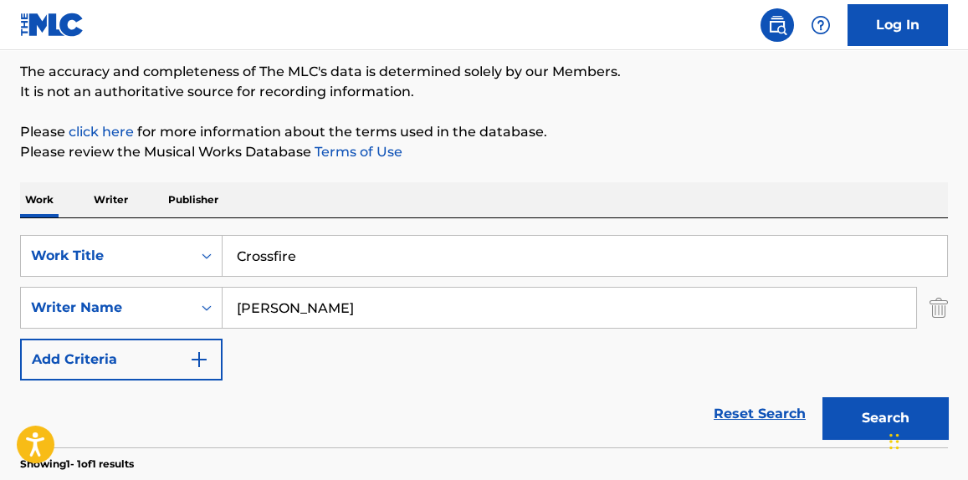
scroll to position [49, 0]
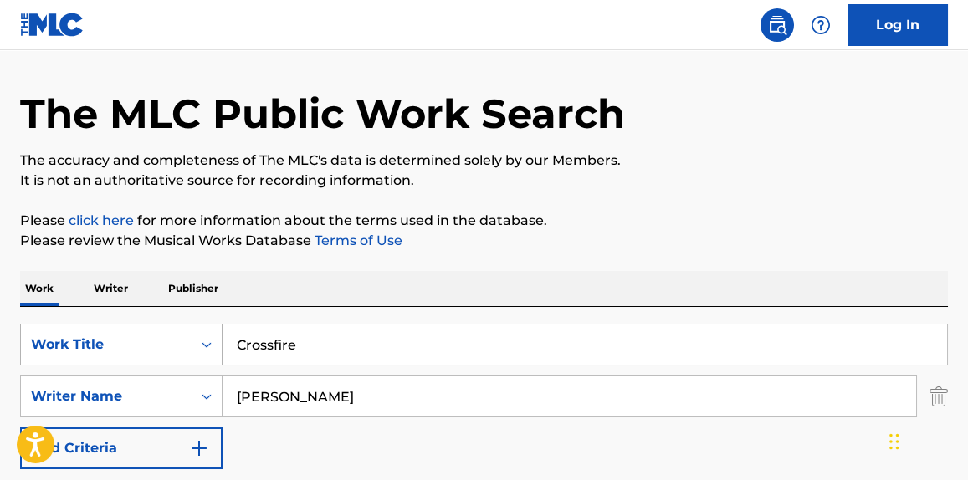
drag, startPoint x: 280, startPoint y: 351, endPoint x: 153, endPoint y: 326, distance: 129.6
click at [148, 331] on div "SearchWithCriteria437f6ef0-21a0-4d58-9888-e54d2038fc12 Work Title Crossfire" at bounding box center [484, 345] width 928 height 42
paste input ""Gravity (Unplugged) ""
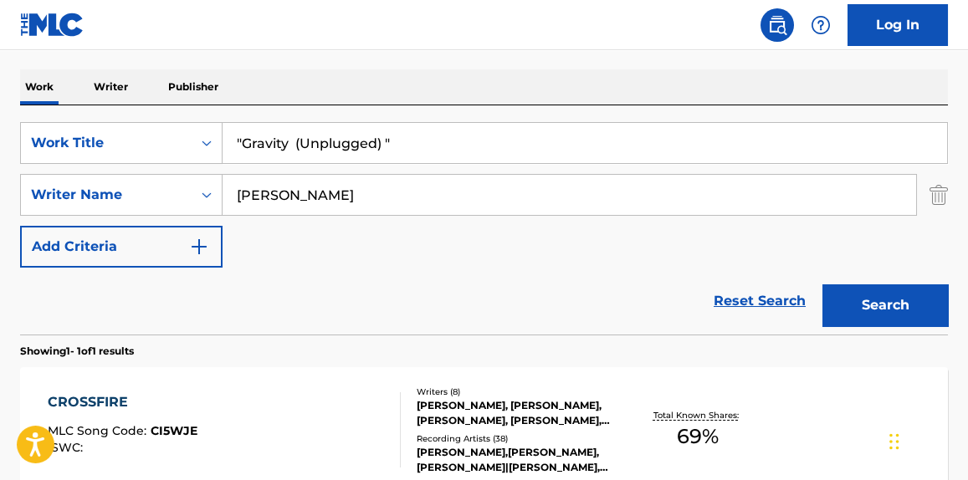
scroll to position [302, 0]
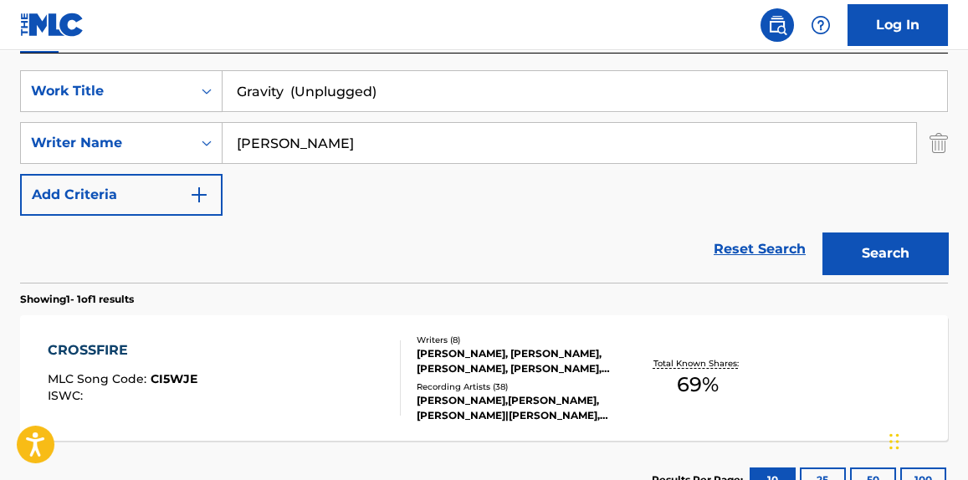
type input "Gravity (Unplugged)"
click at [822, 233] on button "Search" at bounding box center [885, 254] width 126 height 42
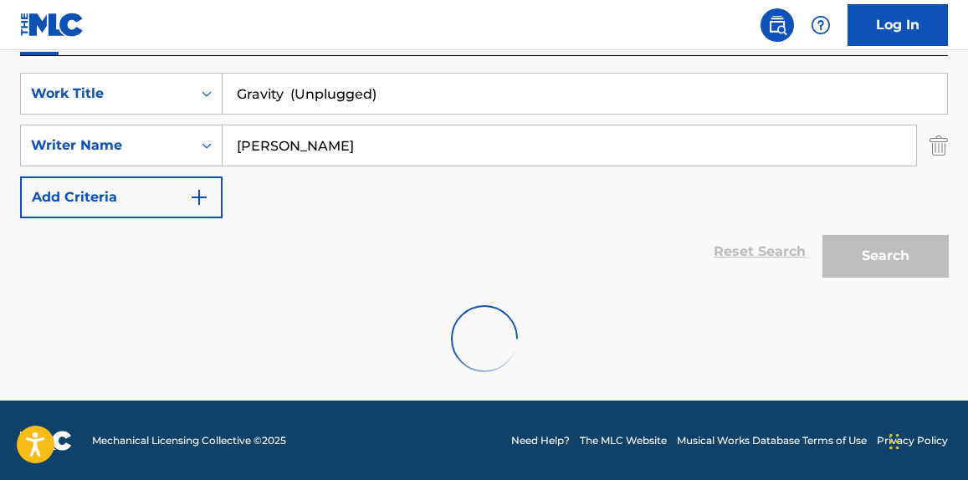
scroll to position [245, 0]
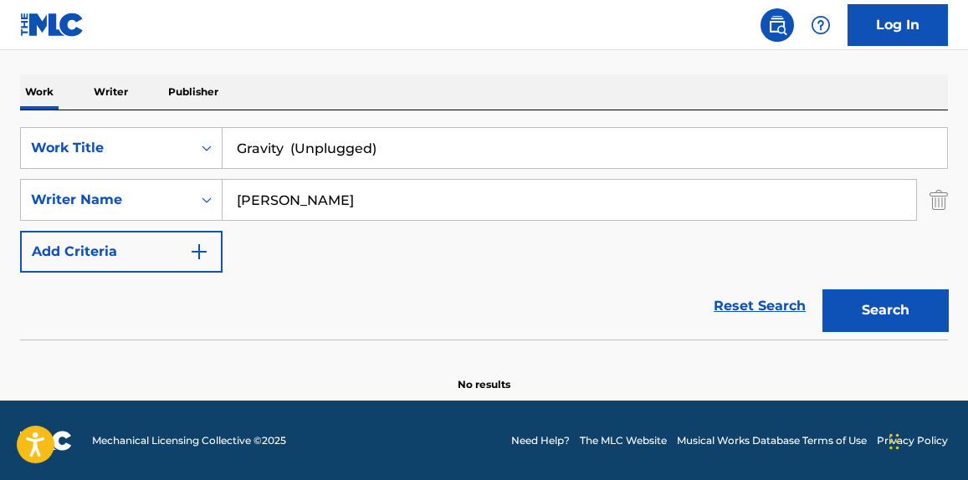
click at [499, 170] on div "SearchWithCriteria437f6ef0-21a0-4d58-9888-e54d2038fc12 Work Title Gravity (Unpl…" at bounding box center [484, 200] width 928 height 146
click at [467, 147] on input "Gravity (Unplugged)" at bounding box center [585, 148] width 725 height 40
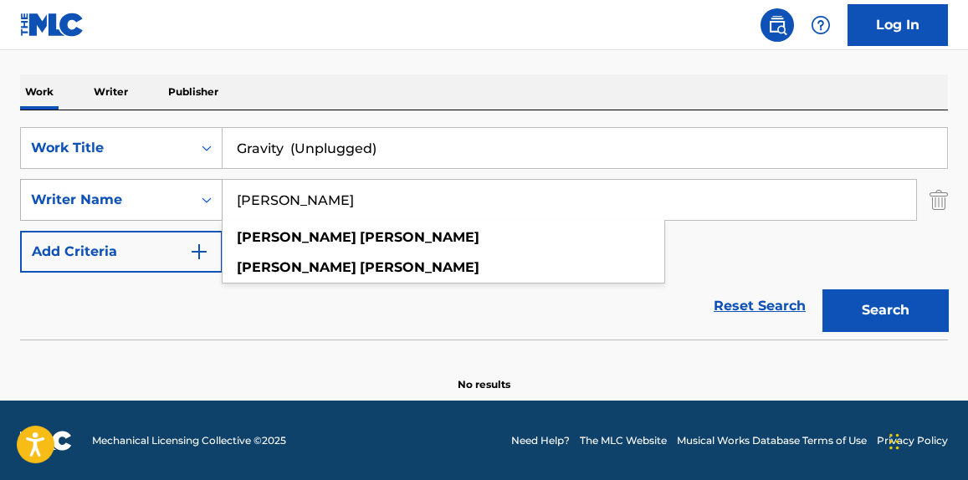
drag, startPoint x: 440, startPoint y: 203, endPoint x: 149, endPoint y: 188, distance: 291.6
click at [148, 188] on div "SearchWithCriteriadc1196ca-b1fb-49bb-8298-1dcae4eb2e09 Writer Name Andrew Polyc…" at bounding box center [484, 200] width 928 height 42
paste input "Sam Merrifield"
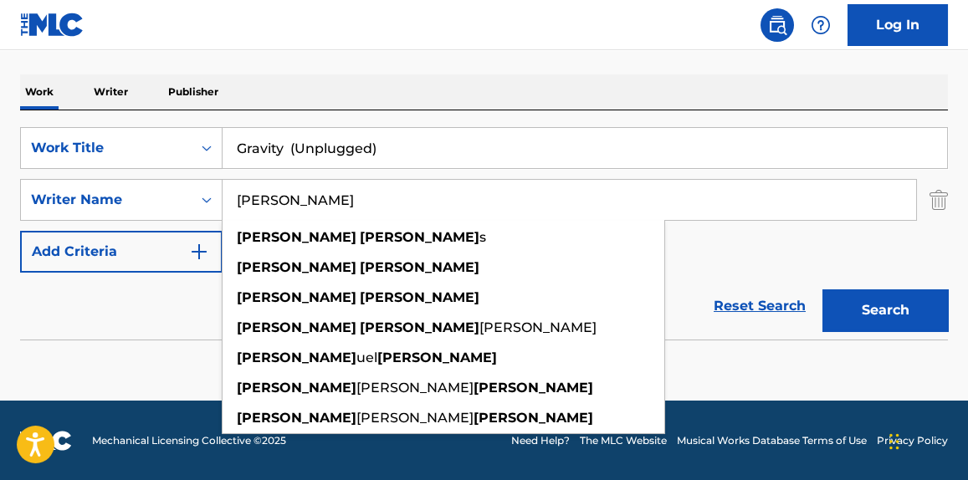
type input "Sam Merrifield"
drag, startPoint x: 869, startPoint y: 303, endPoint x: 771, endPoint y: 295, distance: 99.0
click at [866, 305] on button "Search" at bounding box center [885, 310] width 126 height 42
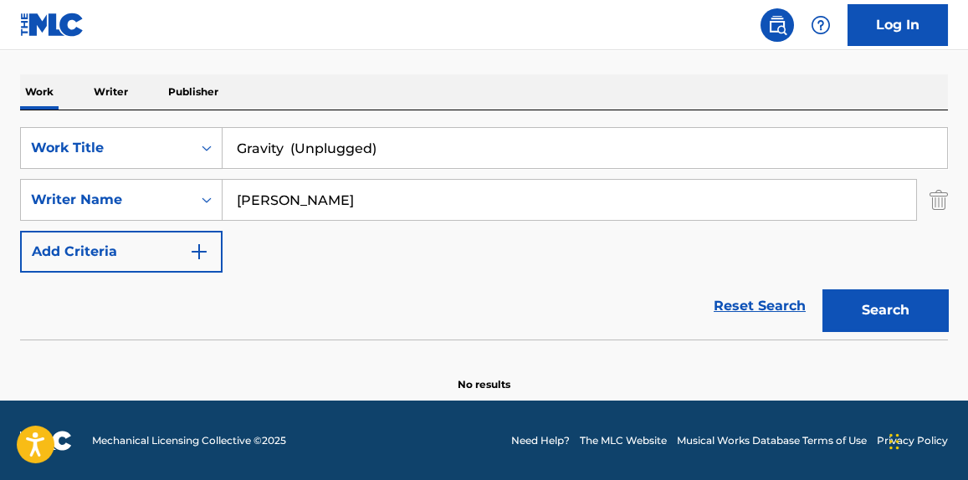
click at [405, 153] on input "Gravity (Unplugged)" at bounding box center [585, 148] width 725 height 40
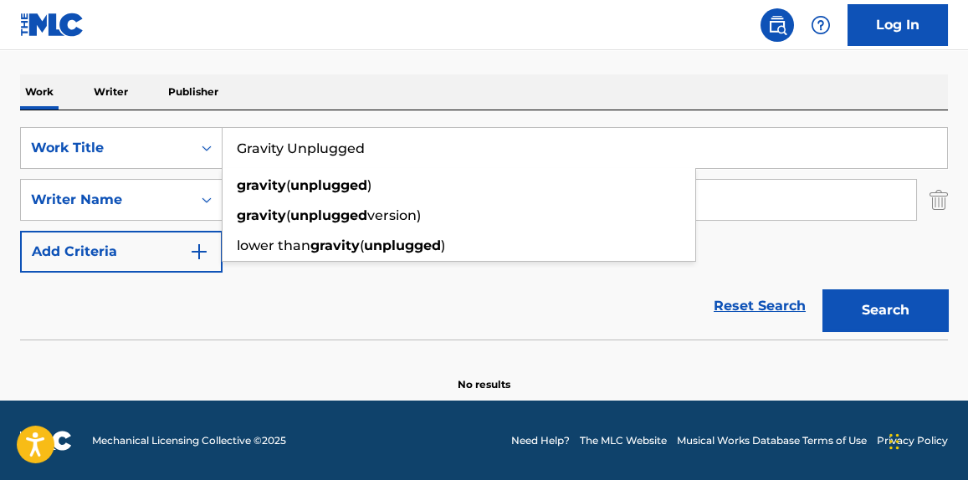
click at [822, 289] on button "Search" at bounding box center [885, 310] width 126 height 42
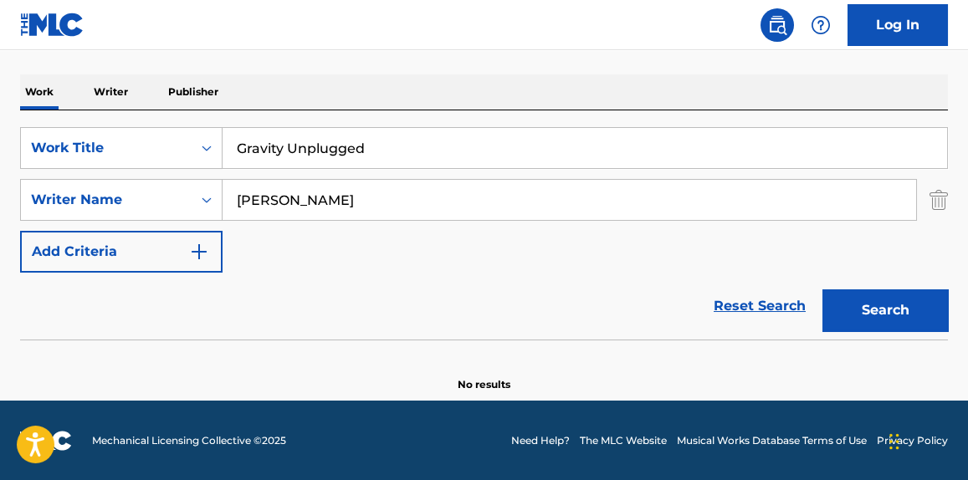
drag, startPoint x: 405, startPoint y: 153, endPoint x: 397, endPoint y: 145, distance: 11.3
click at [397, 145] on input "Gravity Unplugged" at bounding box center [585, 148] width 725 height 40
drag, startPoint x: 397, startPoint y: 145, endPoint x: 289, endPoint y: 153, distance: 109.1
click at [289, 153] on input "Gravity Unplugged" at bounding box center [585, 148] width 725 height 40
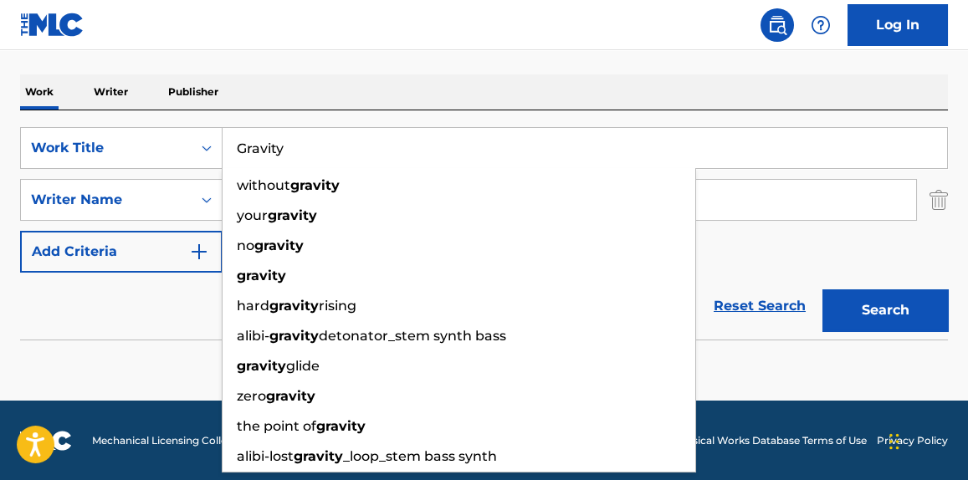
type input "Gravity"
click at [900, 313] on button "Search" at bounding box center [885, 310] width 126 height 42
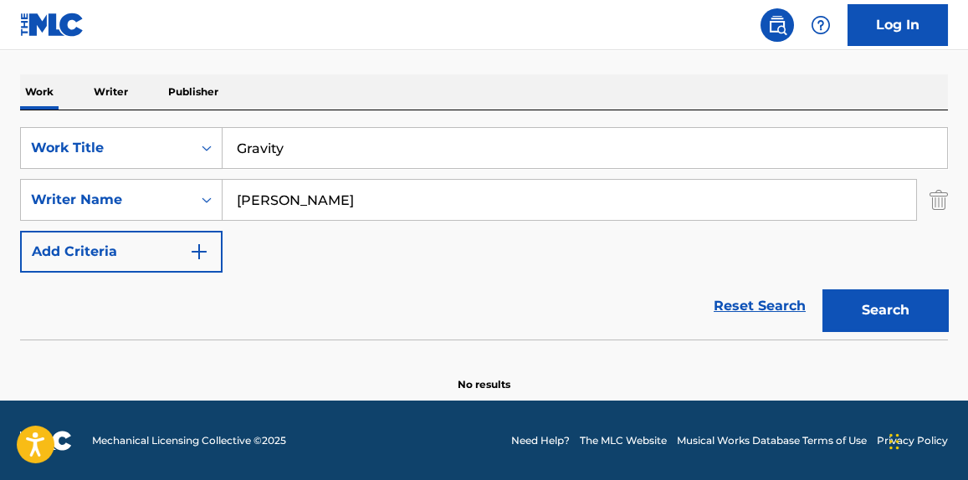
click at [429, 167] on input "Gravity" at bounding box center [585, 148] width 725 height 40
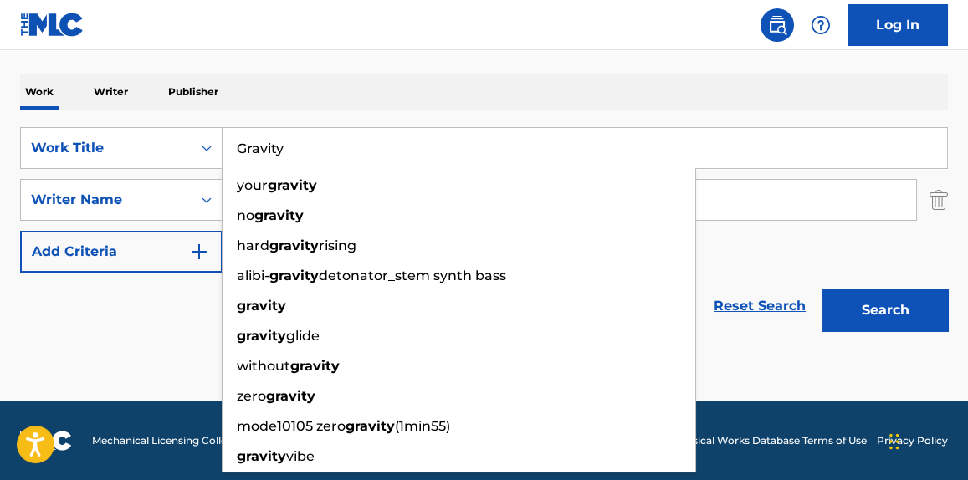
click at [756, 236] on div "SearchWithCriteria437f6ef0-21a0-4d58-9888-e54d2038fc12 Work Title Gravity your …" at bounding box center [484, 200] width 928 height 146
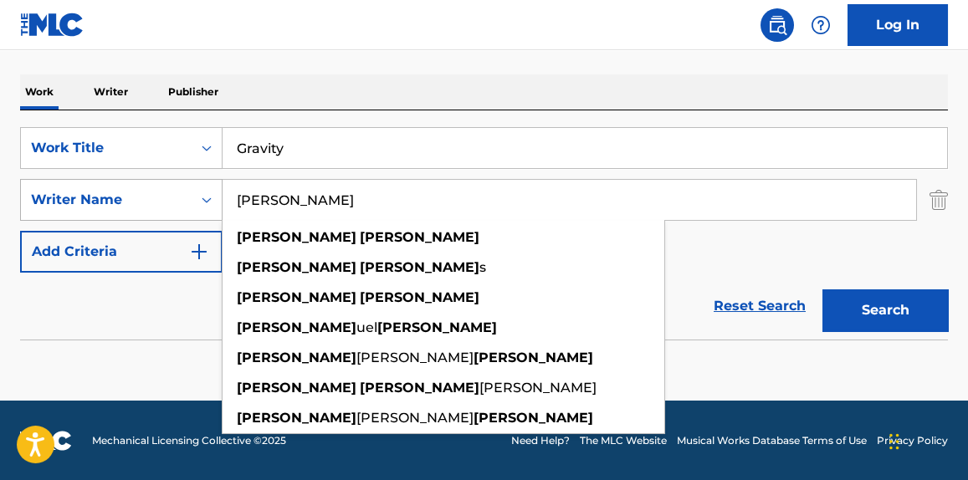
drag, startPoint x: 274, startPoint y: 192, endPoint x: 163, endPoint y: 199, distance: 110.7
click at [163, 199] on div "SearchWithCriteriadc1196ca-b1fb-49bb-8298-1dcae4eb2e09 Writer Name Sam Merrifie…" at bounding box center [484, 200] width 928 height 42
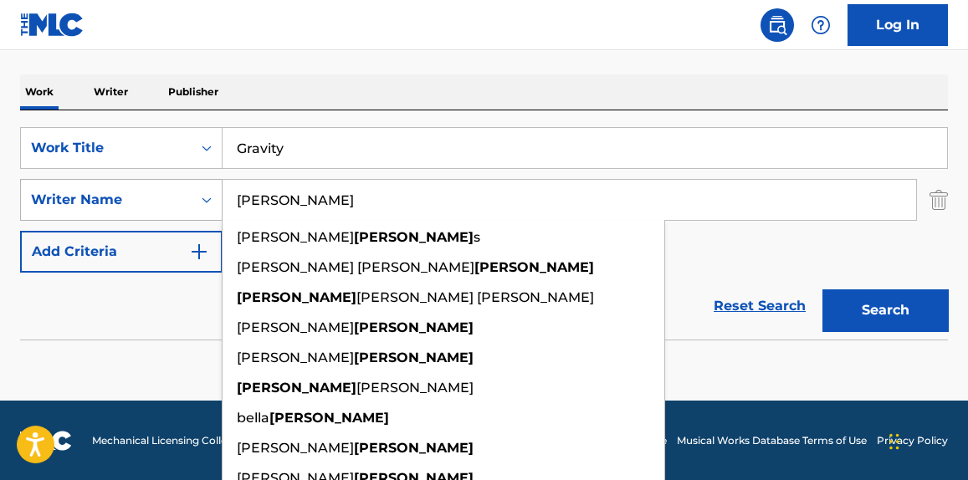
type input "Merrifield"
click at [822, 289] on button "Search" at bounding box center [885, 310] width 126 height 42
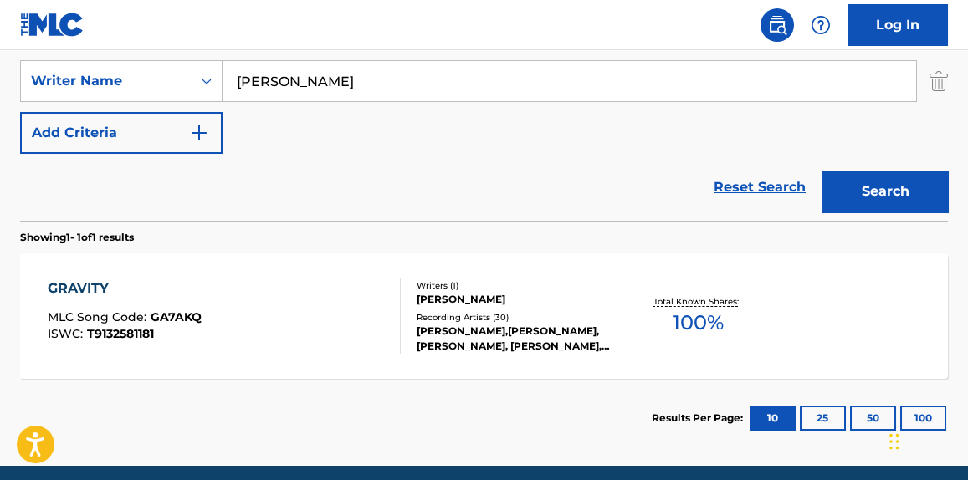
scroll to position [429, 0]
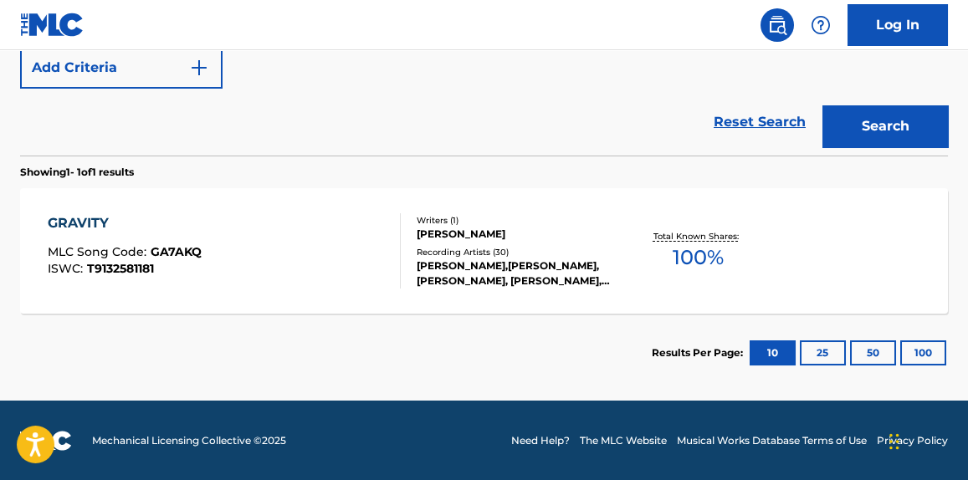
click at [310, 232] on div "GRAVITY MLC Song Code : GA7AKQ ISWC : T9132581181" at bounding box center [224, 250] width 352 height 75
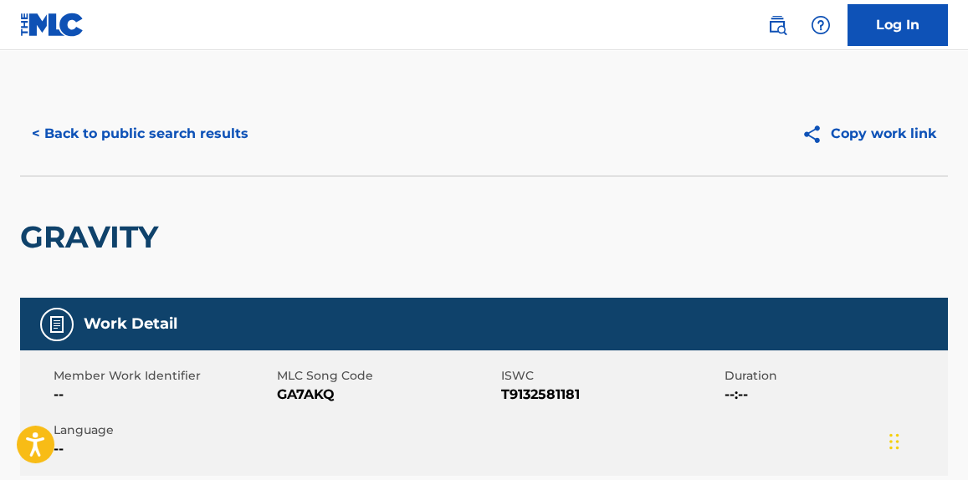
click at [213, 141] on button "< Back to public search results" at bounding box center [140, 134] width 240 height 42
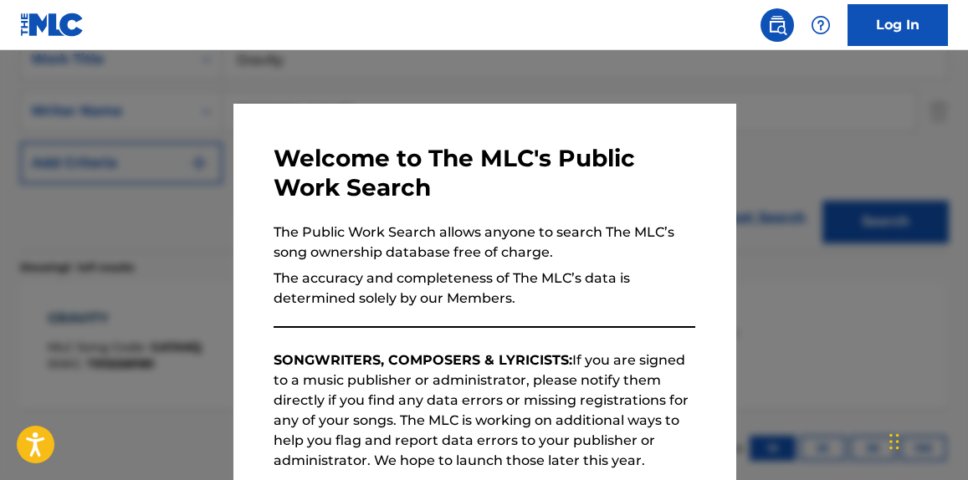
click at [740, 320] on div at bounding box center [484, 290] width 968 height 480
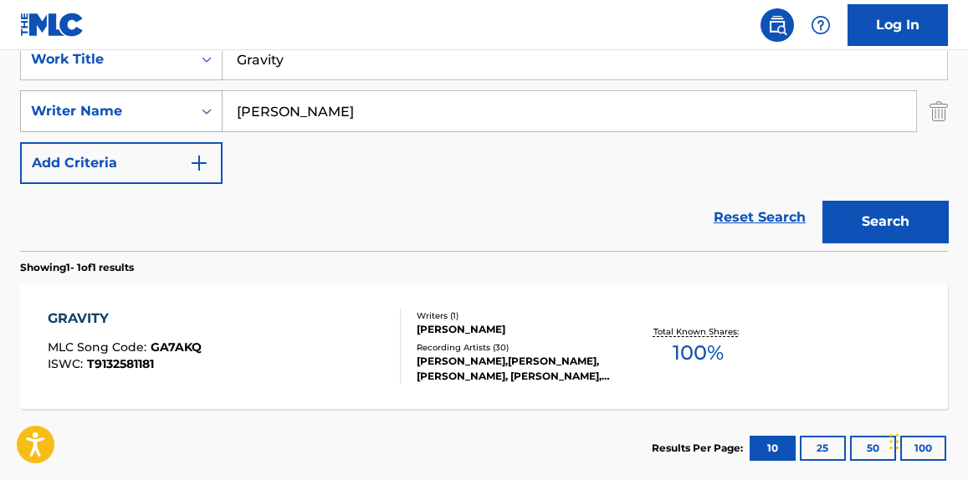
drag, startPoint x: 202, startPoint y: 112, endPoint x: 126, endPoint y: 105, distance: 75.6
click at [135, 106] on div "SearchWithCriteriadc1196ca-b1fb-49bb-8298-1dcae4eb2e09 Writer Name Merrifield" at bounding box center [484, 111] width 928 height 42
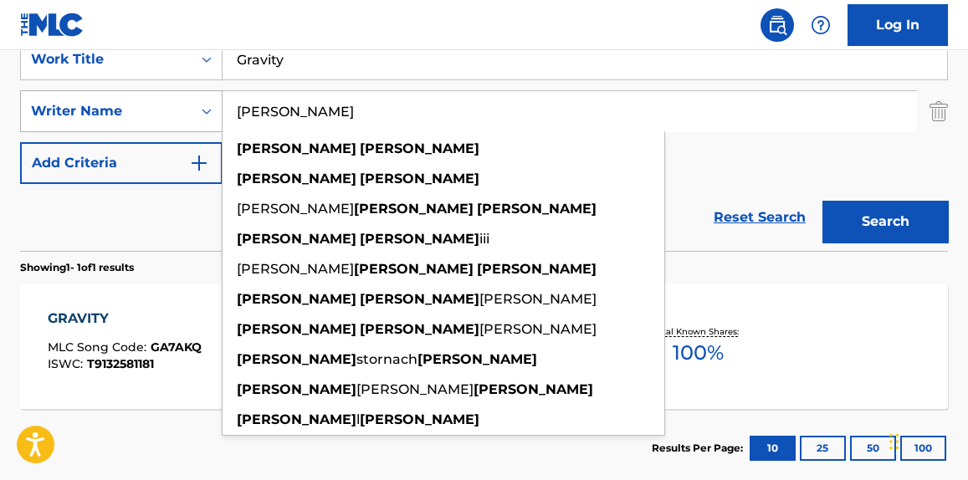
type input "frank walker"
click at [822, 201] on button "Search" at bounding box center [885, 222] width 126 height 42
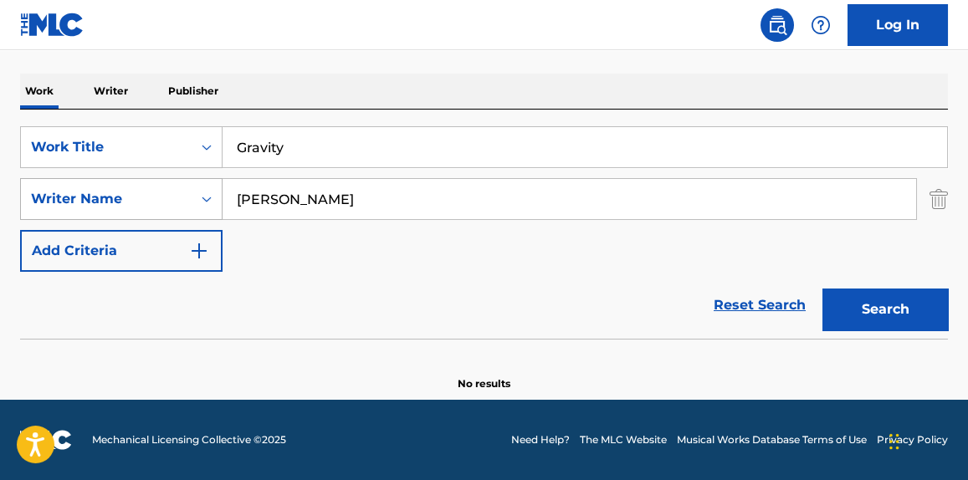
scroll to position [245, 0]
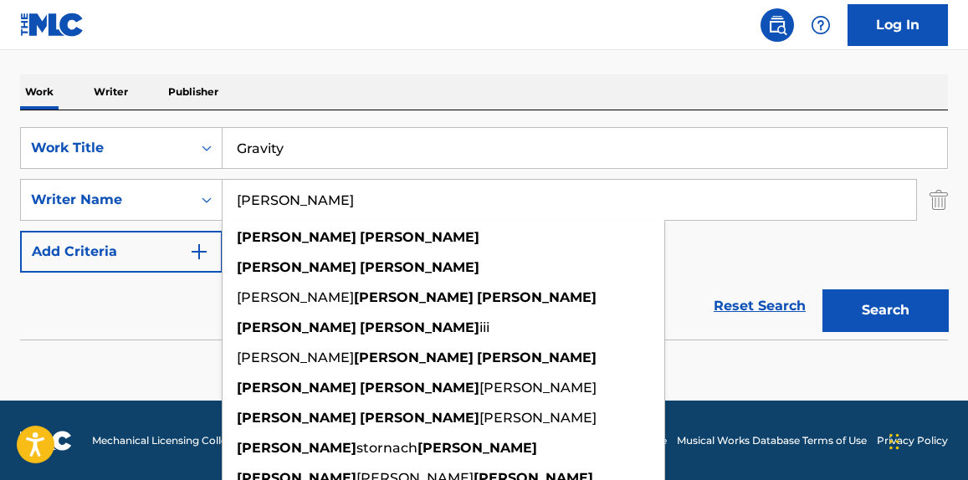
click at [602, 61] on div "The MLC Public Work Search The accuracy and completeness of The MLC's data is d…" at bounding box center [484, 120] width 968 height 546
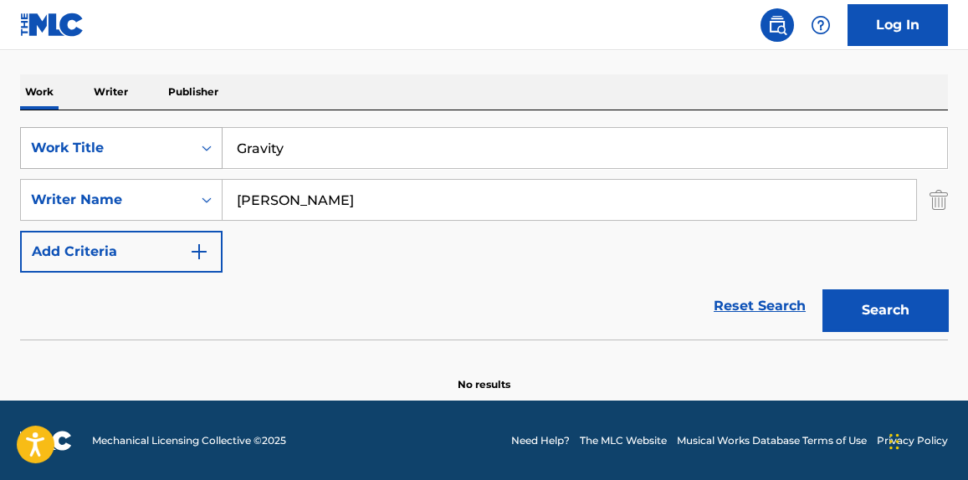
drag, startPoint x: 222, startPoint y: 149, endPoint x: 147, endPoint y: 161, distance: 75.5
click at [147, 161] on div "SearchWithCriteria437f6ef0-21a0-4d58-9888-e54d2038fc12 Work Title Gravity" at bounding box center [484, 148] width 928 height 42
paste input "FXCK UP THE WORLD (Vixi Solo Version)"
type input "FXCK UP THE WORLD (Vixi Solo Version)"
click at [932, 207] on img "Search Form" at bounding box center [939, 200] width 18 height 42
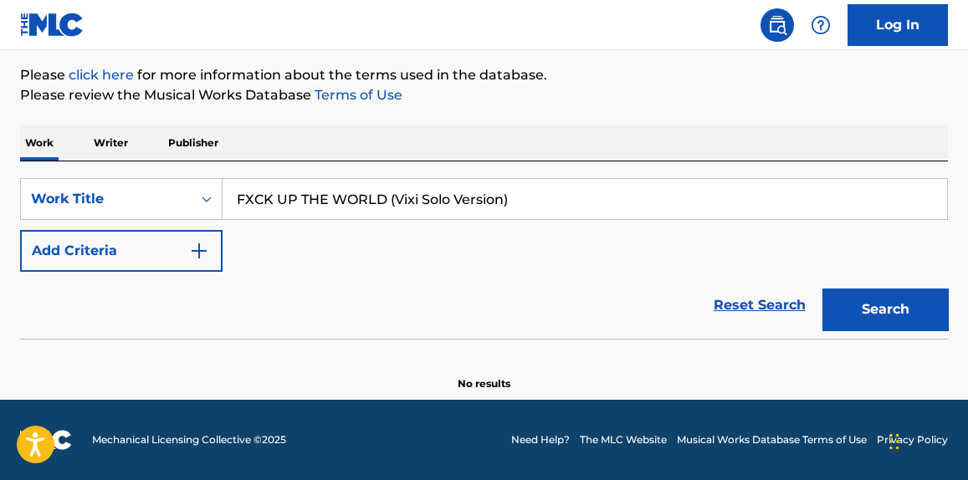
scroll to position [193, 0]
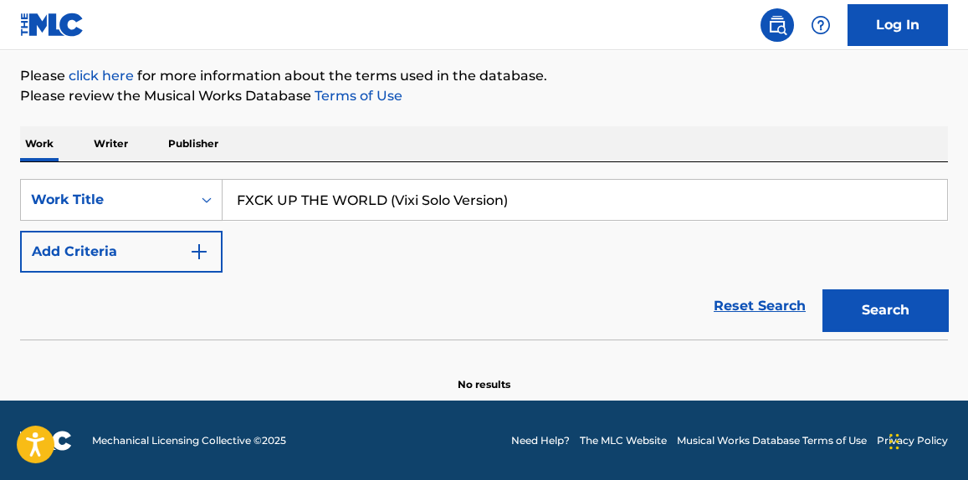
click at [901, 299] on button "Search" at bounding box center [885, 310] width 126 height 42
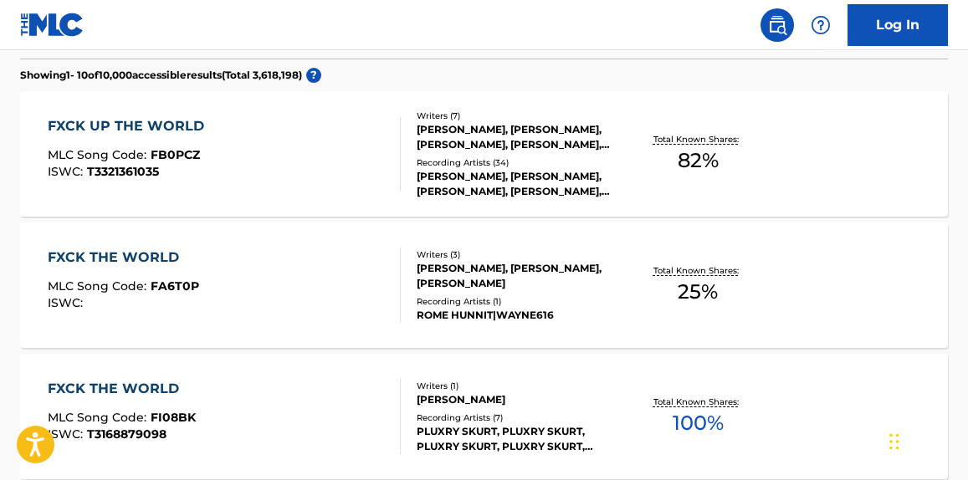
scroll to position [447, 0]
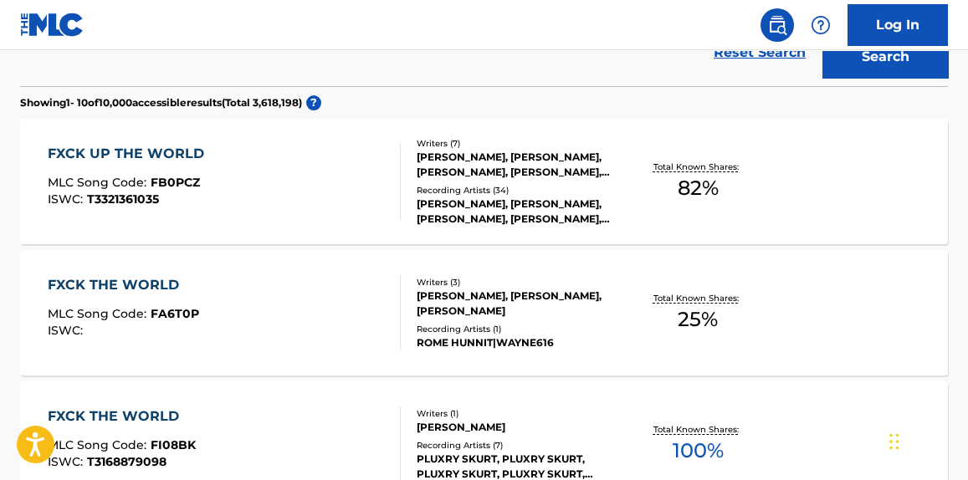
click at [321, 184] on div "FXCK UP THE WORLD MLC Song Code : FB0PCZ ISWC : T3321361035" at bounding box center [224, 181] width 352 height 75
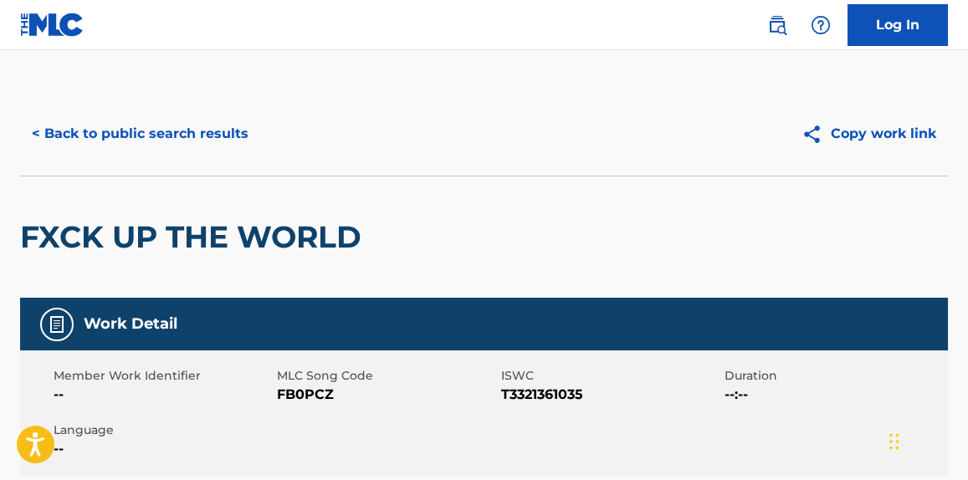
click at [178, 125] on button "< Back to public search results" at bounding box center [140, 134] width 240 height 42
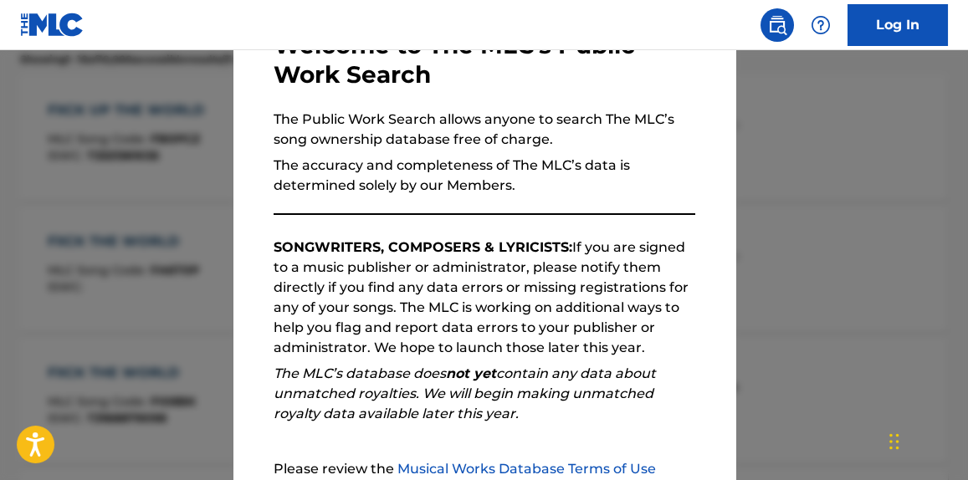
scroll to position [284, 0]
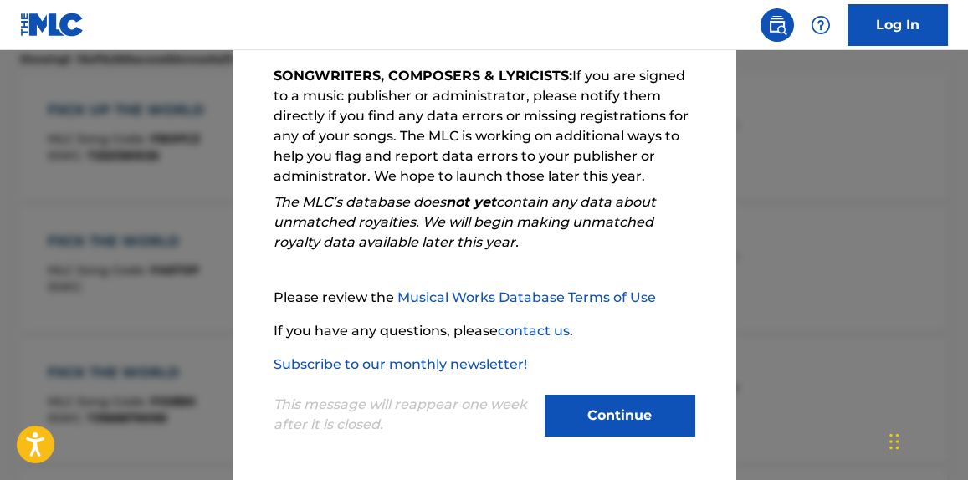
click at [623, 421] on button "Continue" at bounding box center [620, 416] width 151 height 42
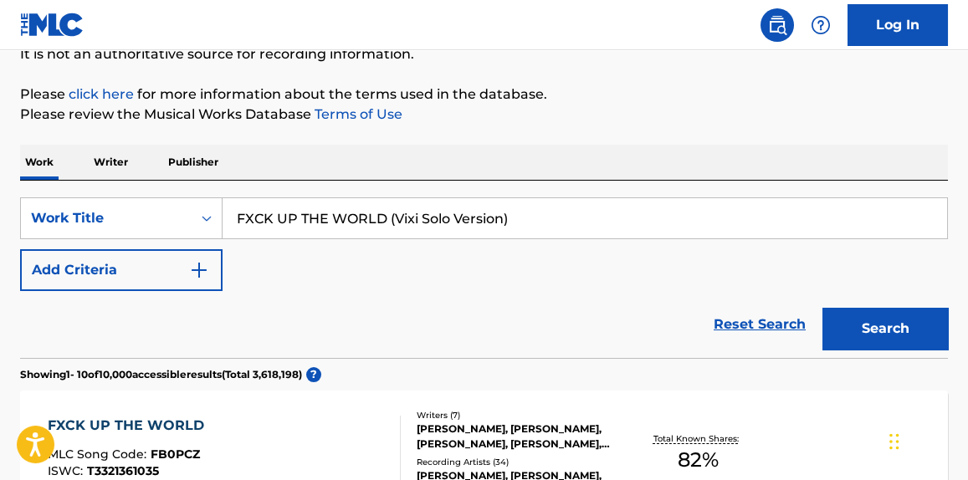
scroll to position [254, 0]
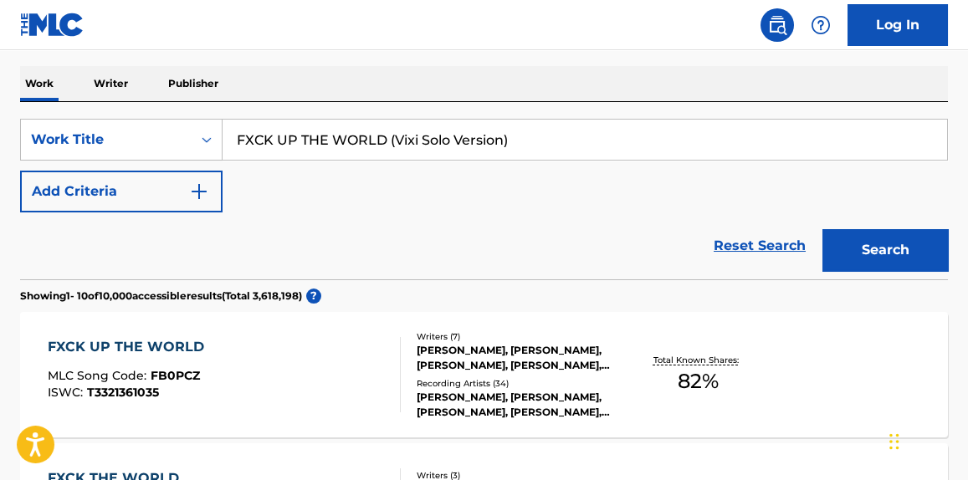
click at [206, 208] on button "Add Criteria" at bounding box center [121, 192] width 202 height 42
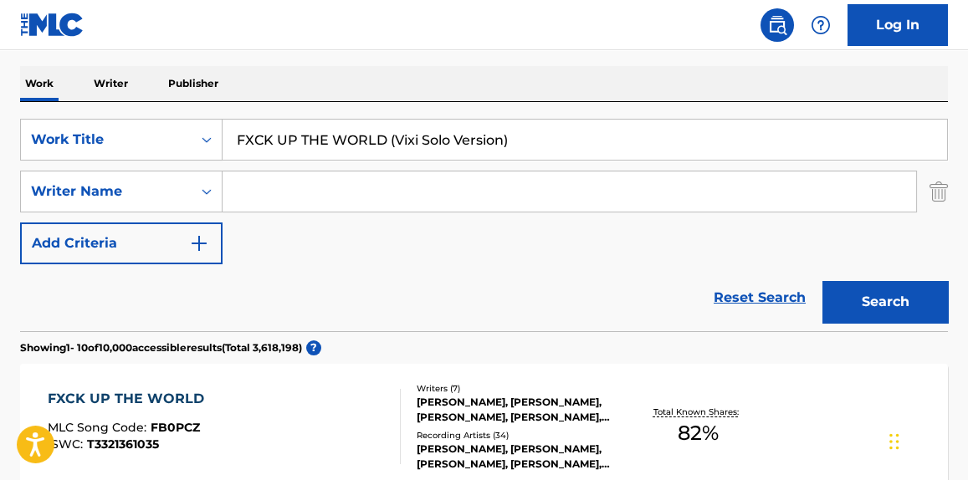
click at [274, 192] on input "Search Form" at bounding box center [570, 192] width 694 height 40
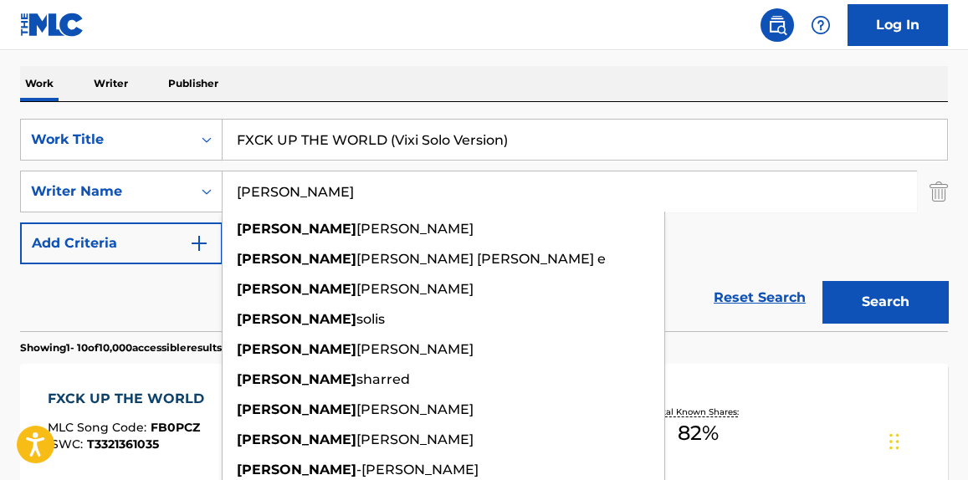
type input "lisa"
click at [109, 274] on div "Reset Search Search" at bounding box center [484, 297] width 928 height 67
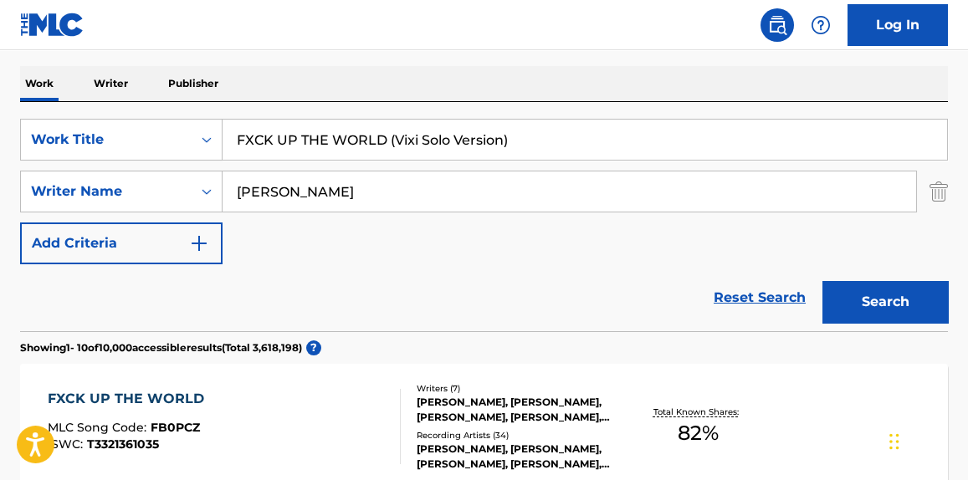
click at [881, 294] on button "Search" at bounding box center [885, 302] width 126 height 42
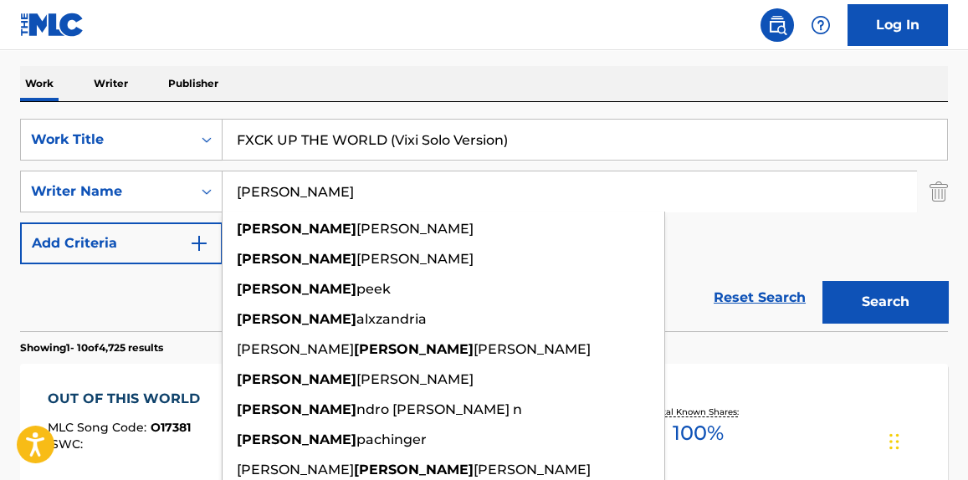
drag, startPoint x: 293, startPoint y: 181, endPoint x: 19, endPoint y: 196, distance: 274.0
click at [27, 195] on div "SearchWithCriteriadc1196ca-b1fb-49bb-8298-1dcae4eb2e09 Writer Name lisa lisa kr…" at bounding box center [484, 192] width 928 height 42
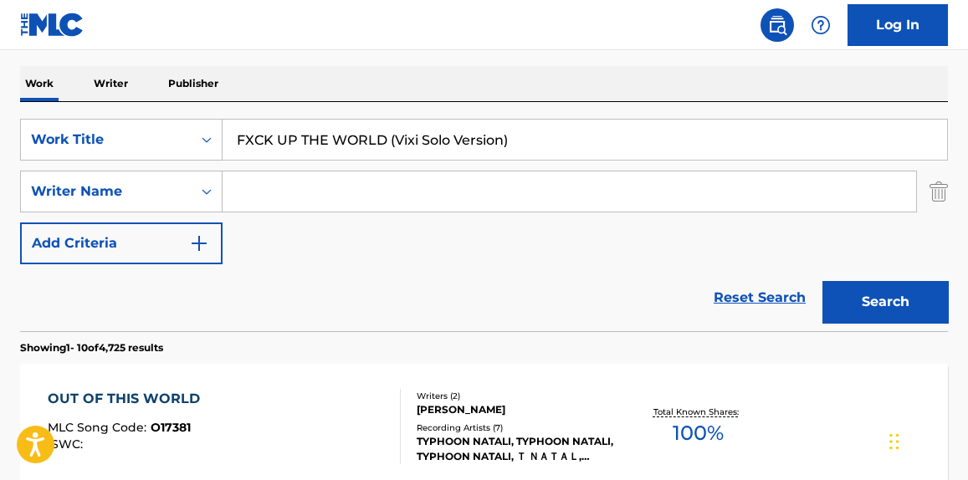
drag, startPoint x: 397, startPoint y: 138, endPoint x: 700, endPoint y: 183, distance: 306.2
click at [700, 183] on div "SearchWithCriteria437f6ef0-21a0-4d58-9888-e54d2038fc12 Work Title FXCK UP THE W…" at bounding box center [484, 192] width 928 height 146
type input "FXCK UP THE WORLD"
click at [822, 281] on button "Search" at bounding box center [885, 302] width 126 height 42
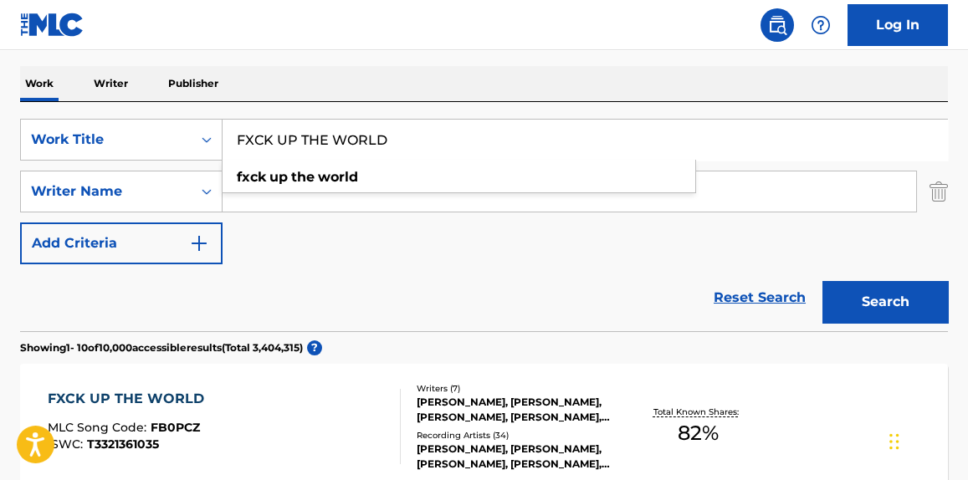
click at [612, 248] on div "SearchWithCriteria437f6ef0-21a0-4d58-9888-e54d2038fc12 Work Title FXCK UP THE W…" at bounding box center [484, 192] width 928 height 146
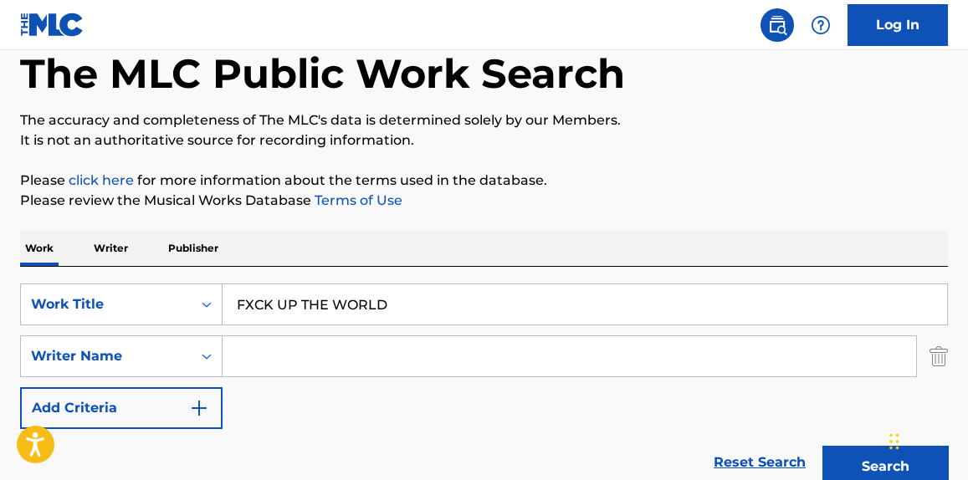
scroll to position [0, 0]
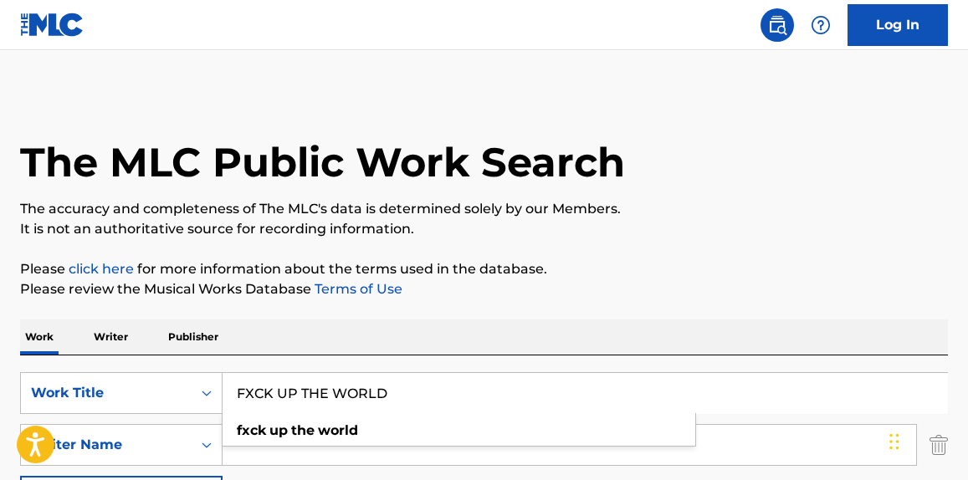
drag, startPoint x: 418, startPoint y: 380, endPoint x: 228, endPoint y: 381, distance: 189.9
click at [228, 381] on input "FXCK UP THE WORLD" at bounding box center [585, 393] width 725 height 40
